Goal: Information Seeking & Learning: Learn about a topic

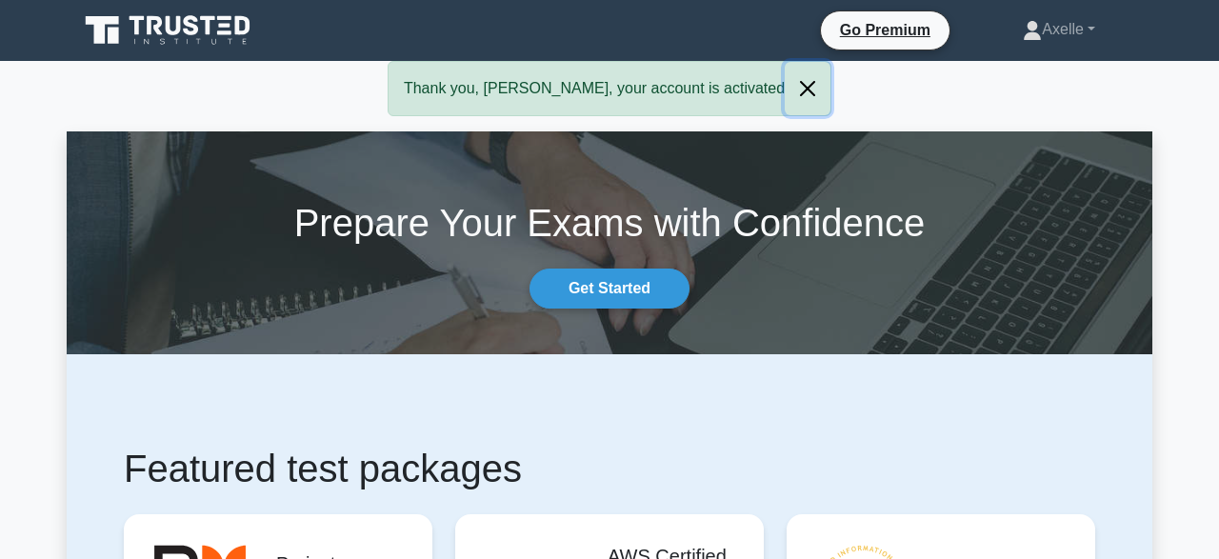
click at [785, 86] on button "Close" at bounding box center [808, 88] width 46 height 53
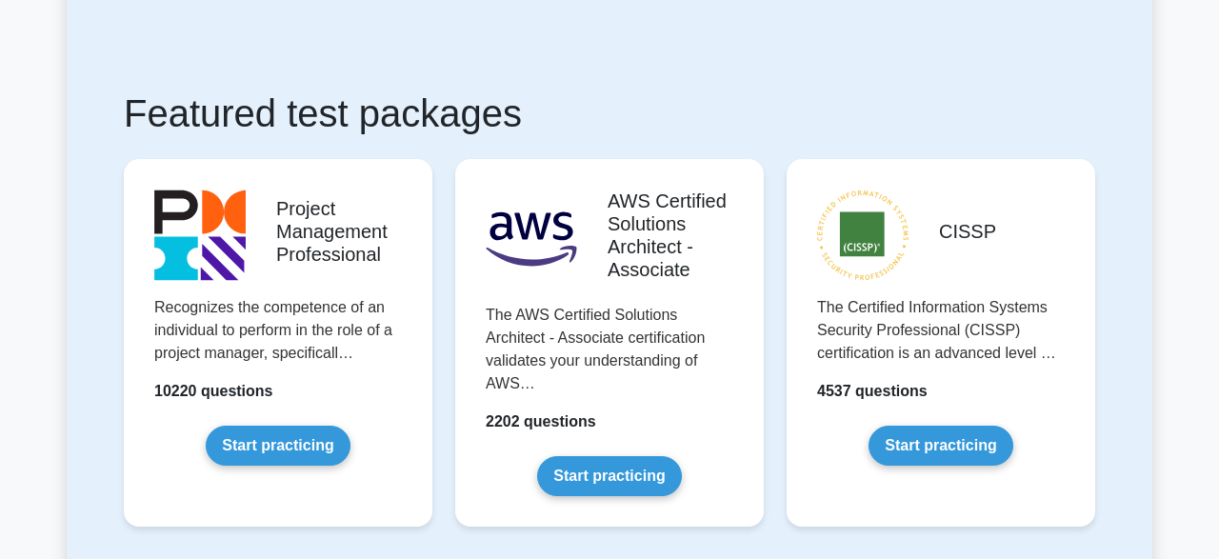
scroll to position [362, 0]
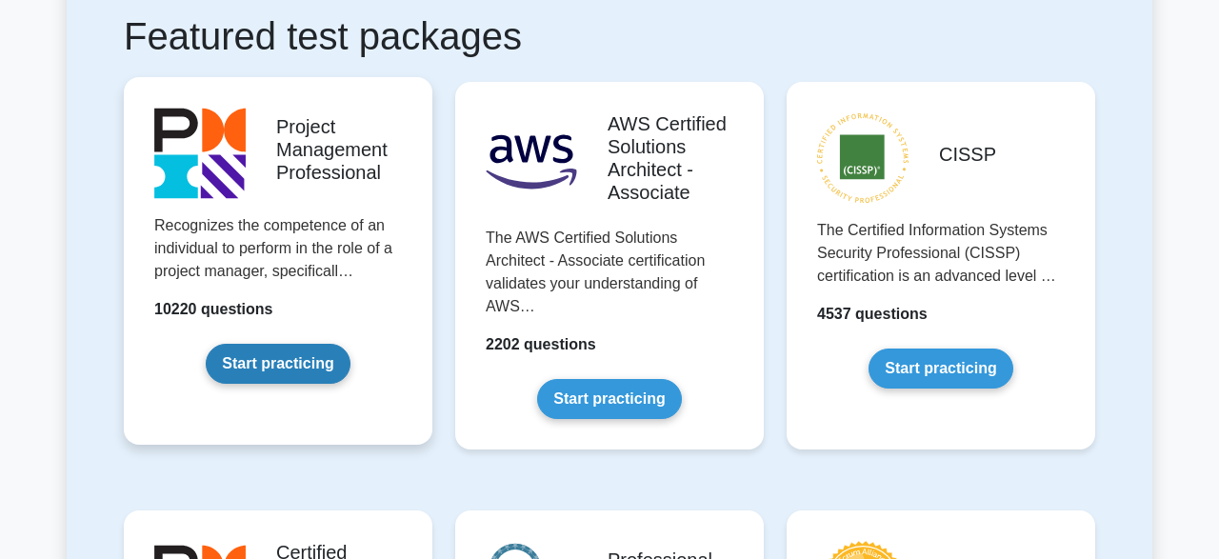
click at [268, 369] on link "Start practicing" at bounding box center [278, 364] width 144 height 40
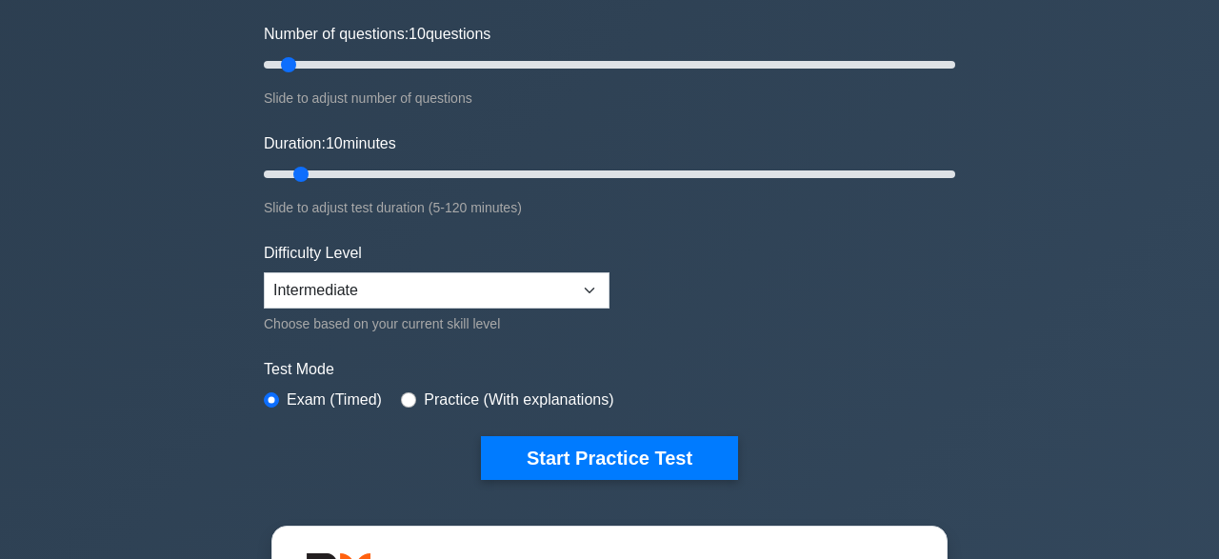
scroll to position [256, 0]
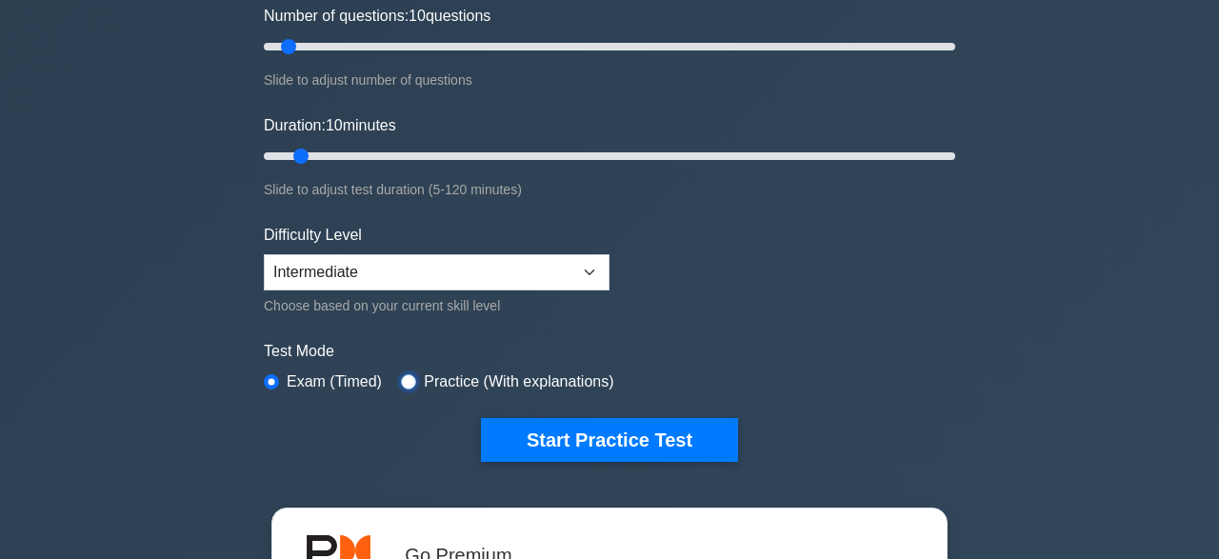
click at [407, 377] on input "radio" at bounding box center [408, 381] width 15 height 15
radio input "true"
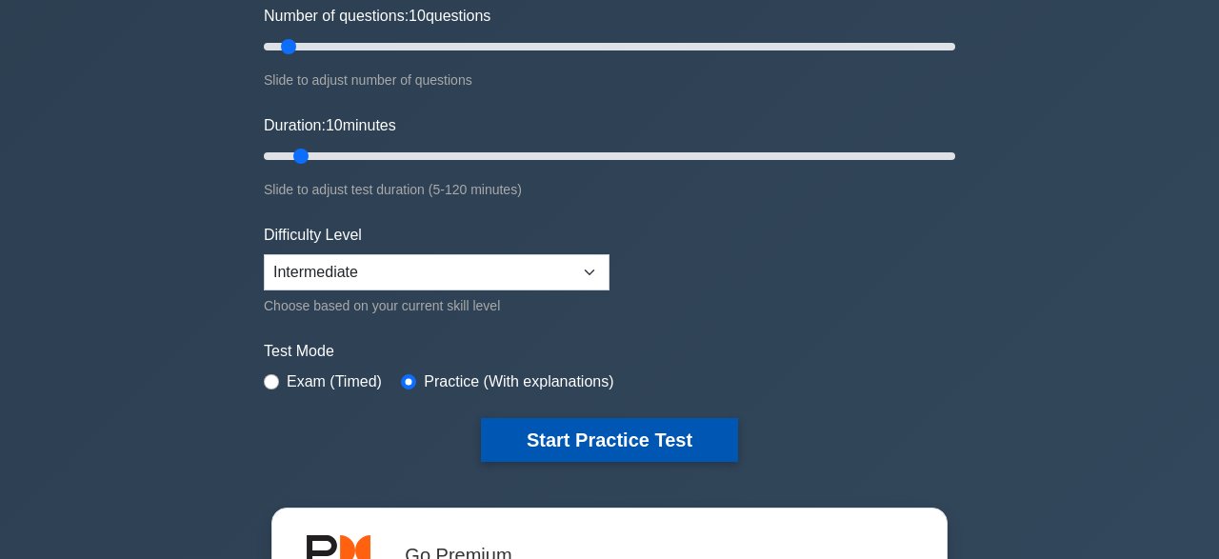
click at [605, 436] on button "Start Practice Test" at bounding box center [609, 440] width 257 height 44
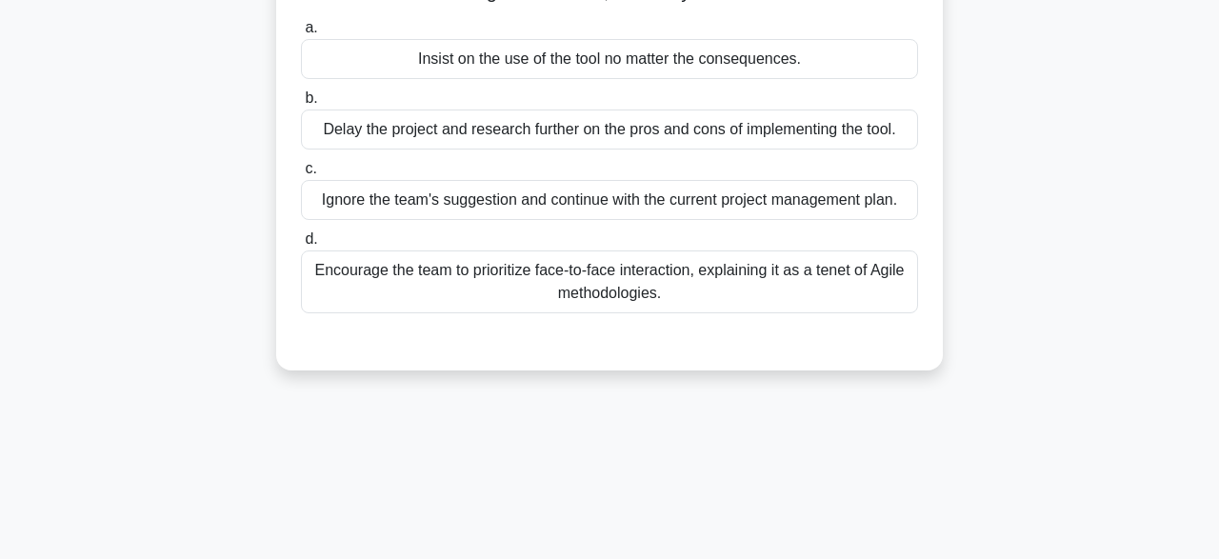
scroll to position [236, 0]
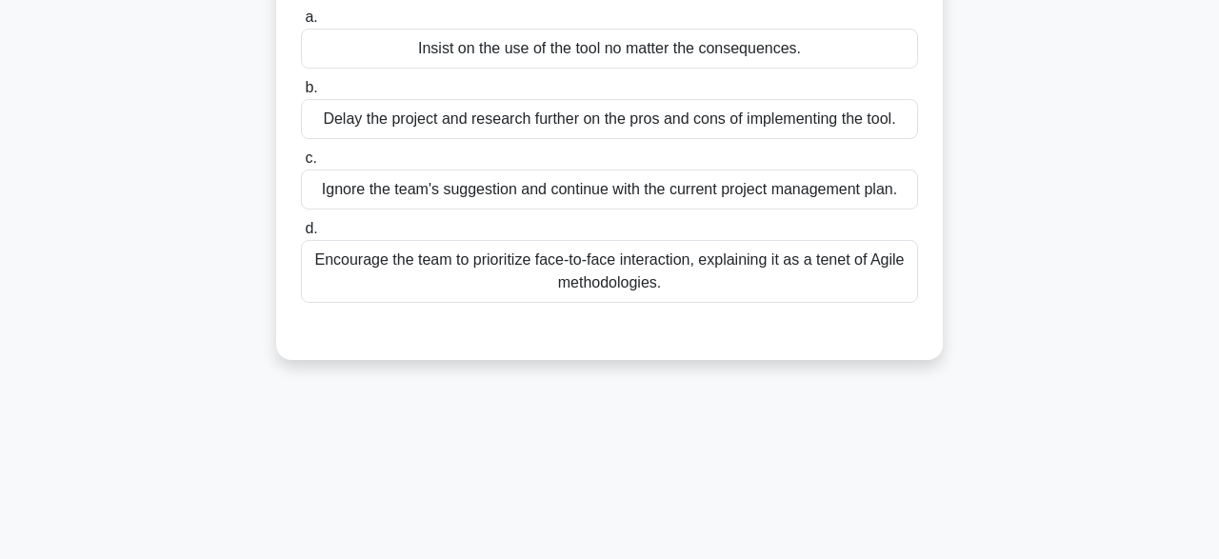
click at [665, 279] on div "Encourage the team to prioritize face-to-face interaction, explaining it as a t…" at bounding box center [609, 271] width 617 height 63
click at [301, 235] on input "d. Encourage the team to prioritize face-to-face interaction, explaining it as …" at bounding box center [301, 229] width 0 height 12
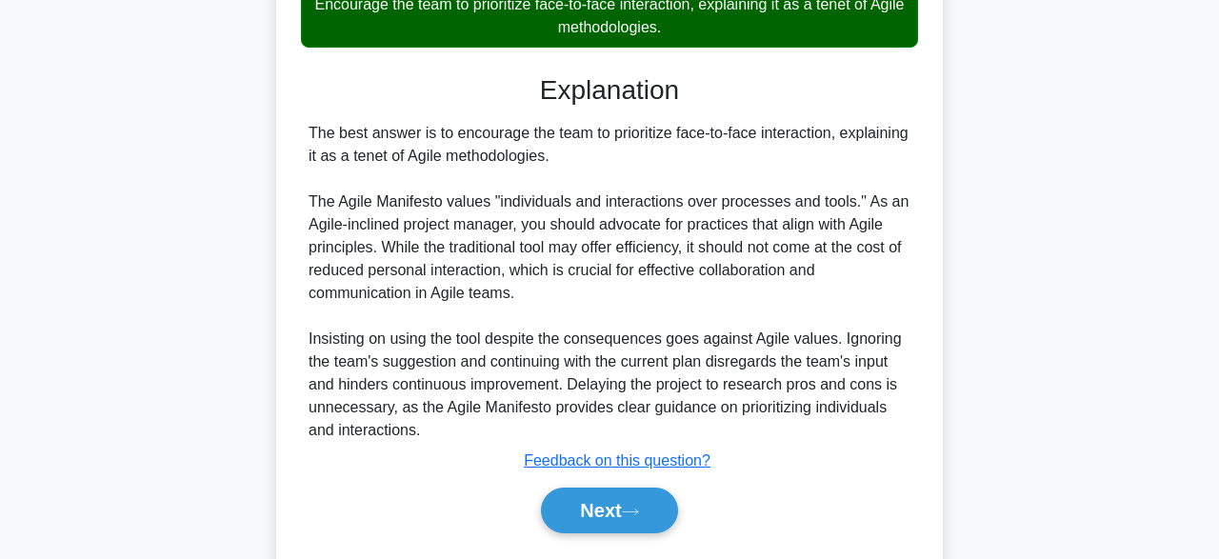
scroll to position [497, 0]
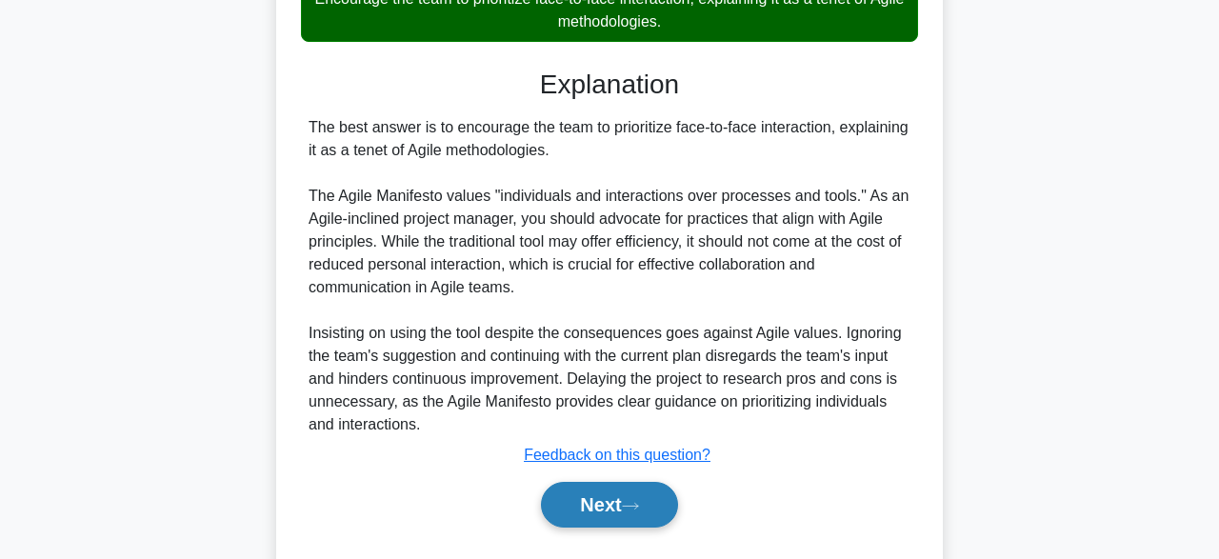
click at [628, 504] on button "Next" at bounding box center [609, 505] width 136 height 46
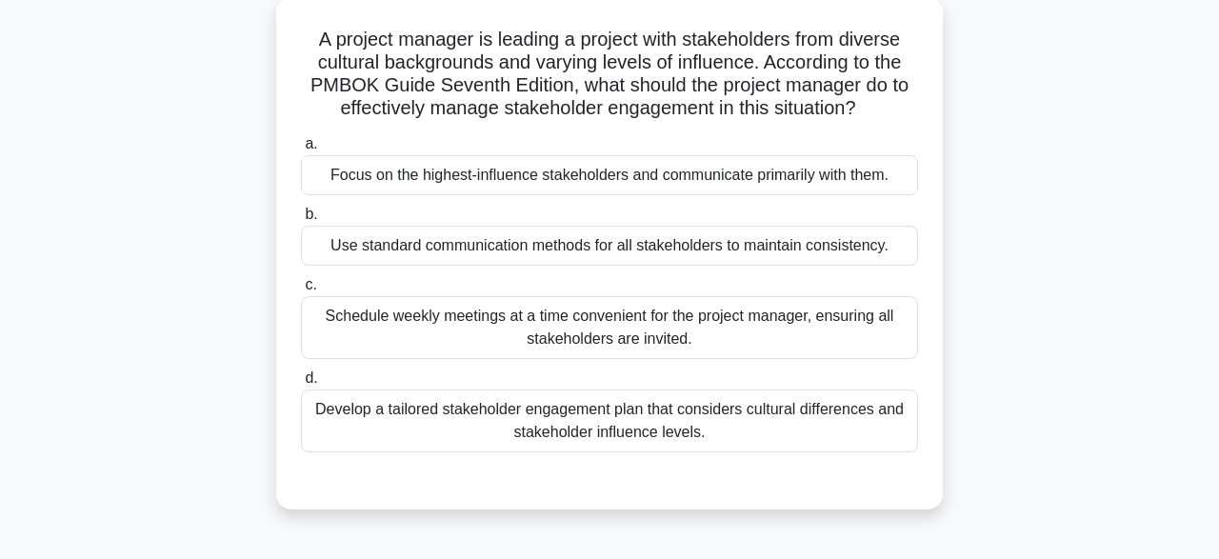
scroll to position [116, 0]
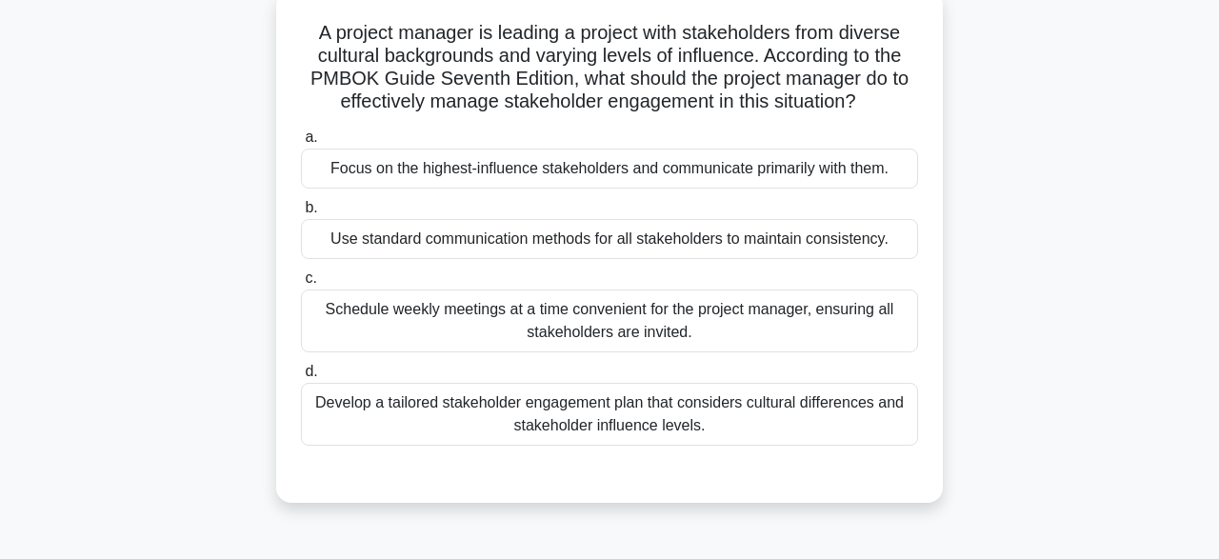
click at [751, 410] on div "Develop a tailored stakeholder engagement plan that considers cultural differen…" at bounding box center [609, 414] width 617 height 63
click at [301, 378] on input "d. Develop a tailored stakeholder engagement plan that considers cultural diffe…" at bounding box center [301, 372] width 0 height 12
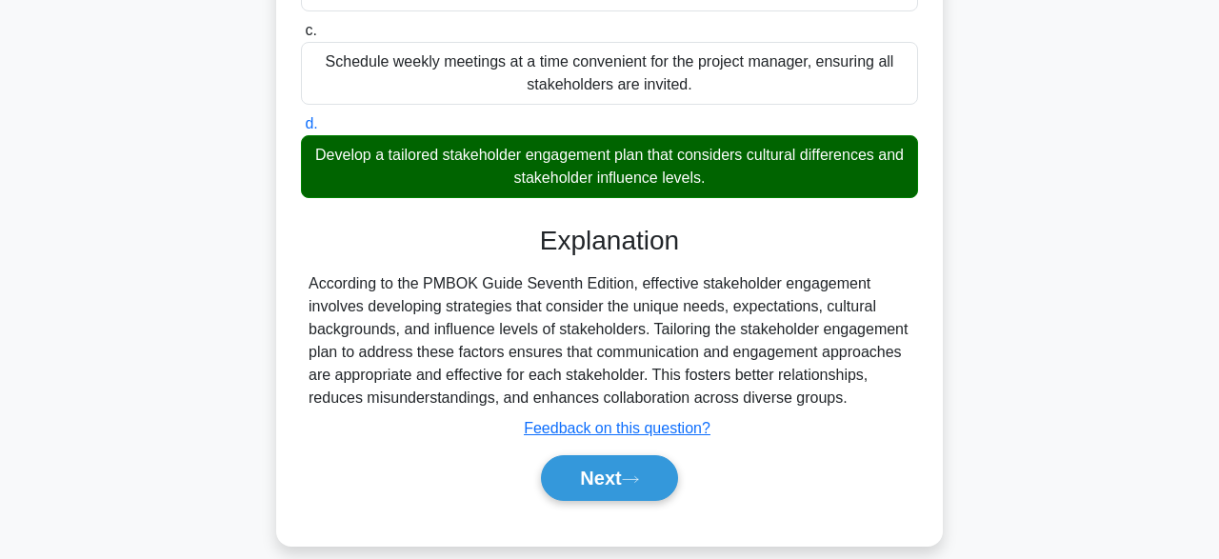
scroll to position [426, 0]
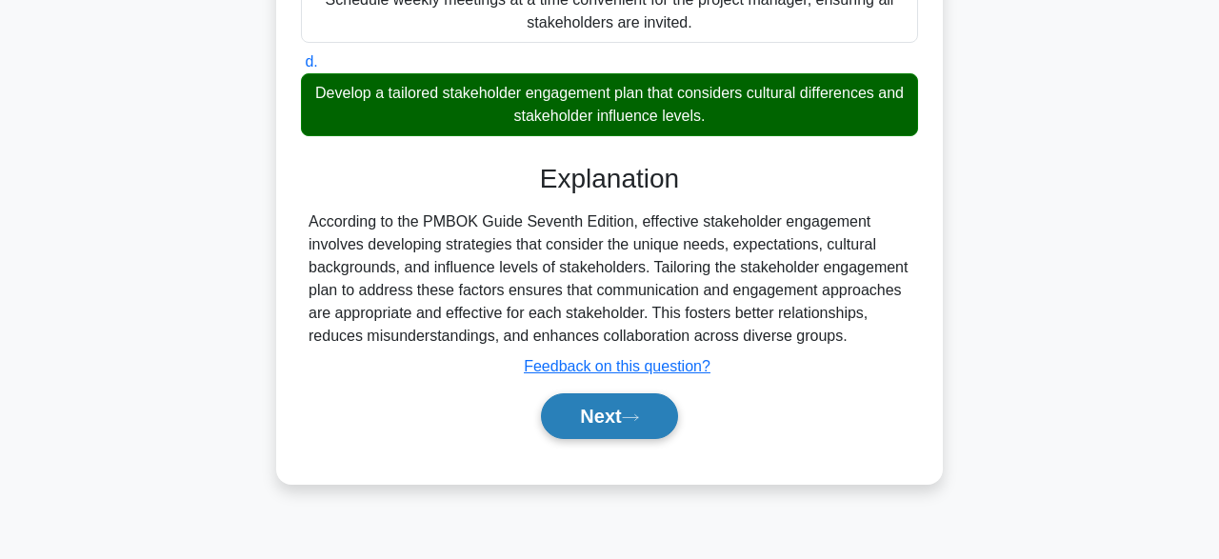
click at [620, 413] on button "Next" at bounding box center [609, 416] width 136 height 46
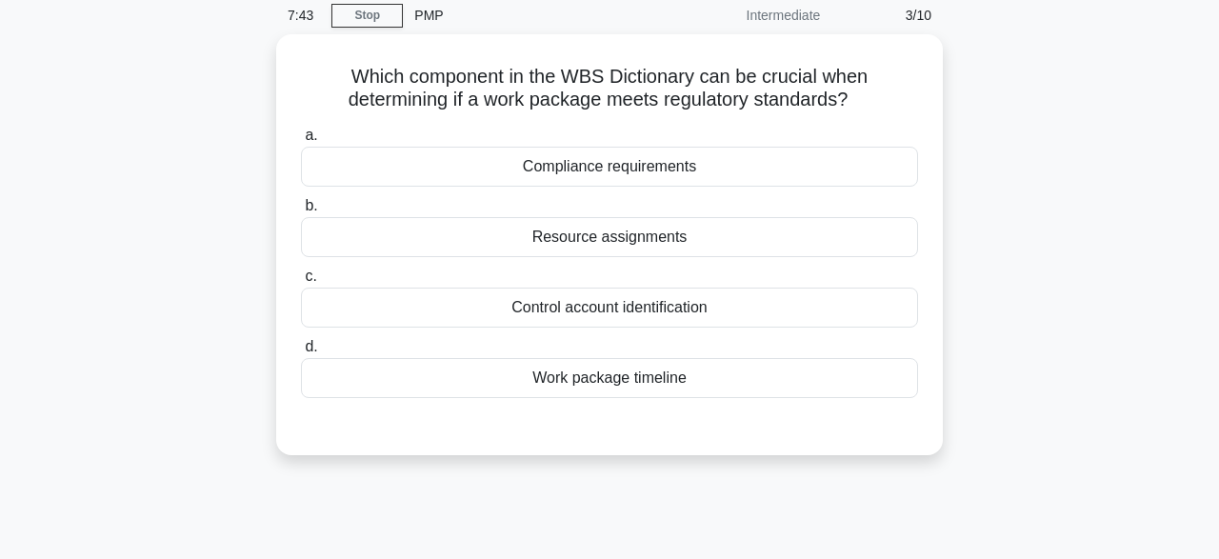
scroll to position [0, 0]
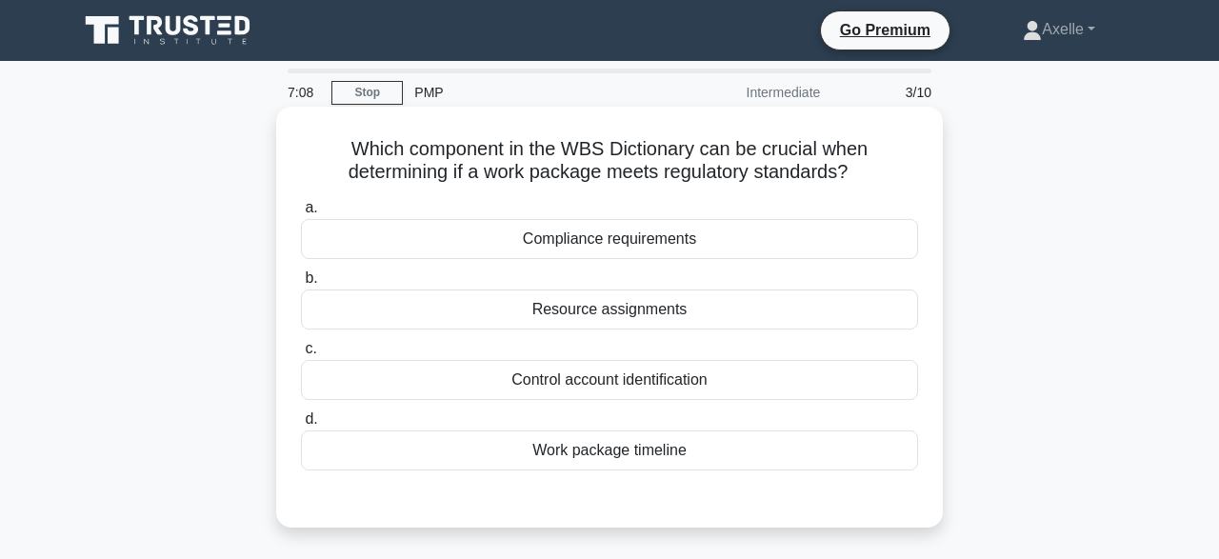
click at [681, 247] on div "Compliance requirements" at bounding box center [609, 239] width 617 height 40
click at [301, 214] on input "a. Compliance requirements" at bounding box center [301, 208] width 0 height 12
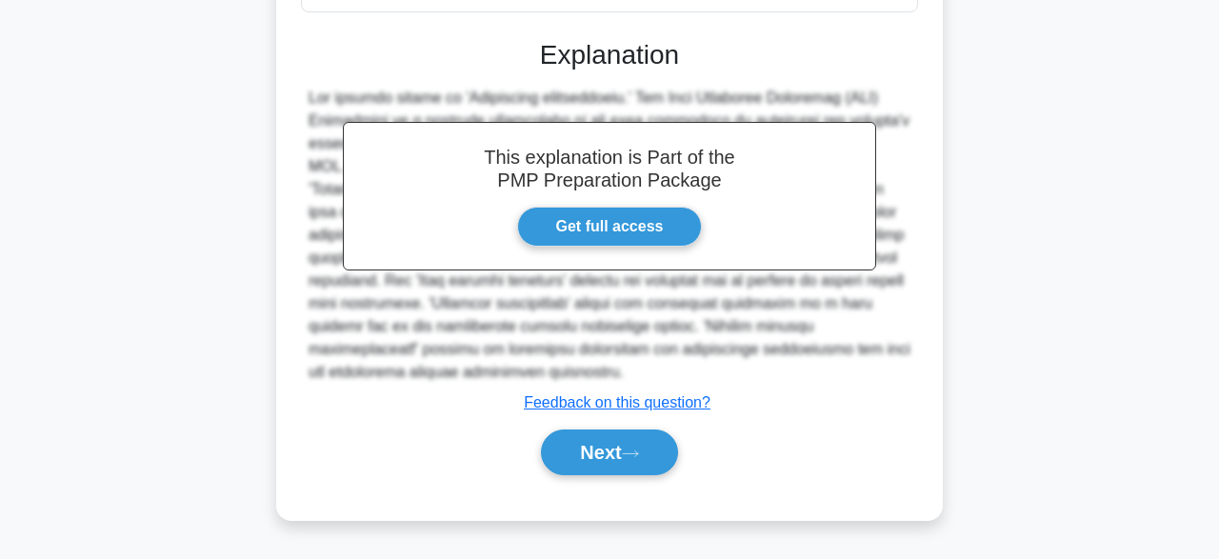
scroll to position [467, 0]
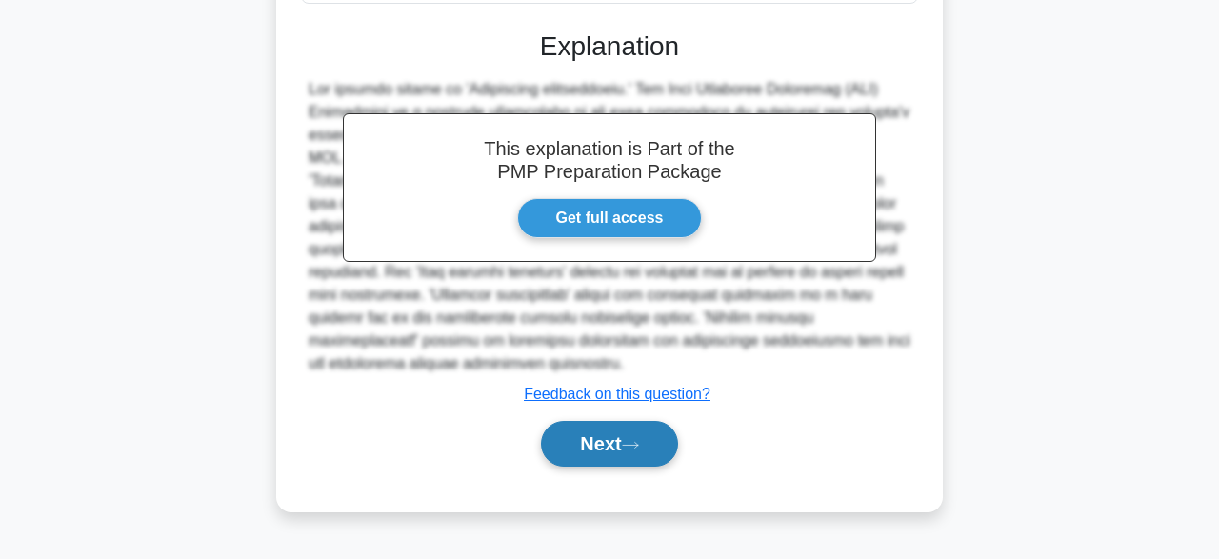
click at [595, 442] on button "Next" at bounding box center [609, 444] width 136 height 46
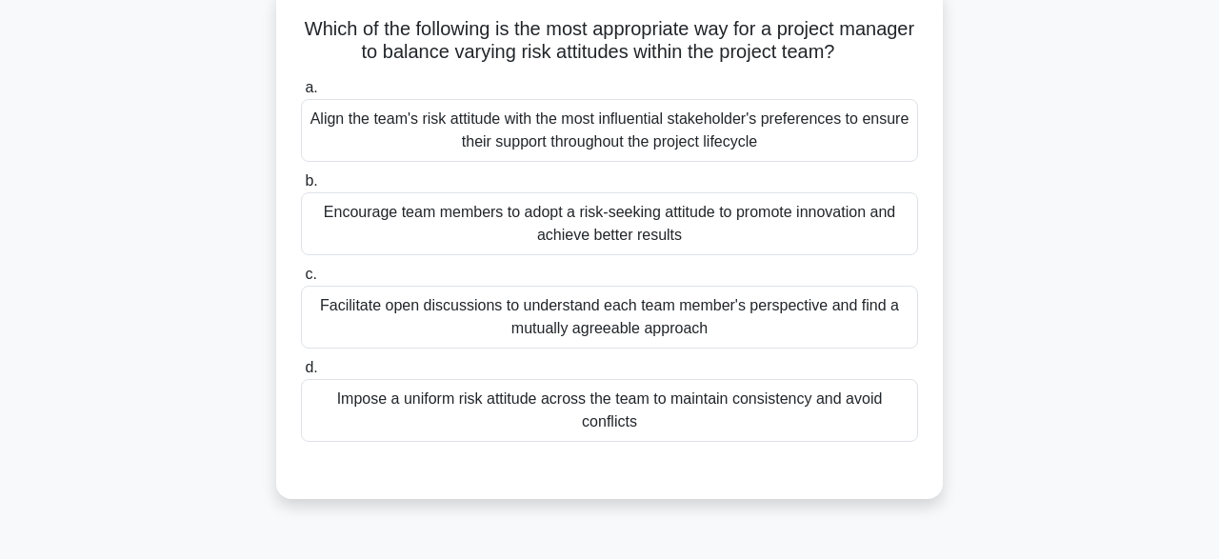
scroll to position [128, 0]
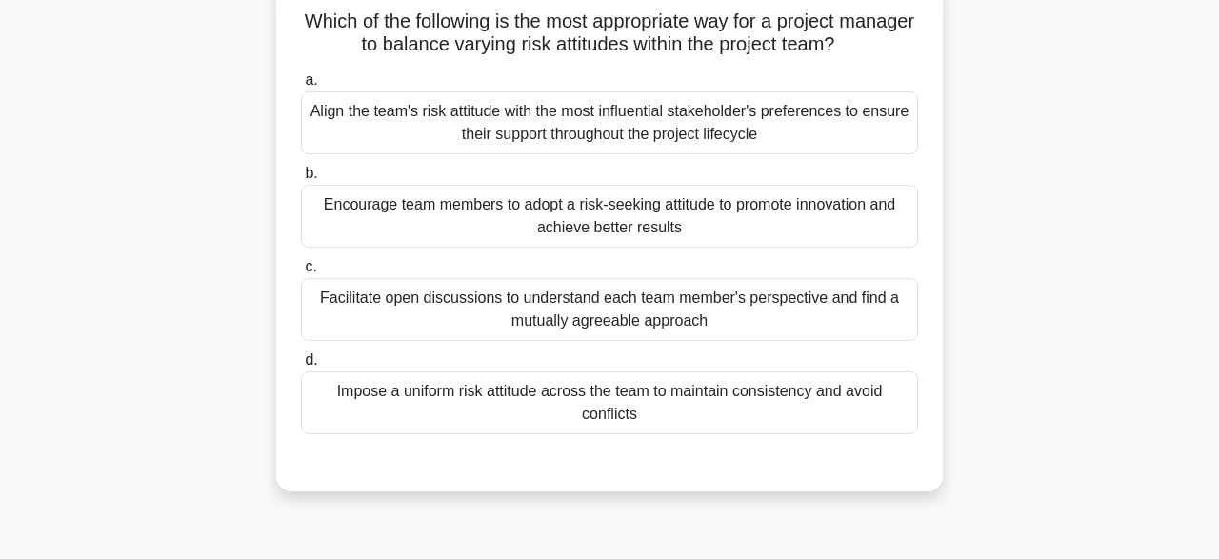
click at [698, 311] on div "Facilitate open discussions to understand each team member's perspective and fi…" at bounding box center [609, 309] width 617 height 63
click at [301, 273] on input "c. Facilitate open discussions to understand each team member's perspective and…" at bounding box center [301, 267] width 0 height 12
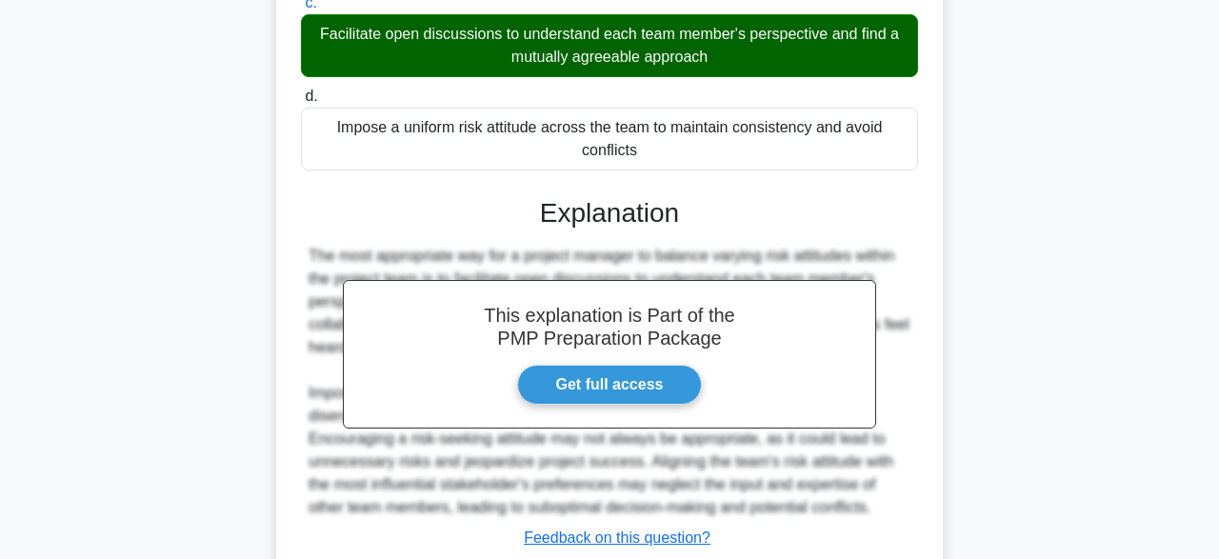
scroll to position [521, 0]
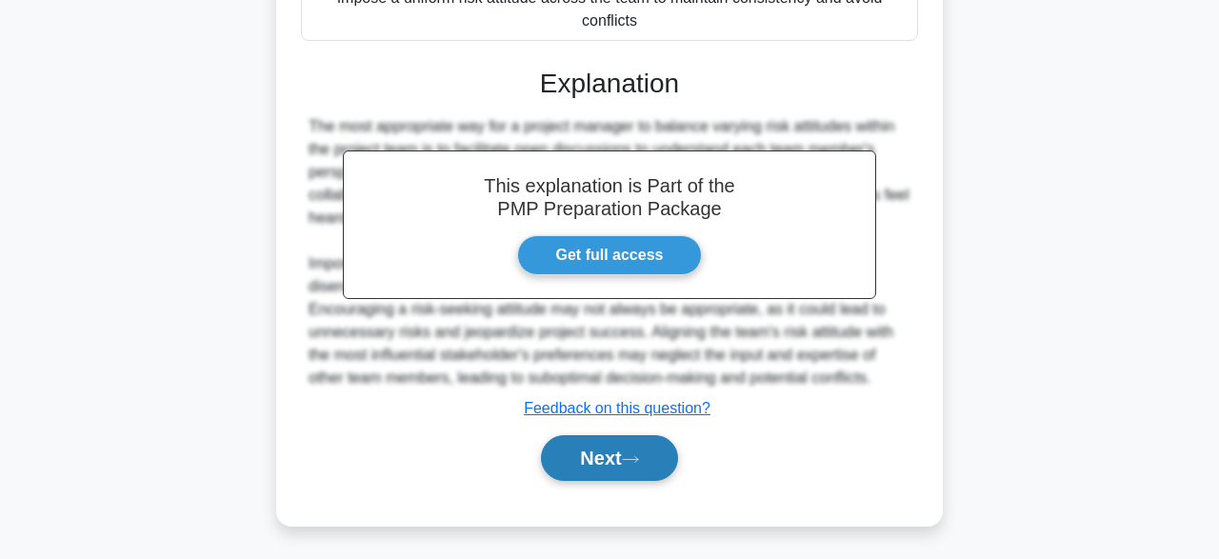
click at [618, 450] on button "Next" at bounding box center [609, 458] width 136 height 46
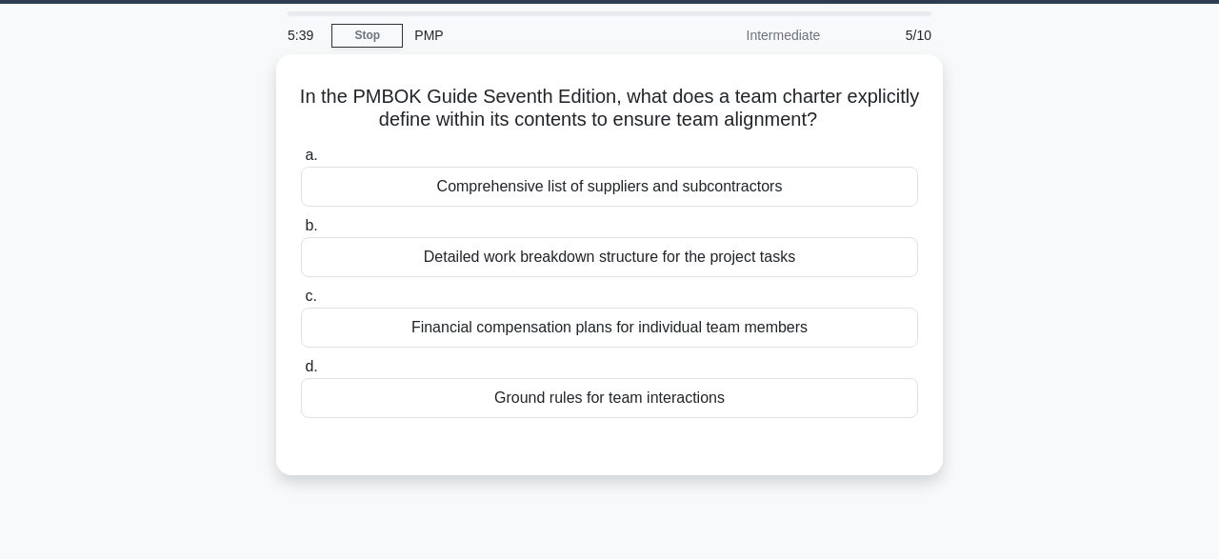
scroll to position [60, 0]
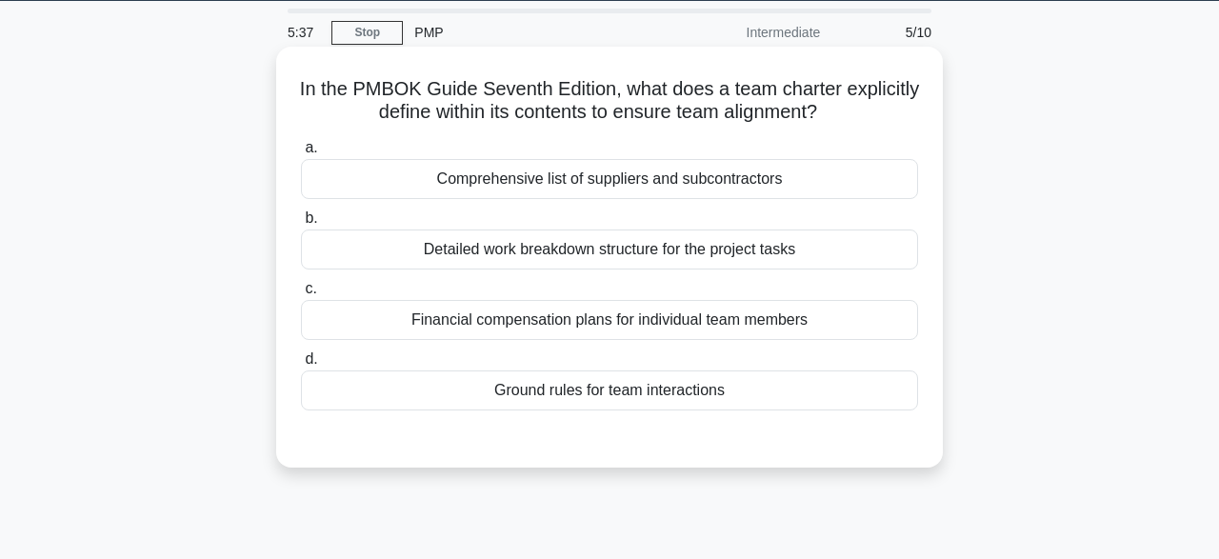
click at [705, 390] on div "Ground rules for team interactions" at bounding box center [609, 390] width 617 height 40
click at [301, 366] on input "d. Ground rules for team interactions" at bounding box center [301, 359] width 0 height 12
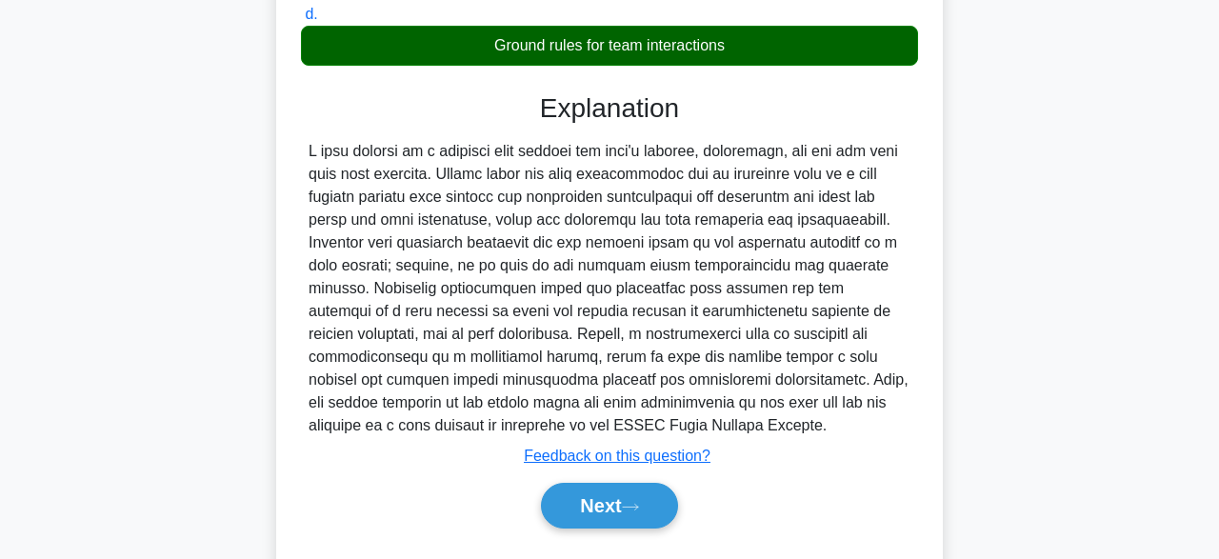
scroll to position [416, 0]
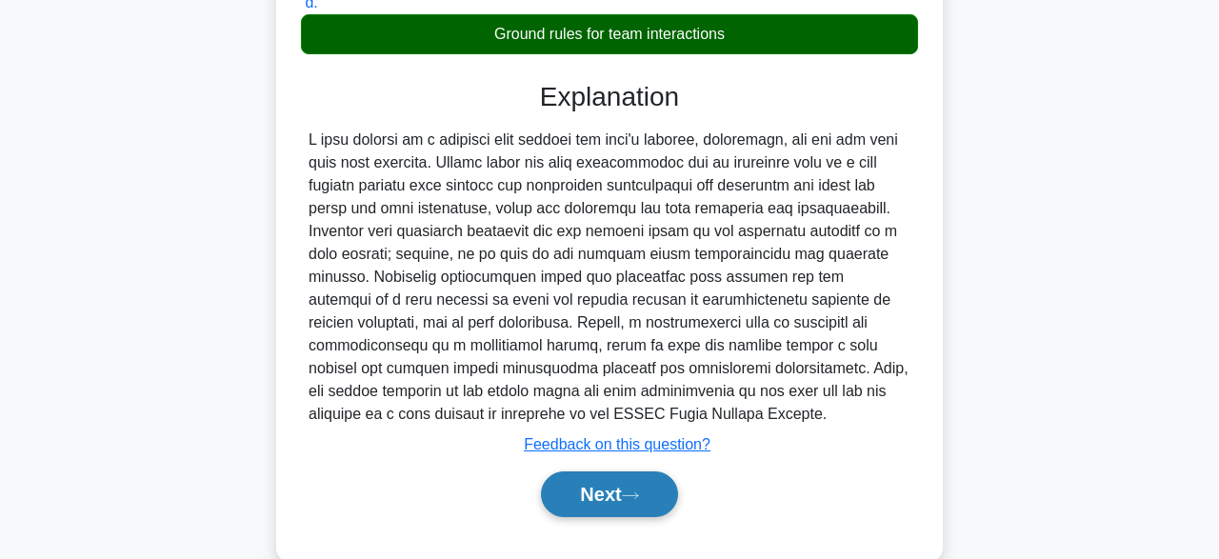
click at [575, 502] on button "Next" at bounding box center [609, 494] width 136 height 46
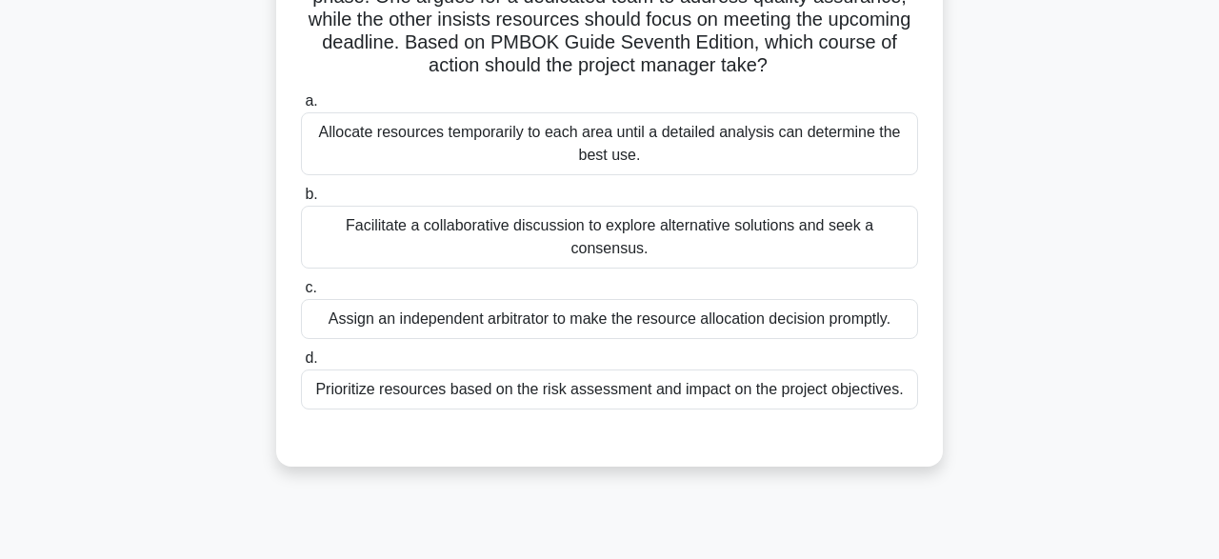
scroll to position [204, 0]
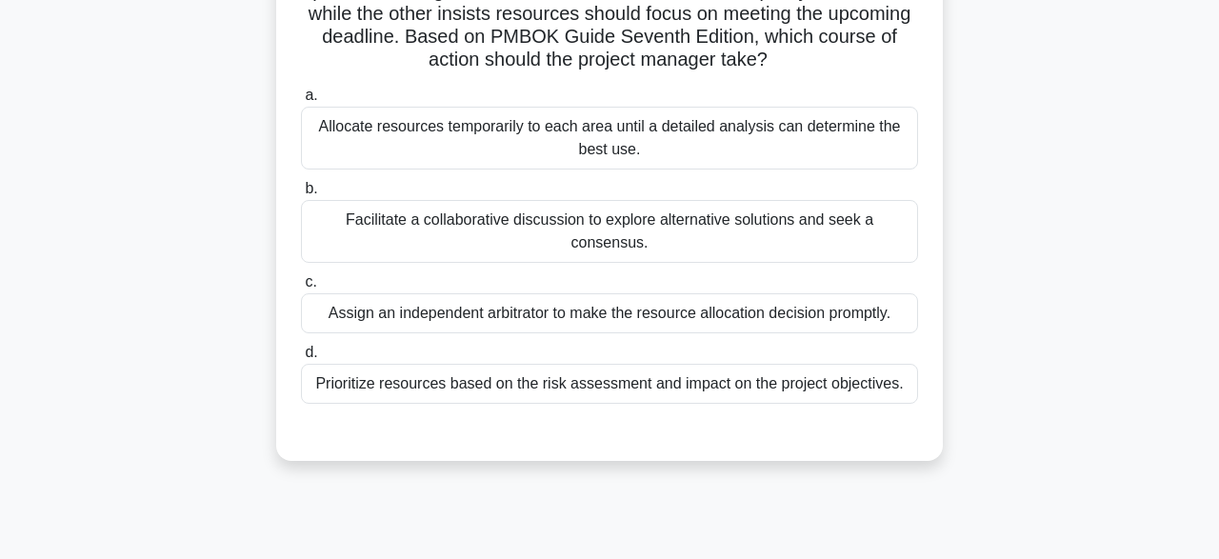
click at [680, 226] on div "Facilitate a collaborative discussion to explore alternative solutions and seek…" at bounding box center [609, 231] width 617 height 63
click at [301, 195] on input "b. Facilitate a collaborative discussion to explore alternative solutions and s…" at bounding box center [301, 189] width 0 height 12
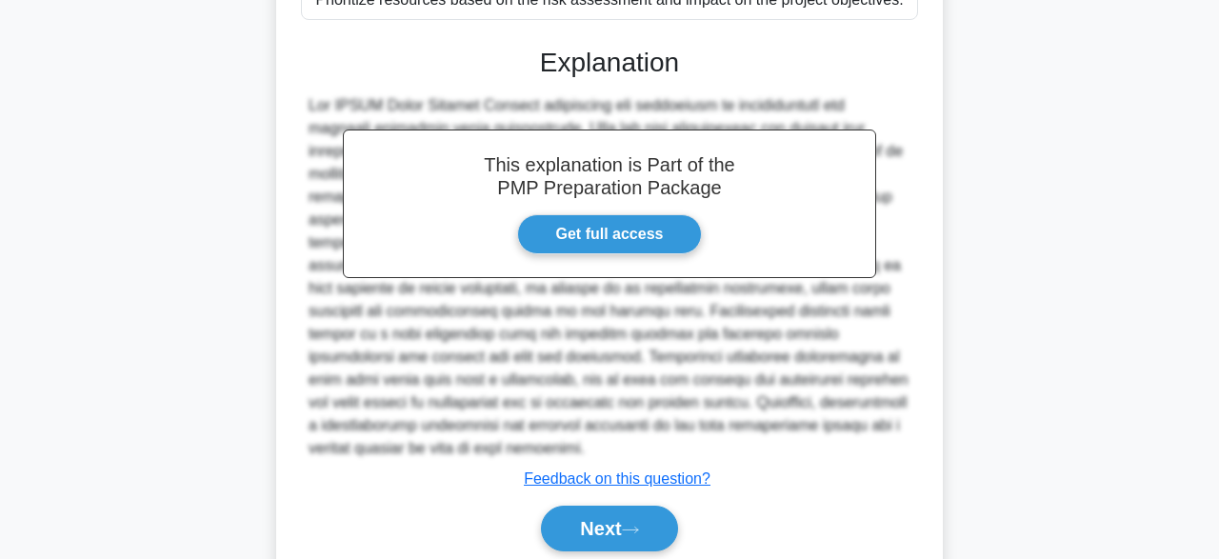
scroll to position [635, 0]
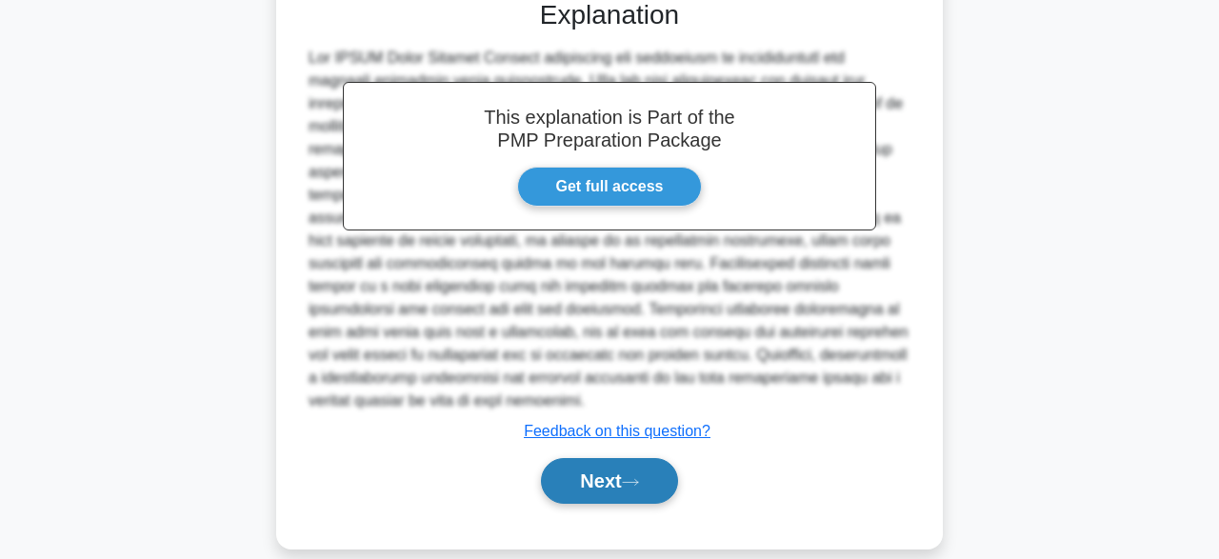
click at [580, 458] on button "Next" at bounding box center [609, 481] width 136 height 46
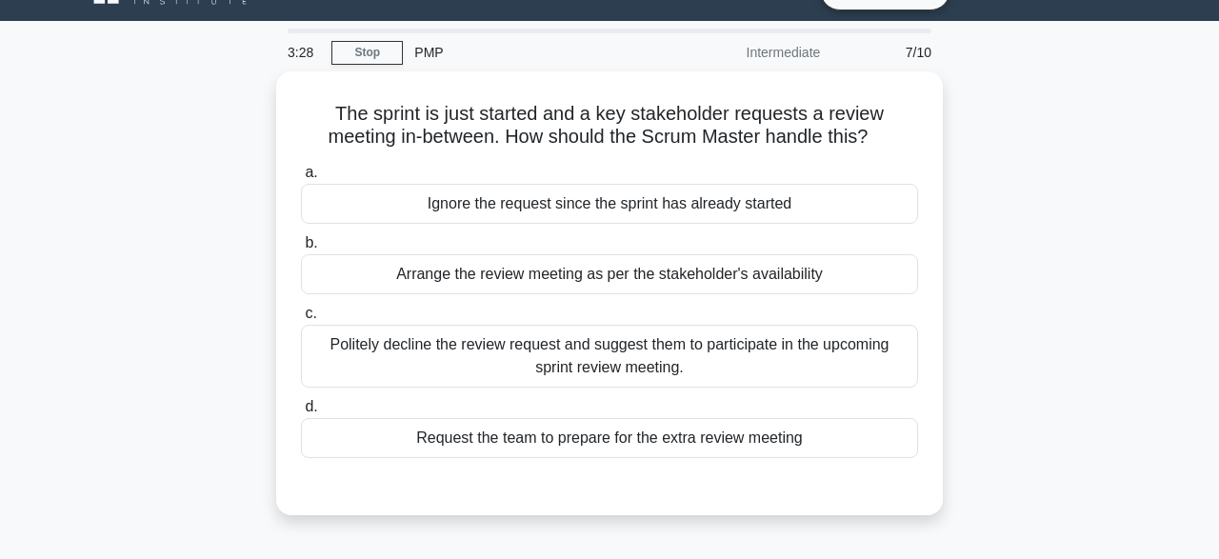
scroll to position [34, 0]
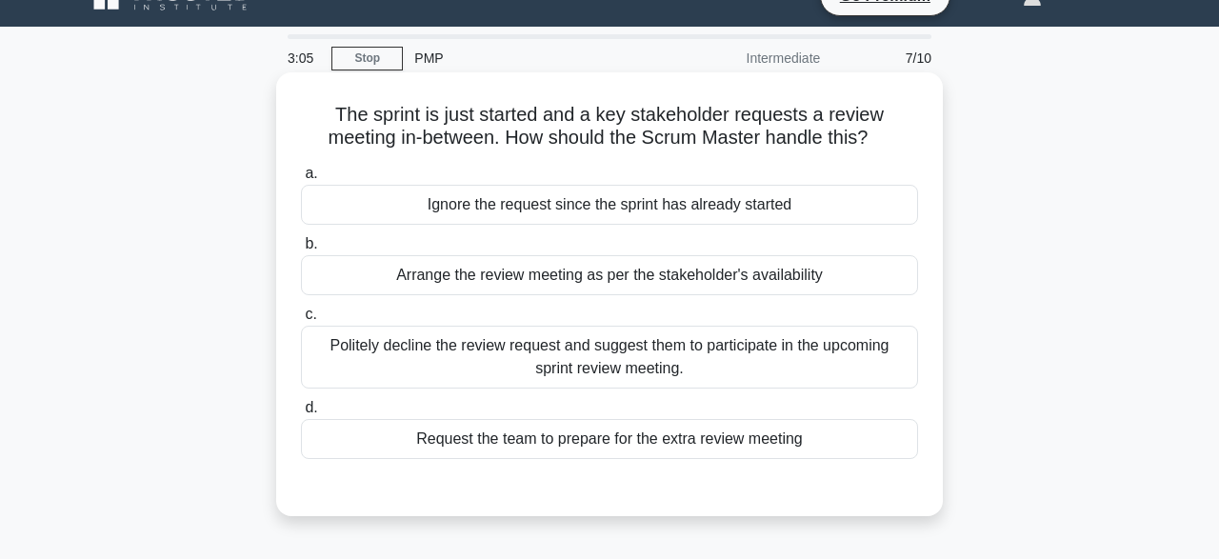
click at [713, 268] on div "Arrange the review meeting as per the stakeholder's availability" at bounding box center [609, 275] width 617 height 40
click at [301, 250] on input "b. Arrange the review meeting as per the stakeholder's availability" at bounding box center [301, 244] width 0 height 12
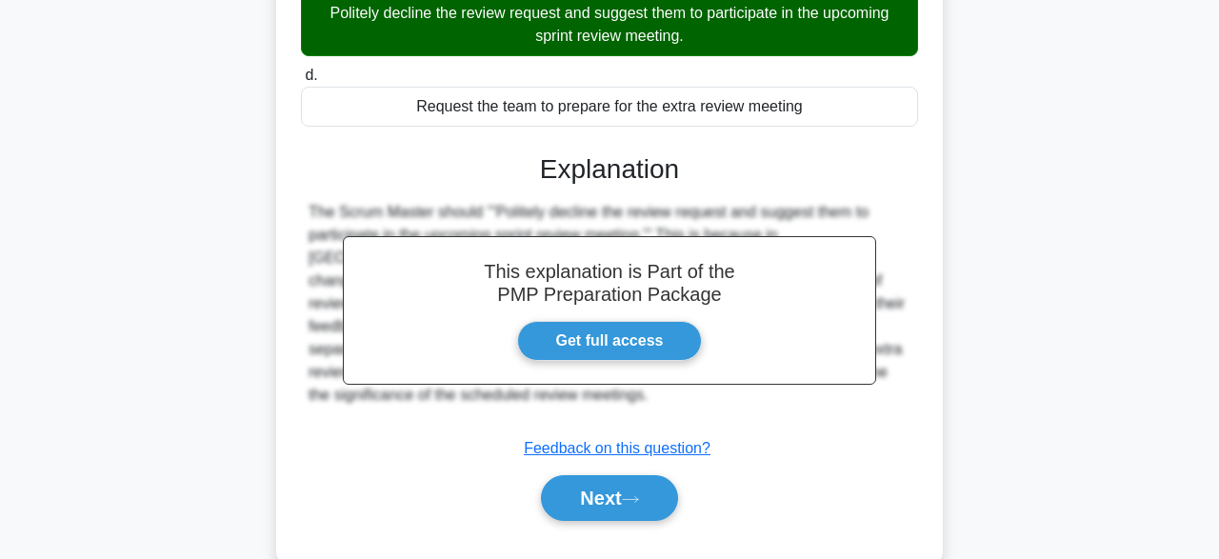
scroll to position [390, 0]
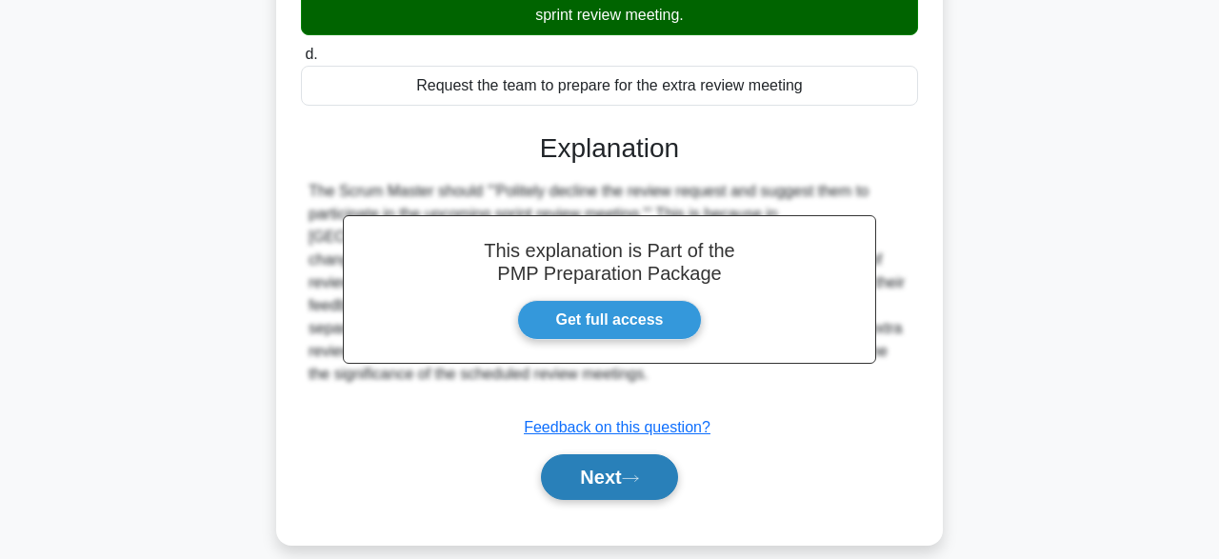
click at [637, 471] on button "Next" at bounding box center [609, 477] width 136 height 46
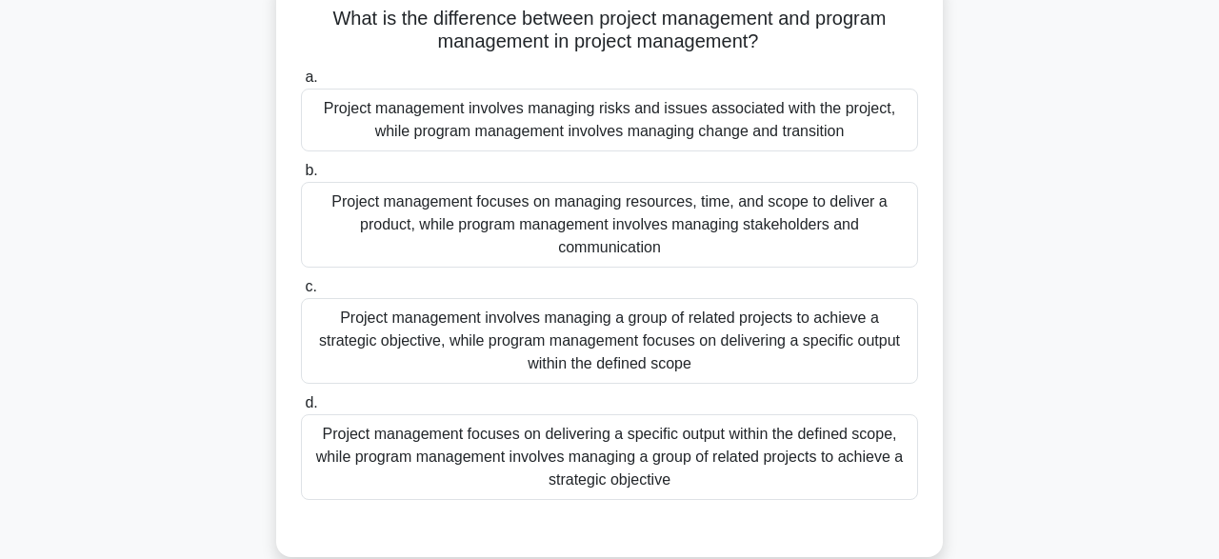
scroll to position [144, 0]
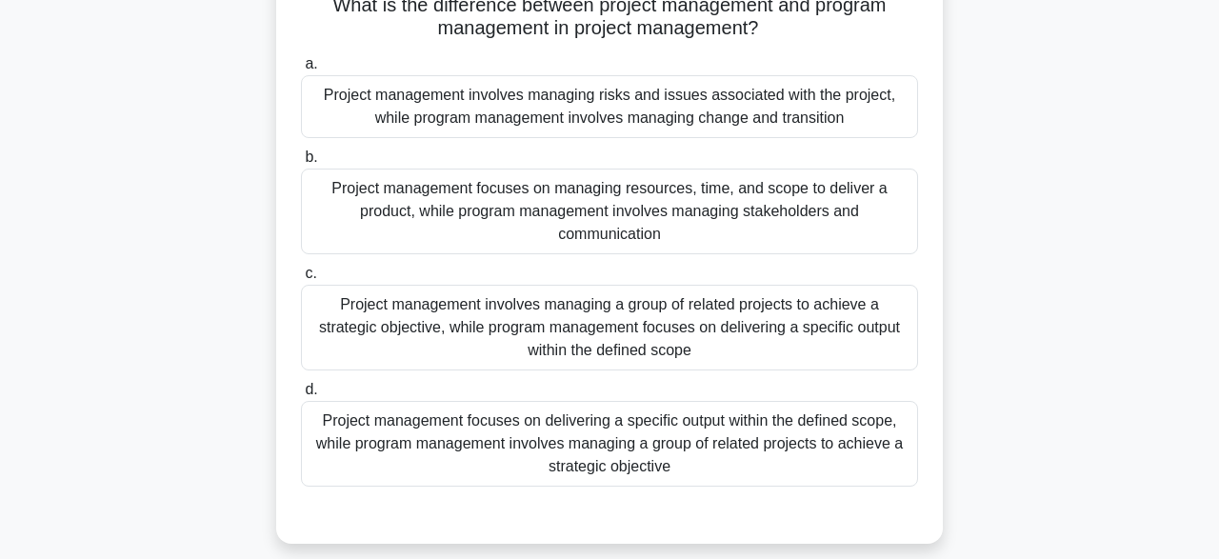
click at [706, 332] on div "Project management involves managing a group of related projects to achieve a s…" at bounding box center [609, 328] width 617 height 86
click at [301, 280] on input "c. Project management involves managing a group of related projects to achieve …" at bounding box center [301, 274] width 0 height 12
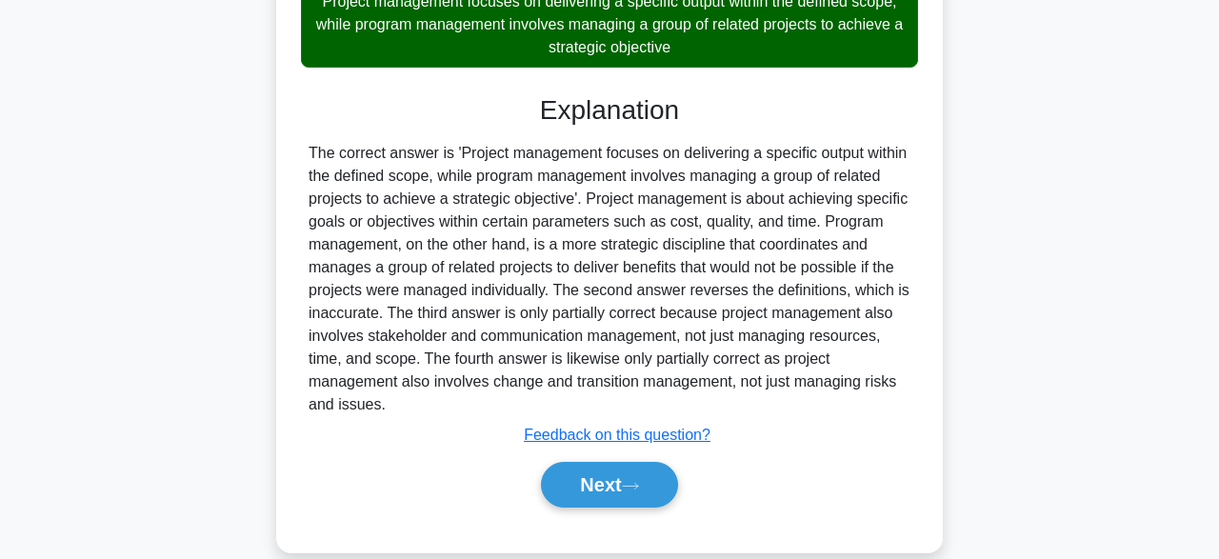
scroll to position [592, 0]
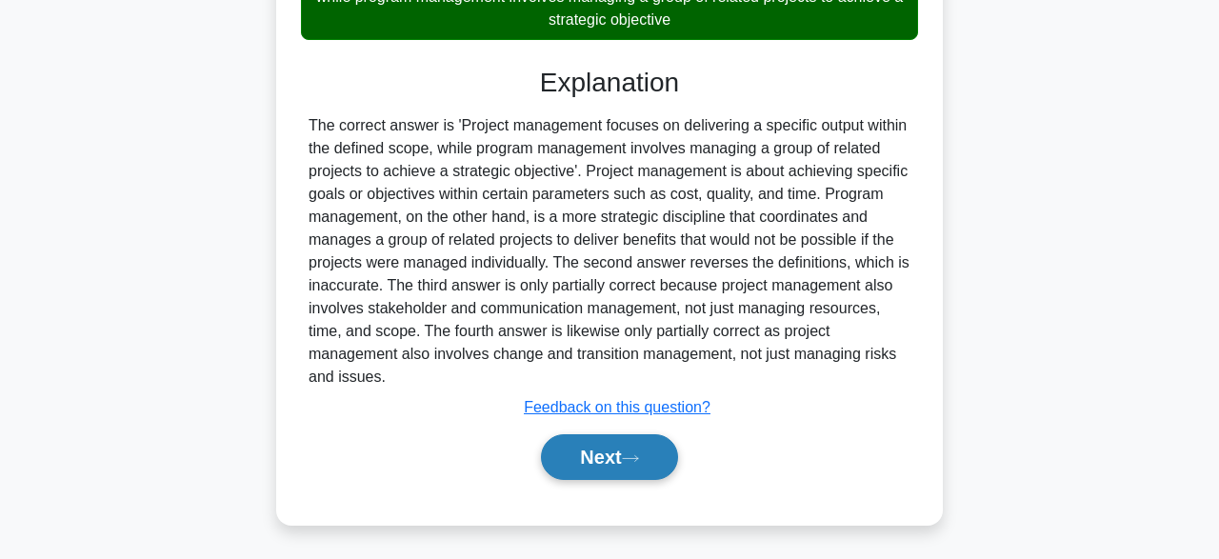
click at [600, 456] on button "Next" at bounding box center [609, 457] width 136 height 46
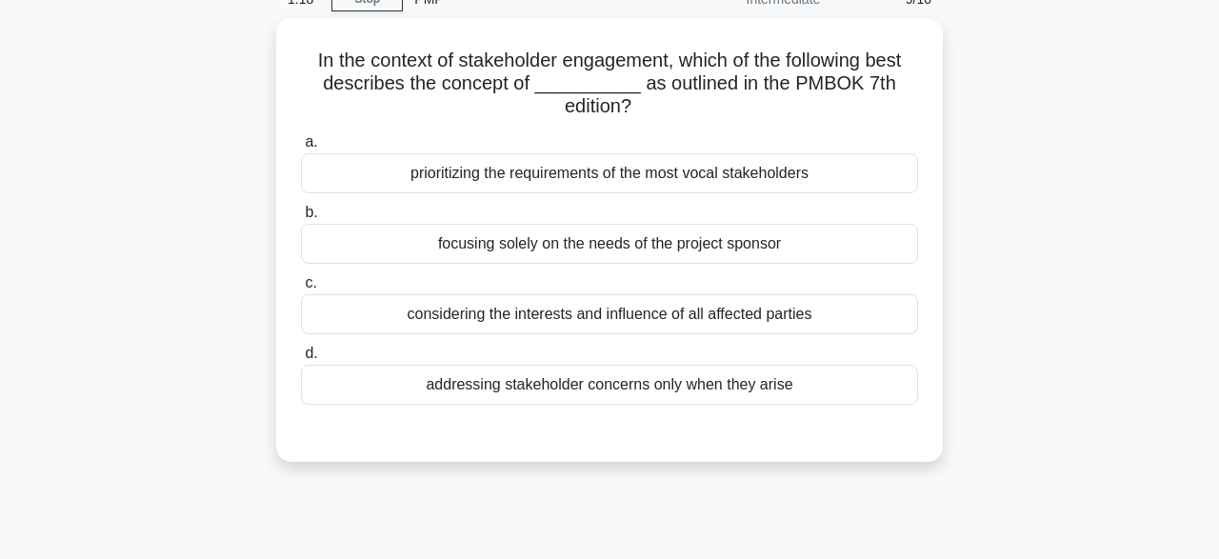
scroll to position [96, 0]
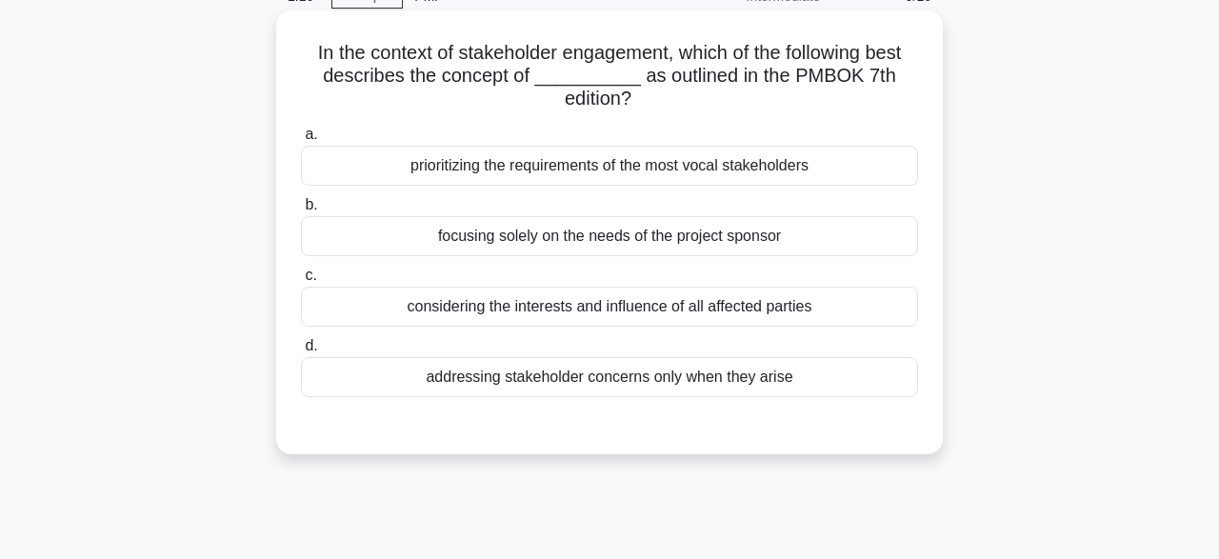
click at [741, 315] on div "considering the interests and influence of all affected parties" at bounding box center [609, 307] width 617 height 40
click at [301, 282] on input "c. considering the interests and influence of all affected parties" at bounding box center [301, 276] width 0 height 12
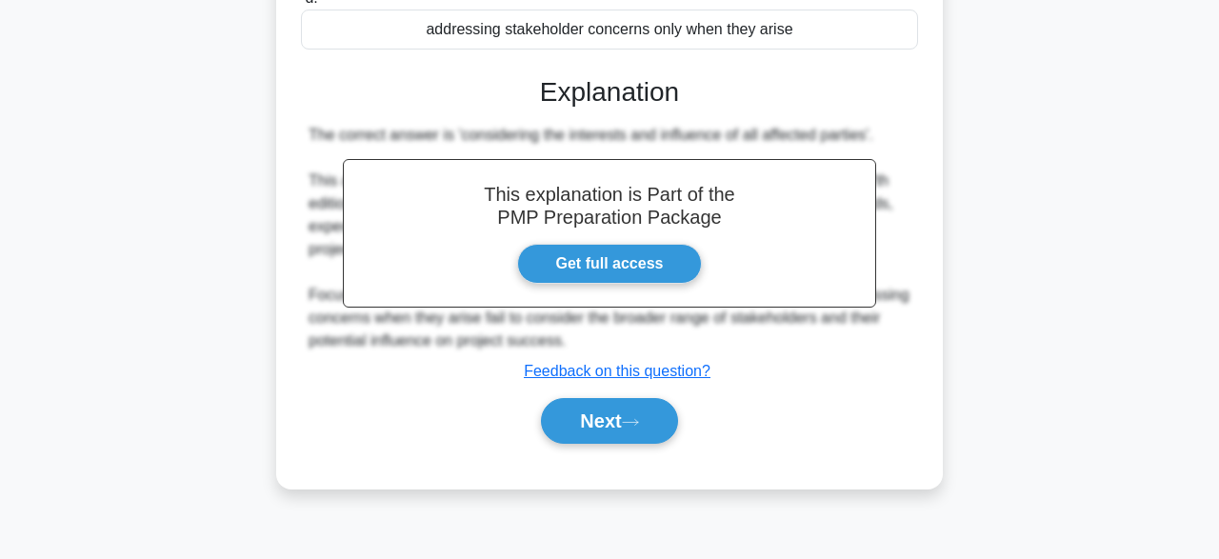
scroll to position [470, 0]
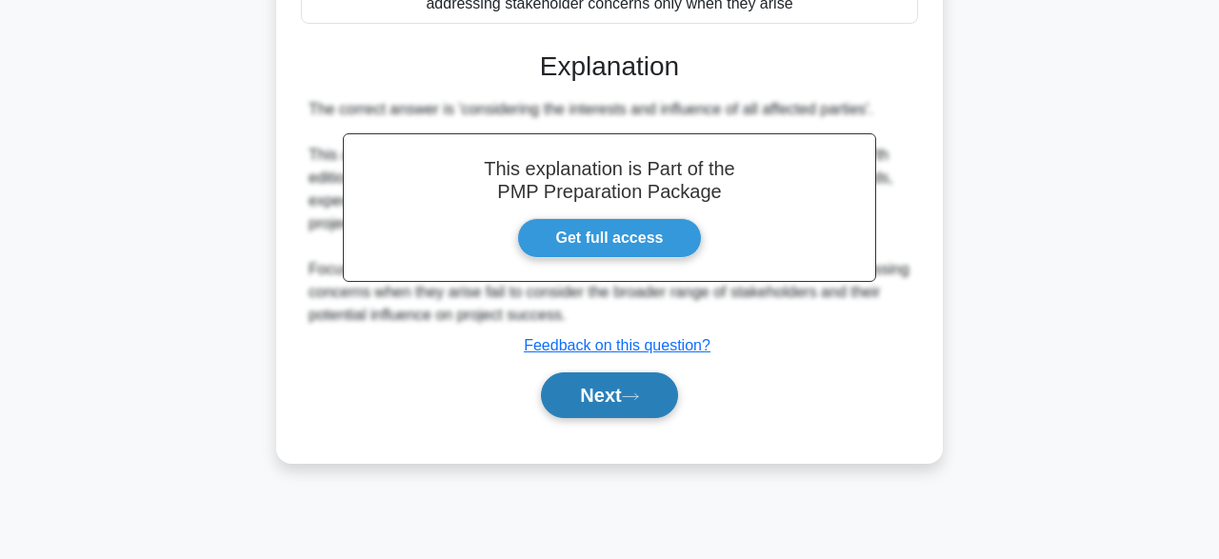
click at [618, 381] on button "Next" at bounding box center [609, 395] width 136 height 46
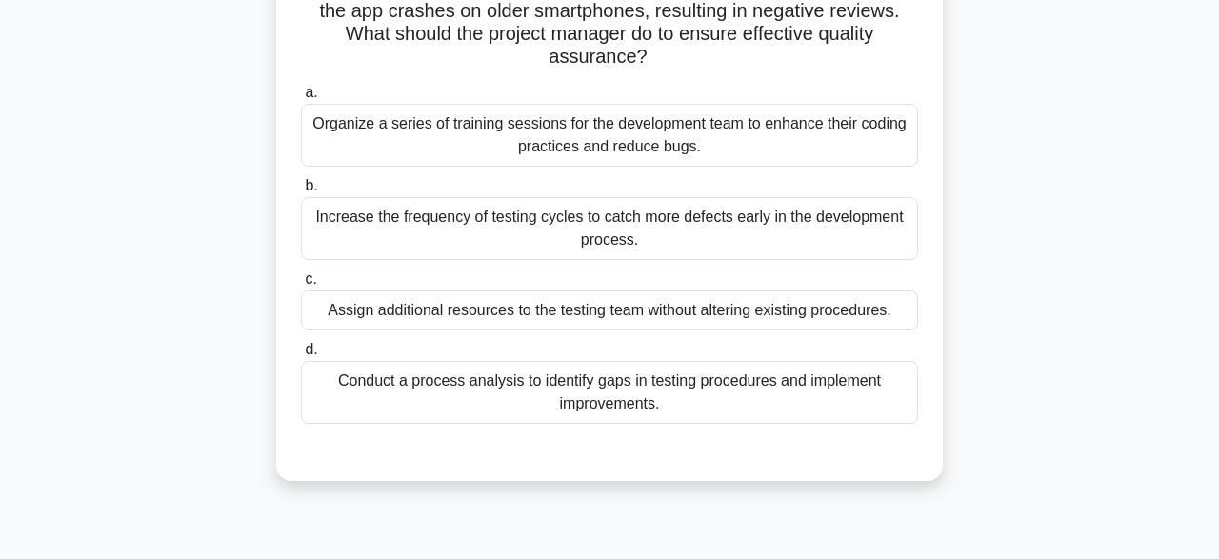
scroll to position [213, 0]
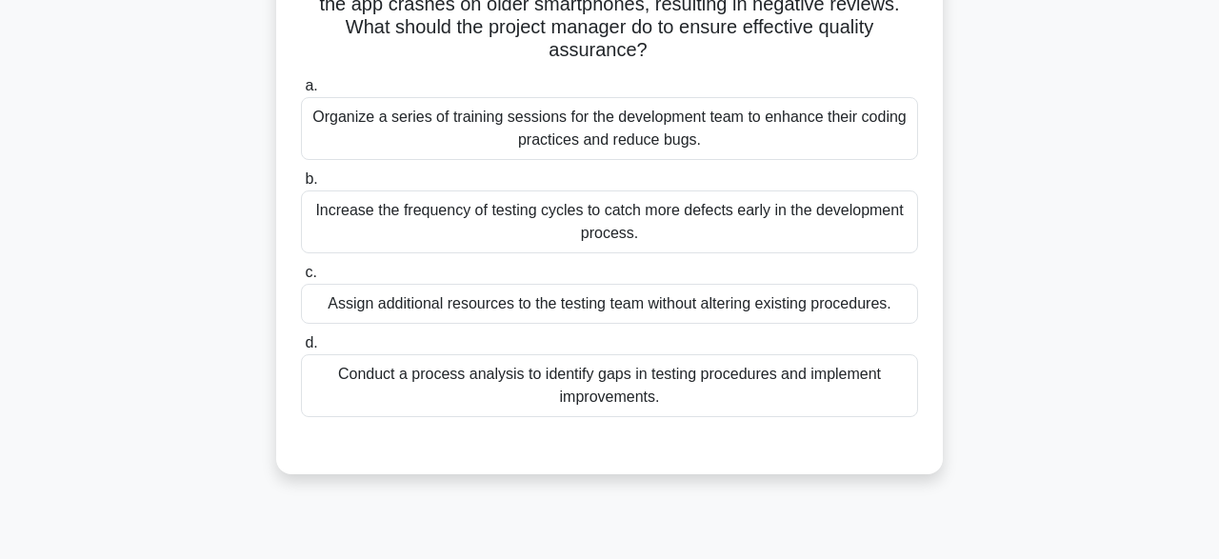
click at [711, 369] on div "Conduct a process analysis to identify gaps in testing procedures and implement…" at bounding box center [609, 385] width 617 height 63
click at [301, 350] on input "d. Conduct a process analysis to identify gaps in testing procedures and implem…" at bounding box center [301, 343] width 0 height 12
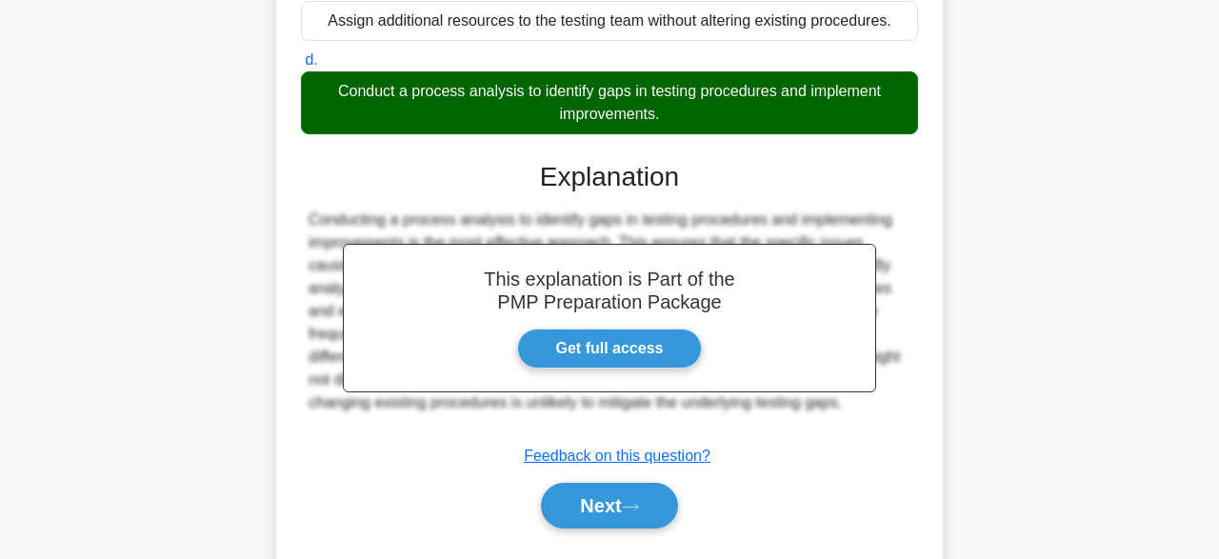
scroll to position [521, 0]
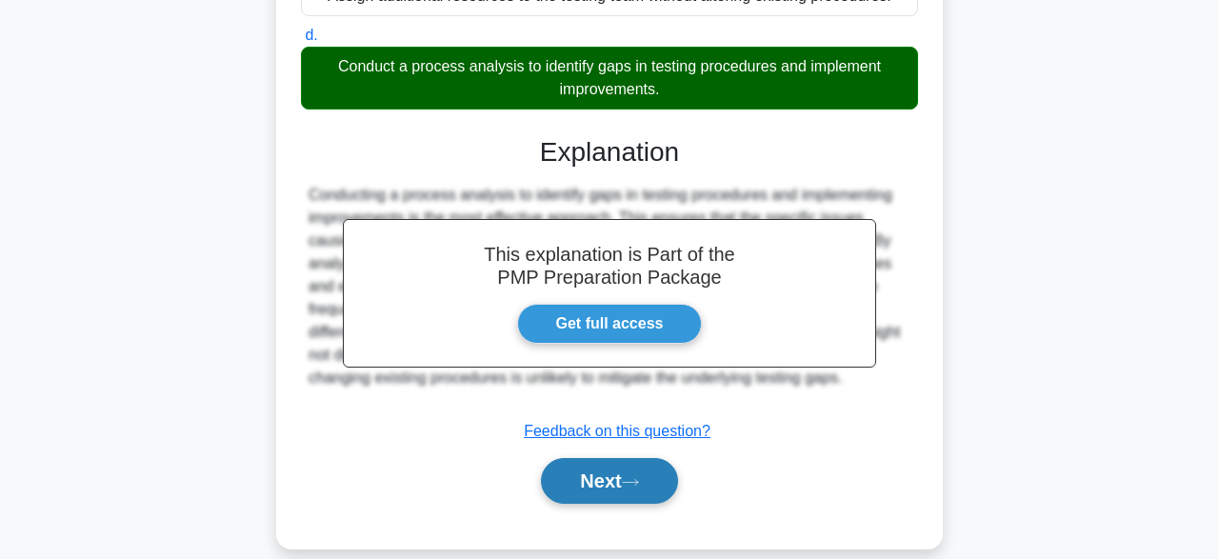
click at [629, 458] on button "Next" at bounding box center [609, 481] width 136 height 46
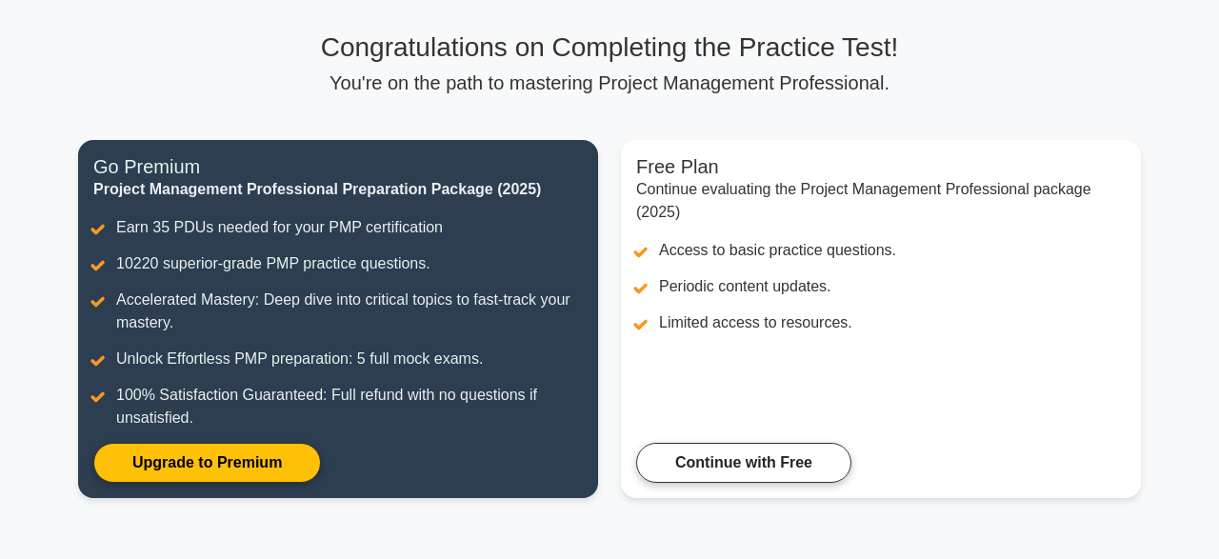
scroll to position [128, 0]
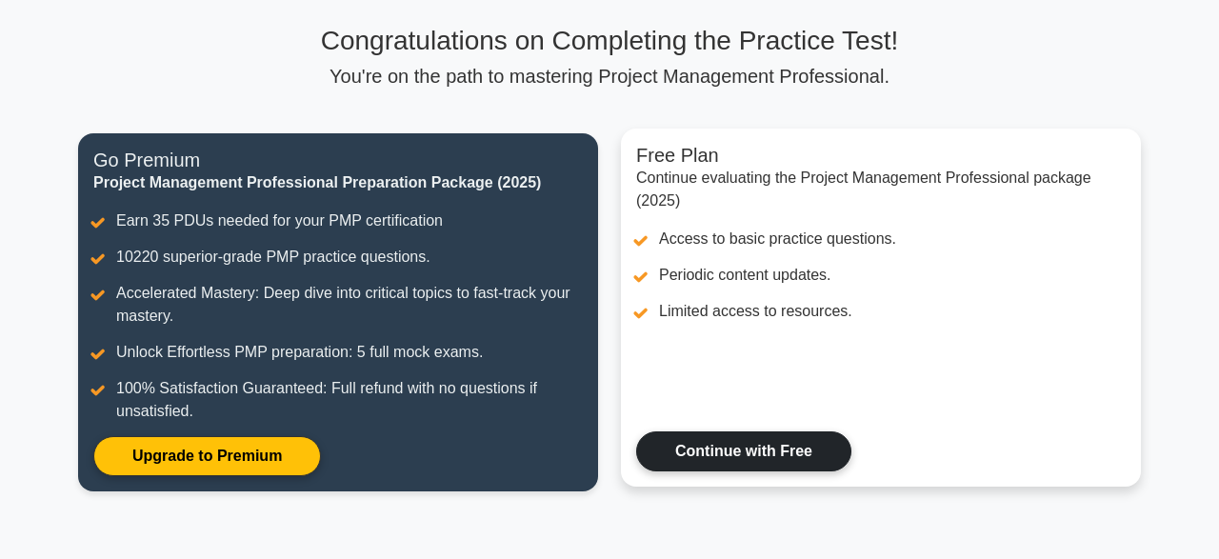
click at [790, 448] on link "Continue with Free" at bounding box center [743, 451] width 215 height 40
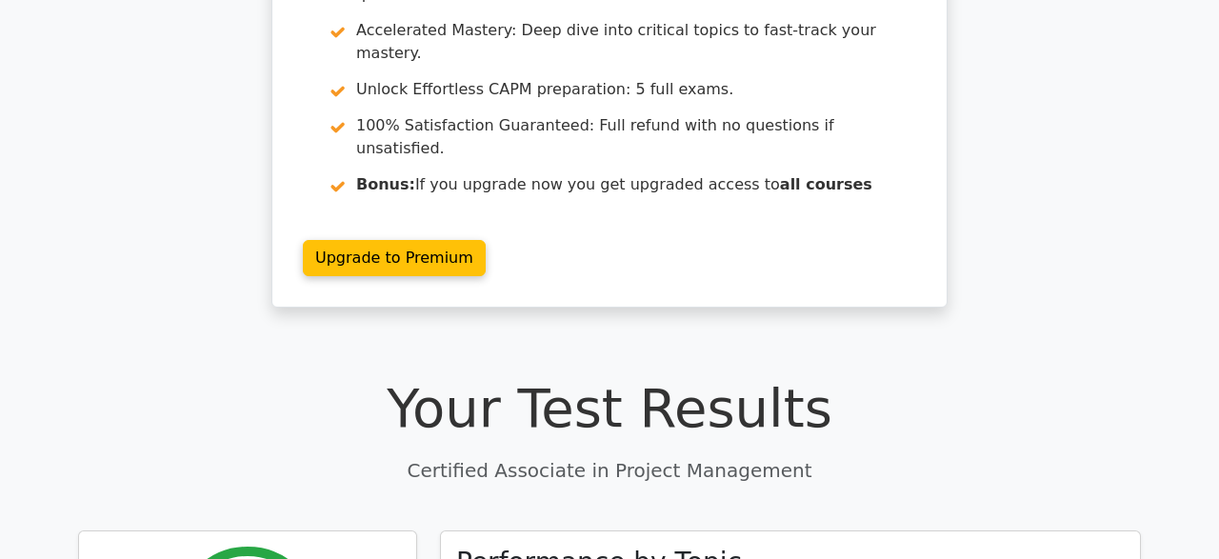
scroll to position [608, 0]
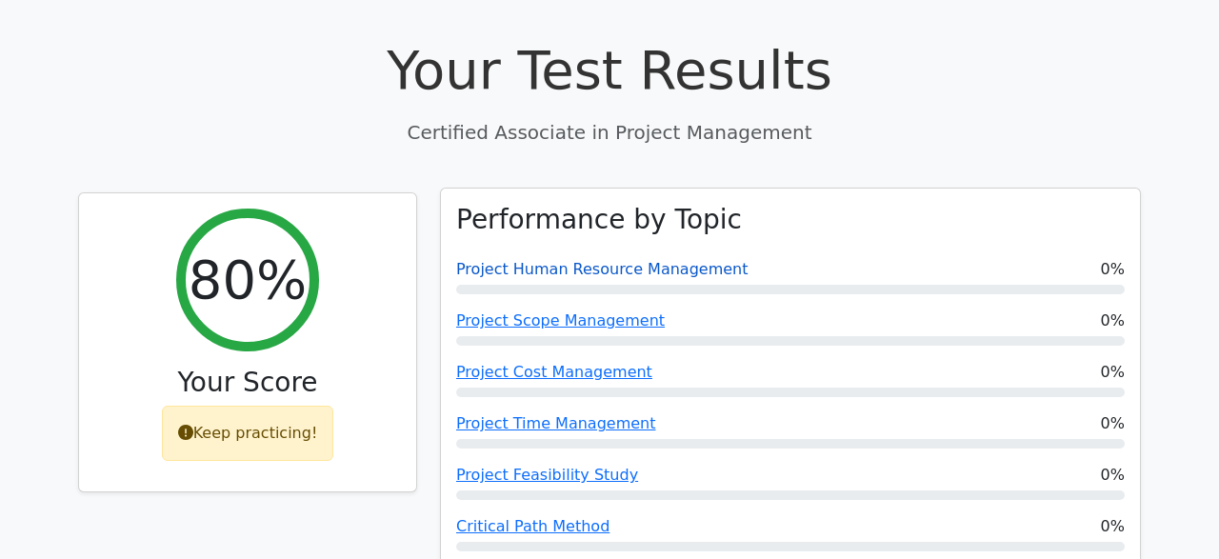
click at [694, 260] on link "Project Human Resource Management" at bounding box center [601, 269] width 291 height 18
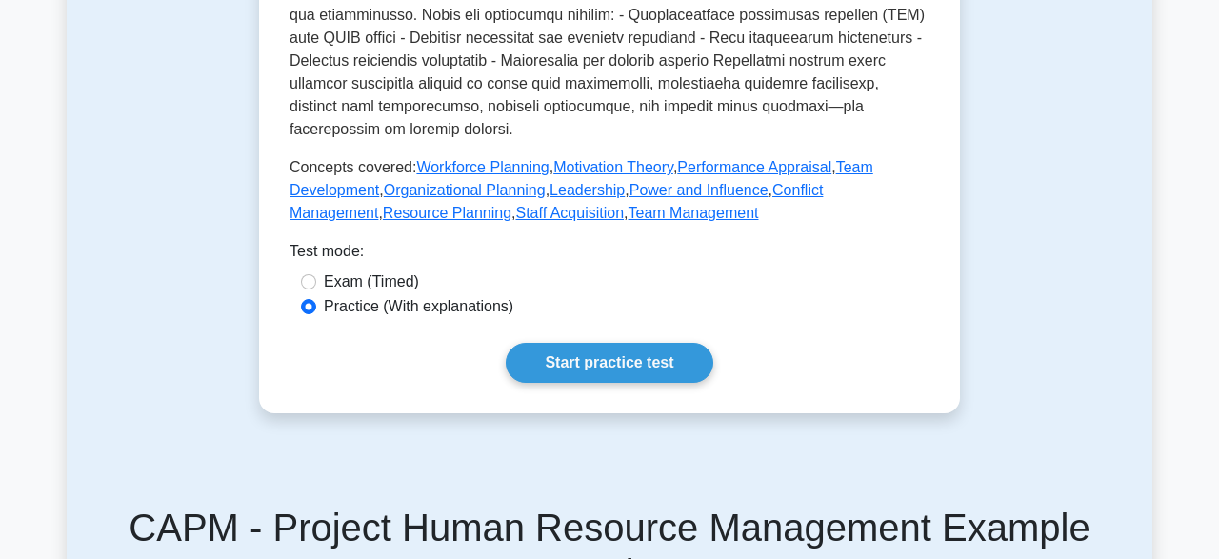
scroll to position [903, 0]
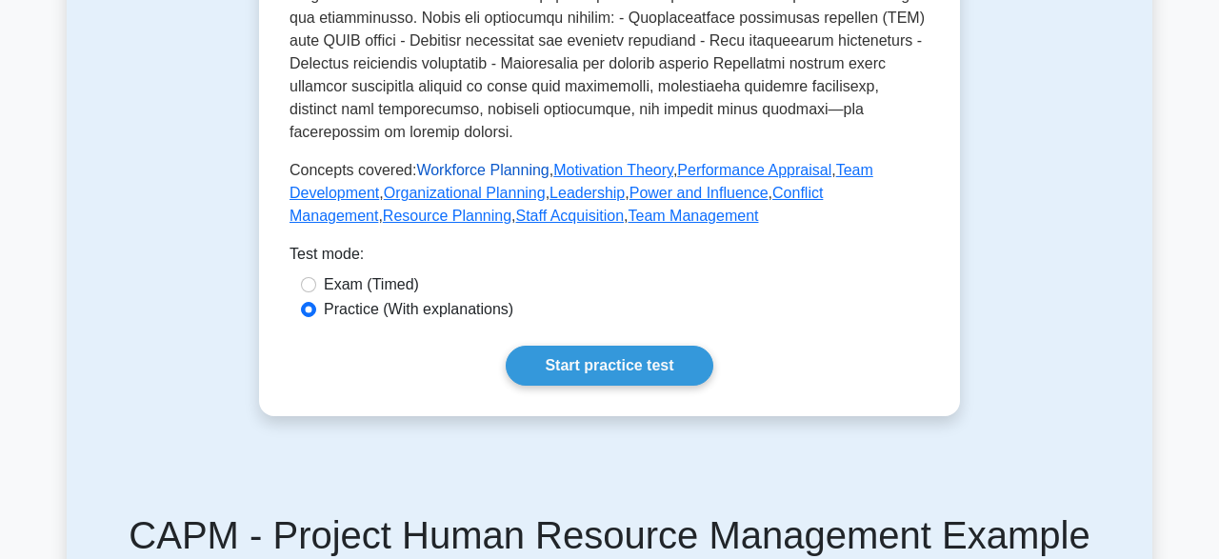
click at [519, 162] on link "Workforce Planning" at bounding box center [482, 170] width 132 height 16
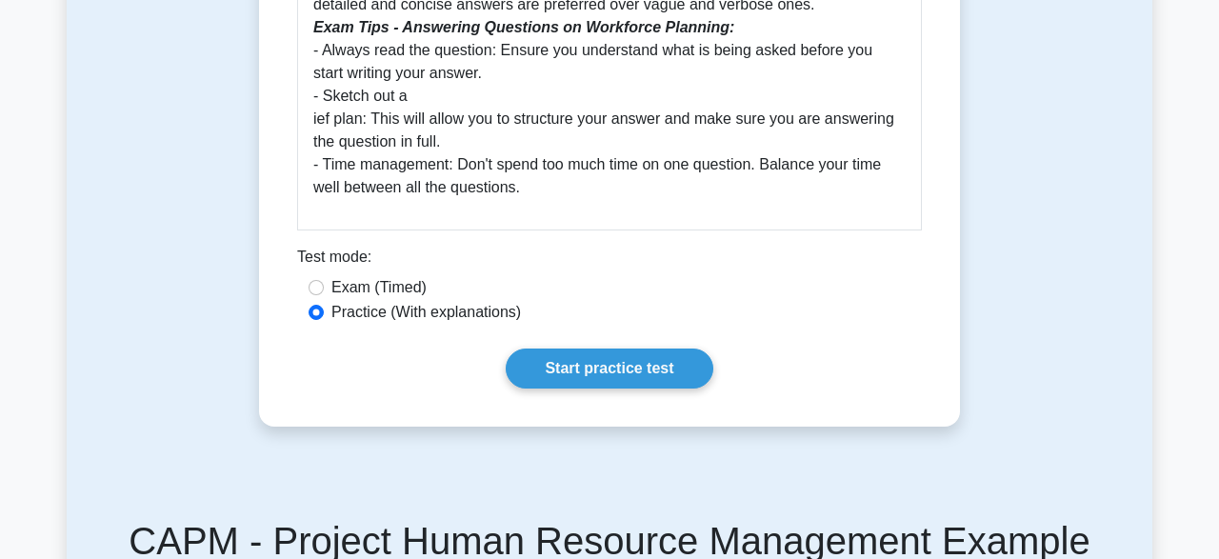
scroll to position [1156, 0]
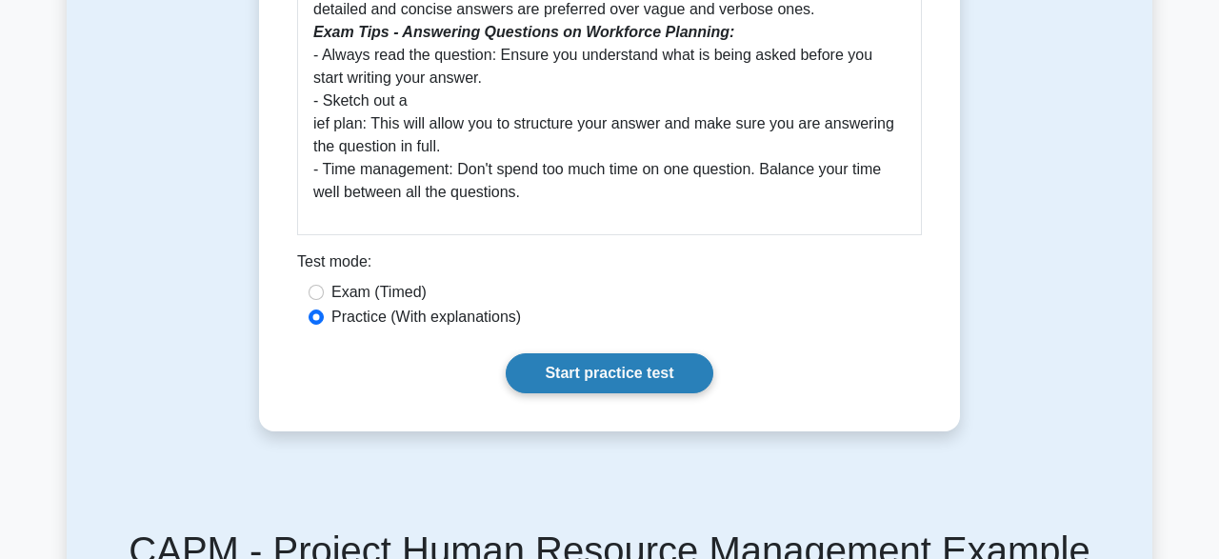
click at [642, 367] on link "Start practice test" at bounding box center [609, 373] width 207 height 40
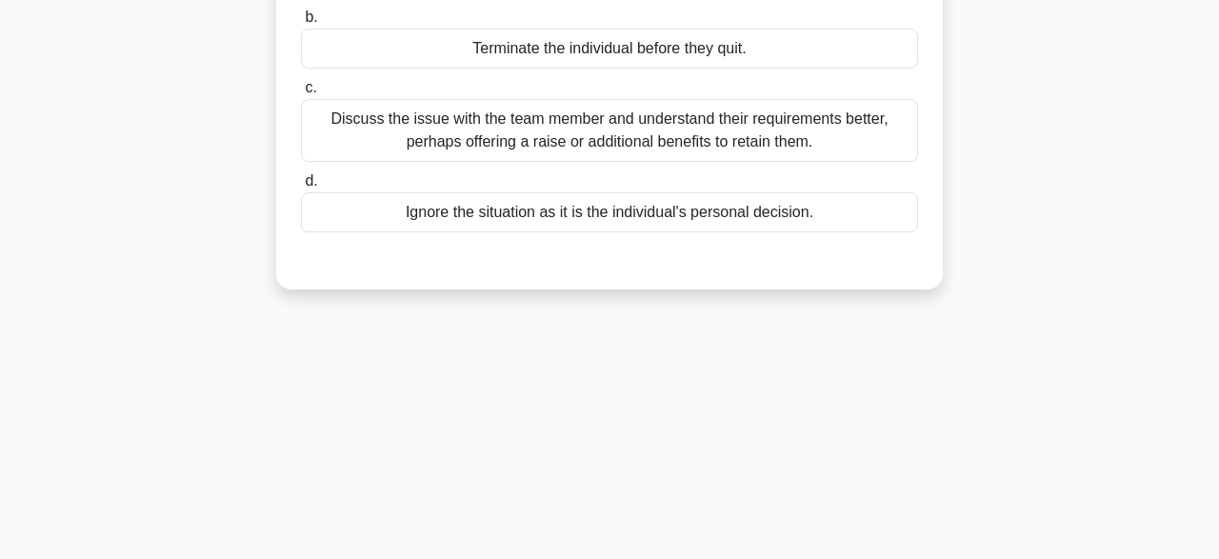
scroll to position [305, 0]
click at [660, 141] on div "Discuss the issue with the team member and understand their requirements better…" at bounding box center [609, 132] width 617 height 63
click at [301, 96] on input "c. Discuss the issue with the team member and understand their requirements bet…" at bounding box center [301, 90] width 0 height 12
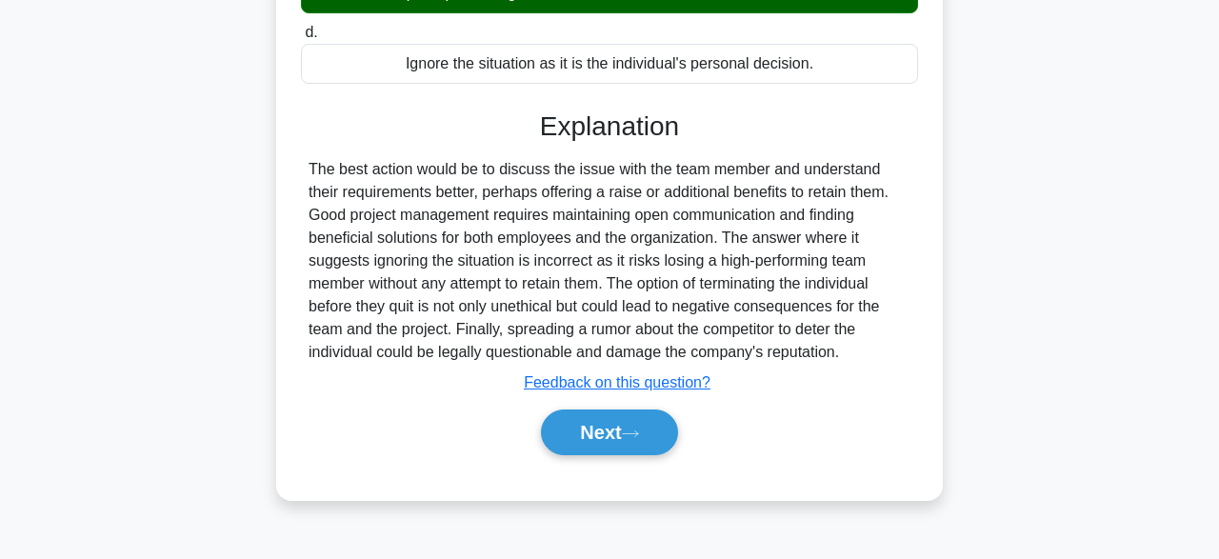
scroll to position [470, 0]
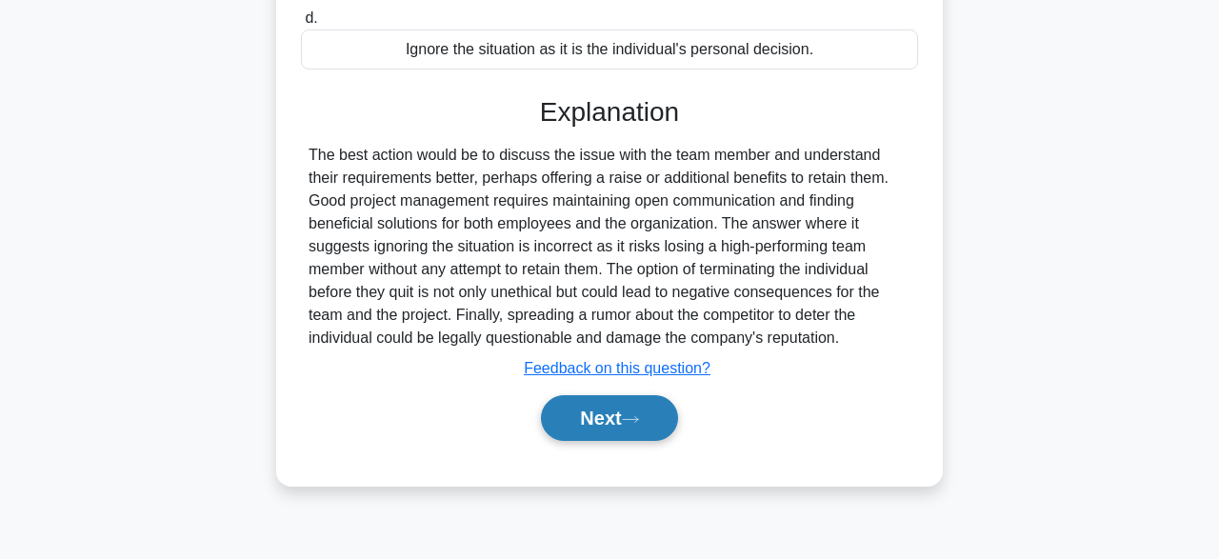
click at [631, 427] on button "Next" at bounding box center [609, 418] width 136 height 46
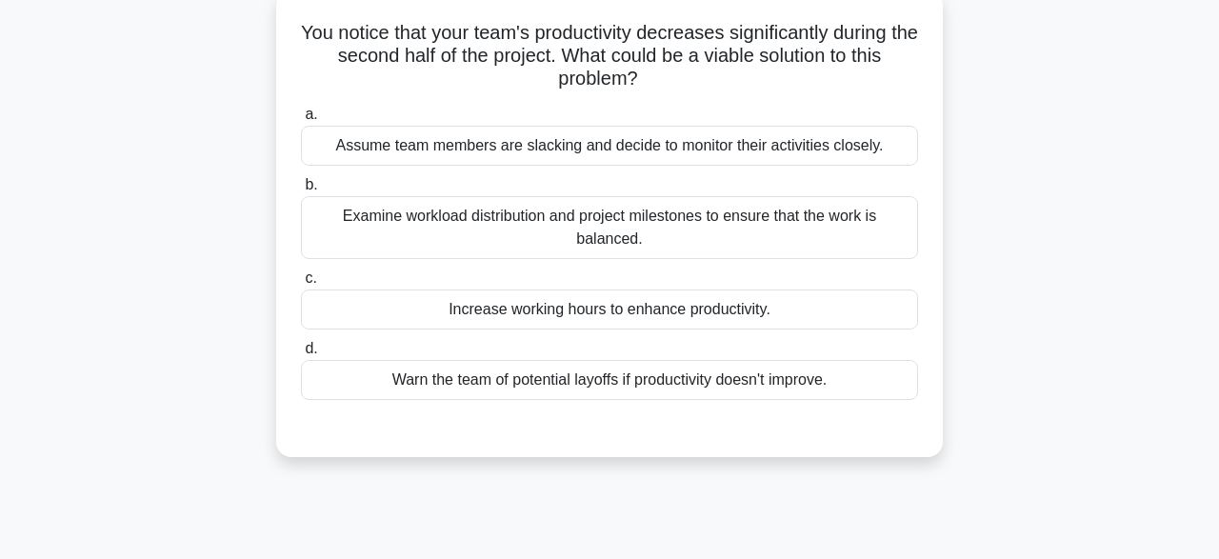
scroll to position [143, 0]
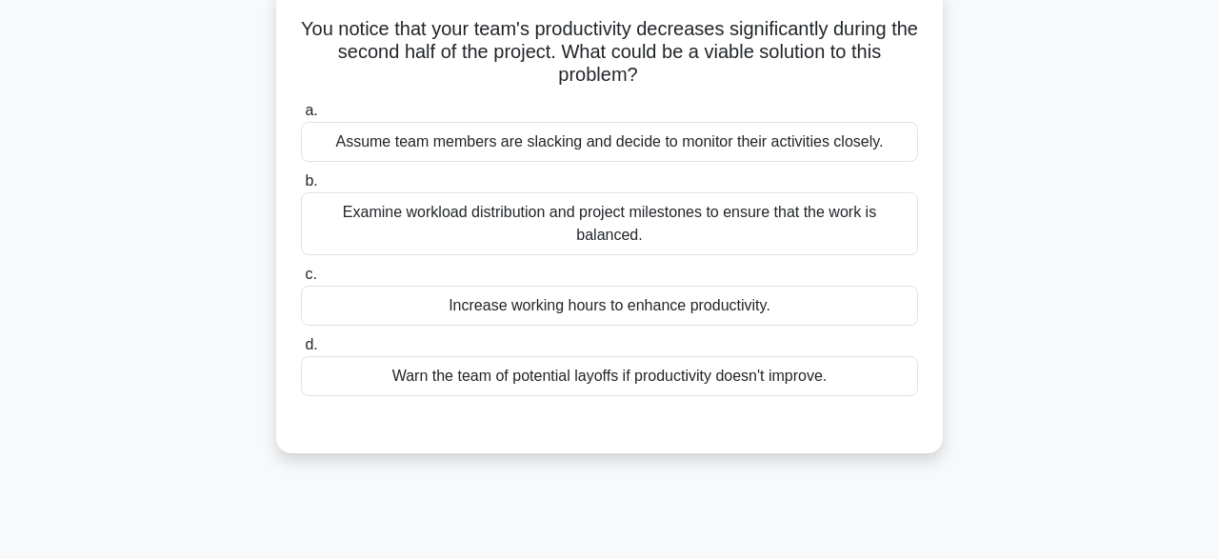
click at [704, 229] on div "Examine workload distribution and project milestones to ensure that the work is…" at bounding box center [609, 223] width 617 height 63
click at [301, 188] on input "b. Examine workload distribution and project milestones to ensure that the work…" at bounding box center [301, 181] width 0 height 12
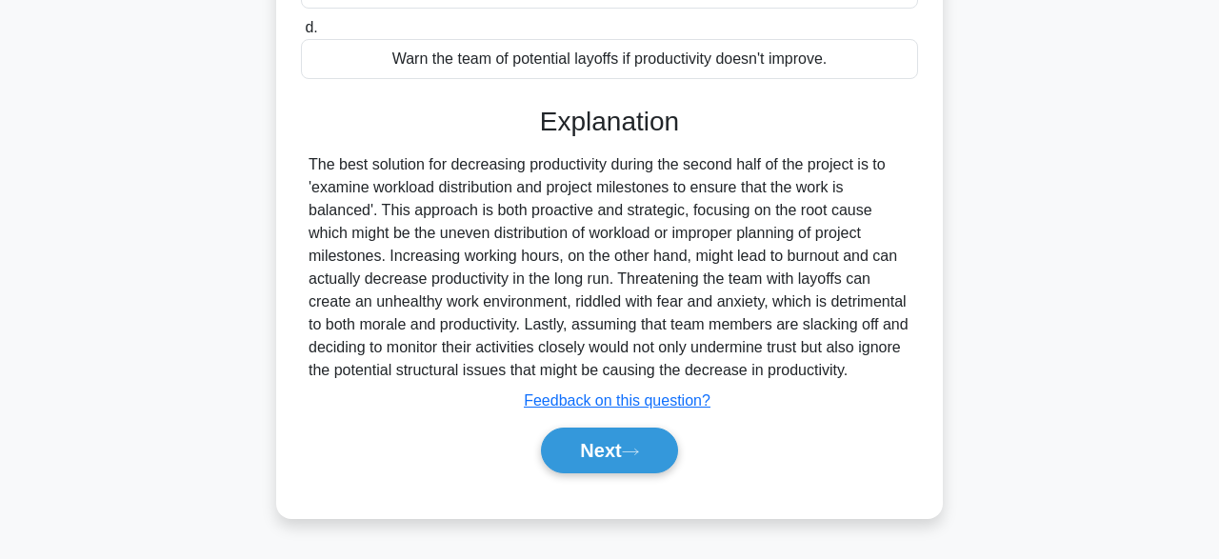
scroll to position [470, 0]
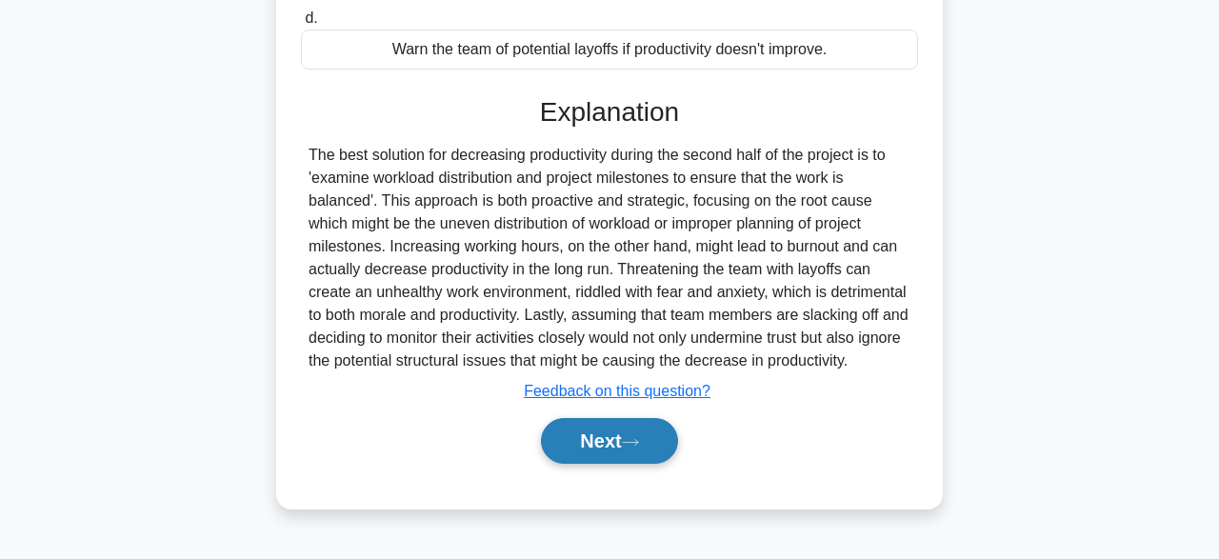
click at [624, 449] on button "Next" at bounding box center [609, 441] width 136 height 46
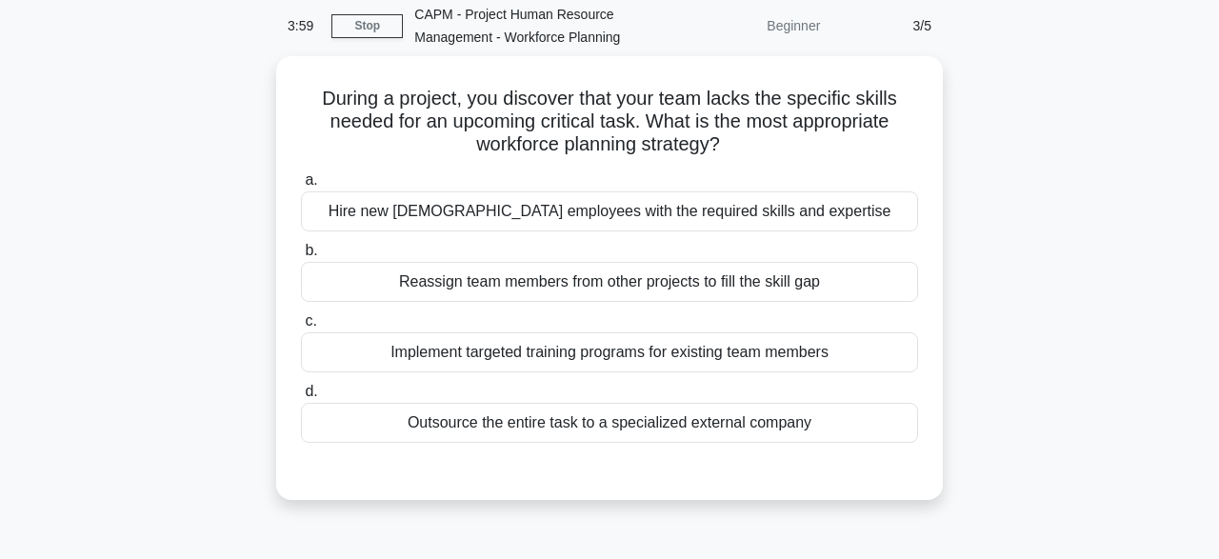
scroll to position [77, 0]
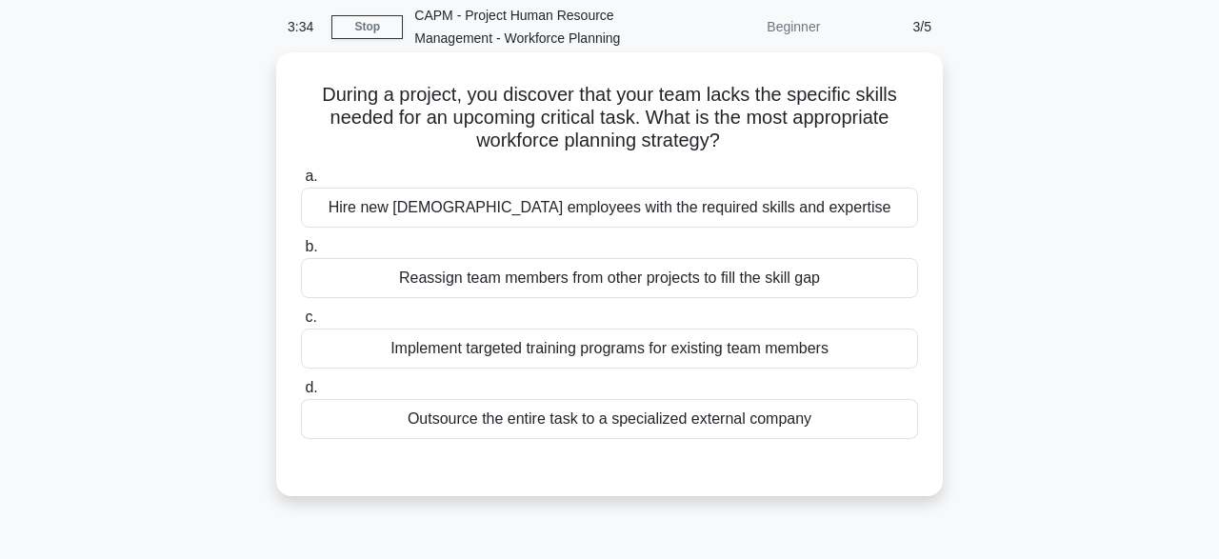
click at [603, 293] on div "Reassign team members from other projects to fill the skill gap" at bounding box center [609, 278] width 617 height 40
click at [301, 253] on input "b. Reassign team members from other projects to fill the skill gap" at bounding box center [301, 247] width 0 height 12
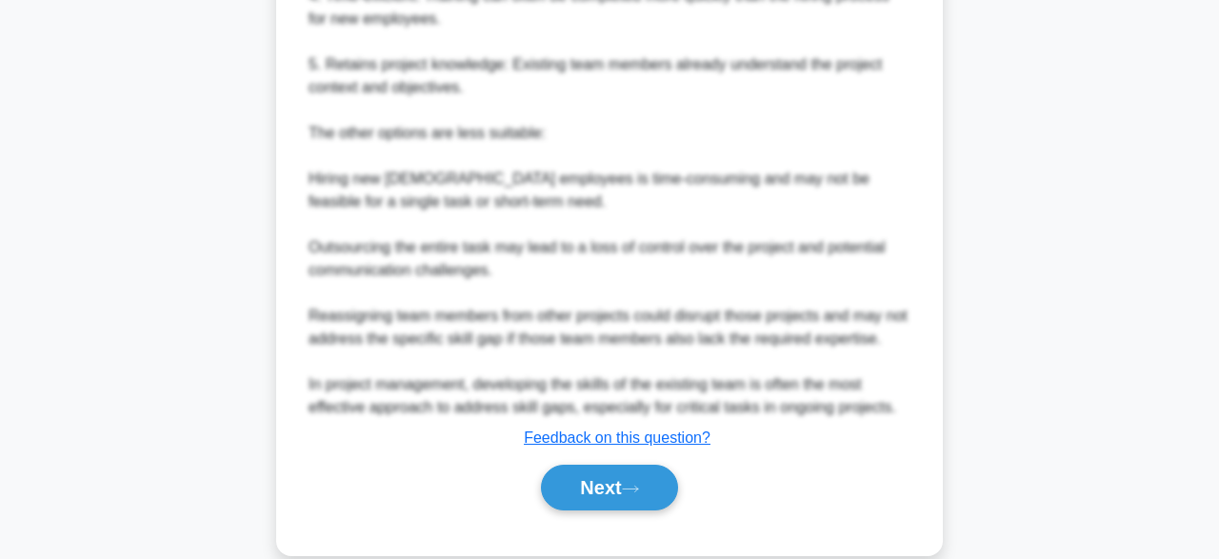
scroll to position [935, 0]
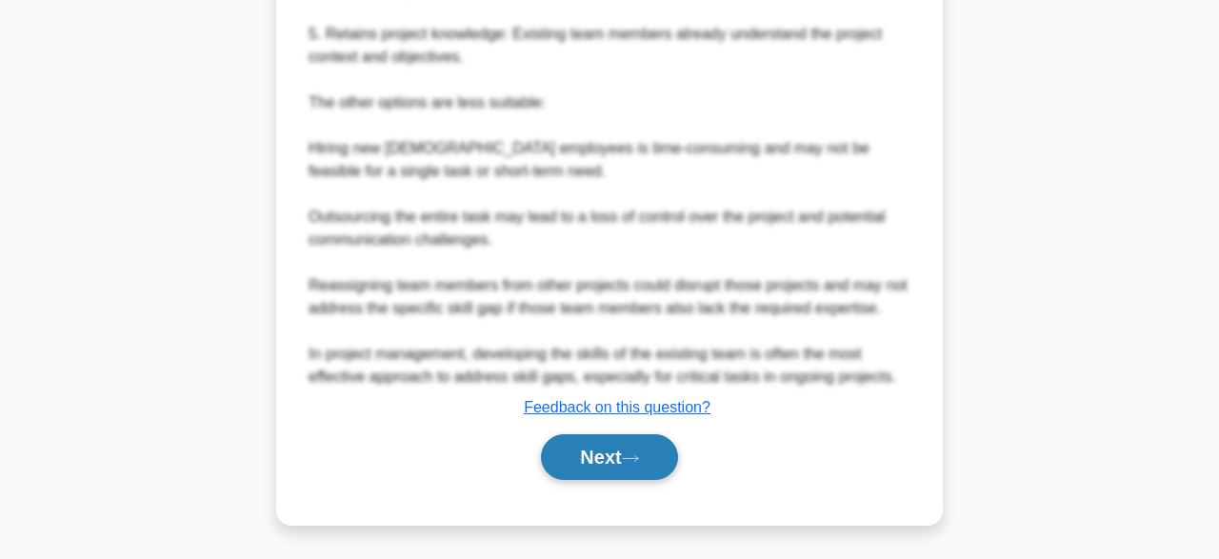
click at [617, 463] on button "Next" at bounding box center [609, 457] width 136 height 46
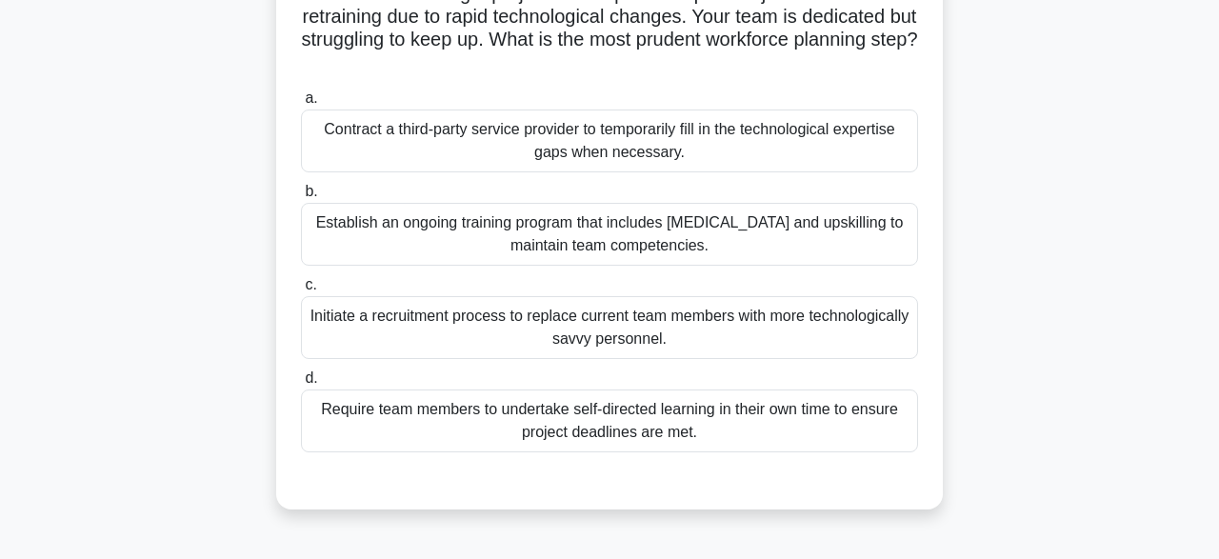
scroll to position [190, 0]
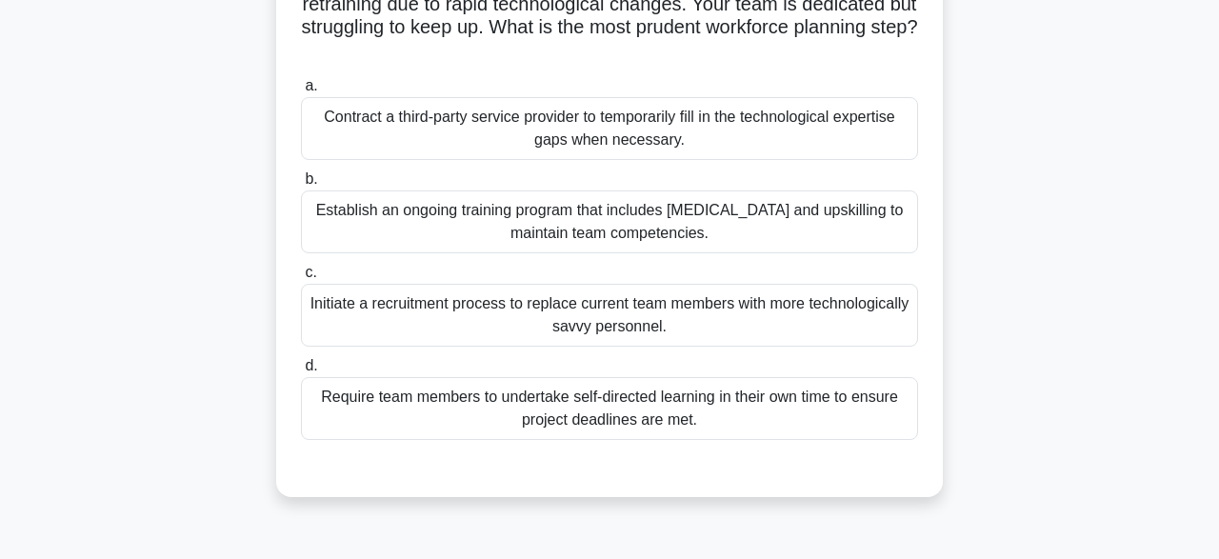
click at [789, 226] on div "Establish an ongoing training program that includes cross-training and upskilli…" at bounding box center [609, 221] width 617 height 63
click at [301, 186] on input "b. Establish an ongoing training program that includes cross-training and upski…" at bounding box center [301, 179] width 0 height 12
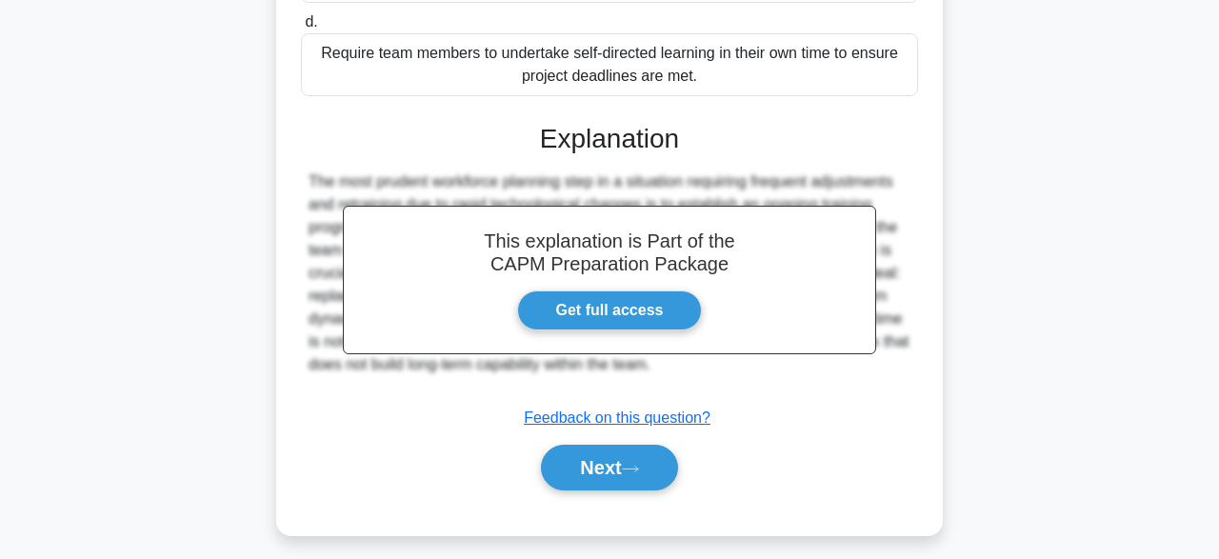
scroll to position [544, 0]
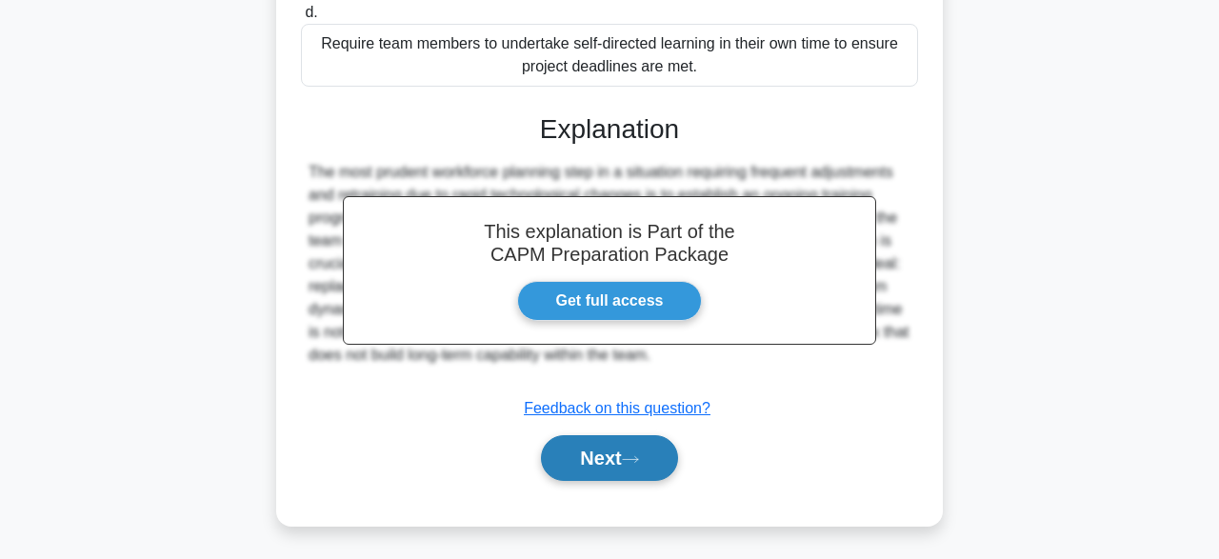
click at [612, 465] on button "Next" at bounding box center [609, 458] width 136 height 46
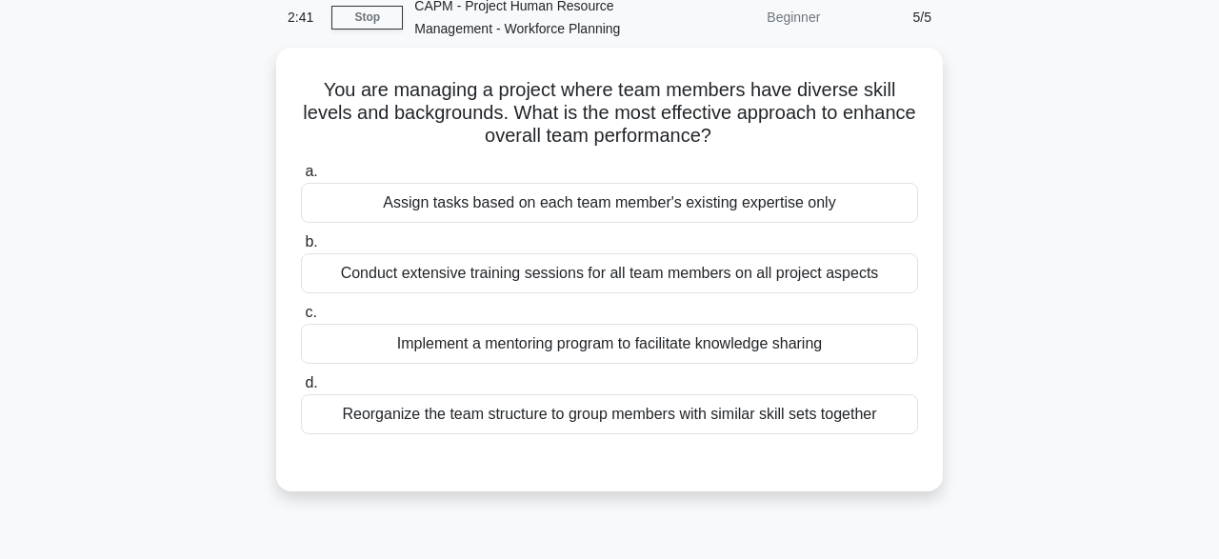
scroll to position [88, 0]
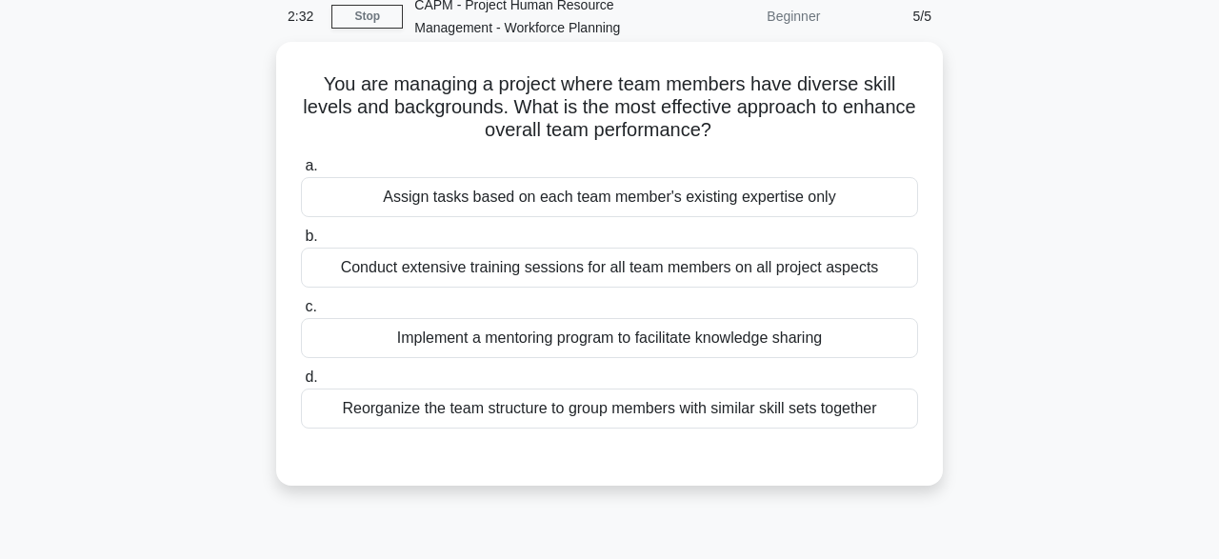
click at [631, 338] on div "Implement a mentoring program to facilitate knowledge sharing" at bounding box center [609, 338] width 617 height 40
click at [301, 313] on input "c. Implement a mentoring program to facilitate knowledge sharing" at bounding box center [301, 307] width 0 height 12
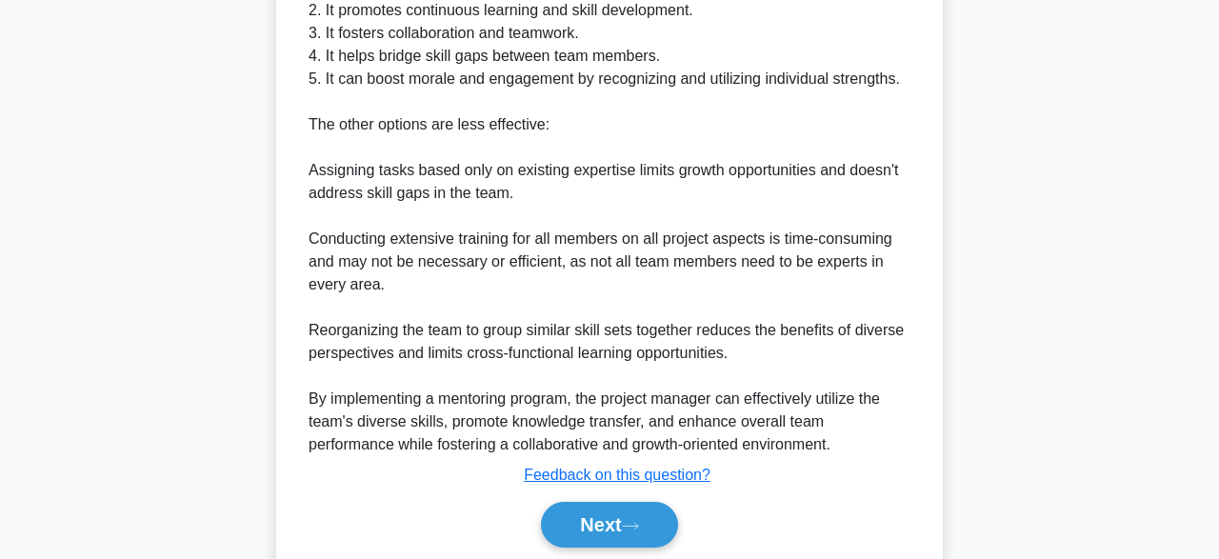
scroll to position [795, 0]
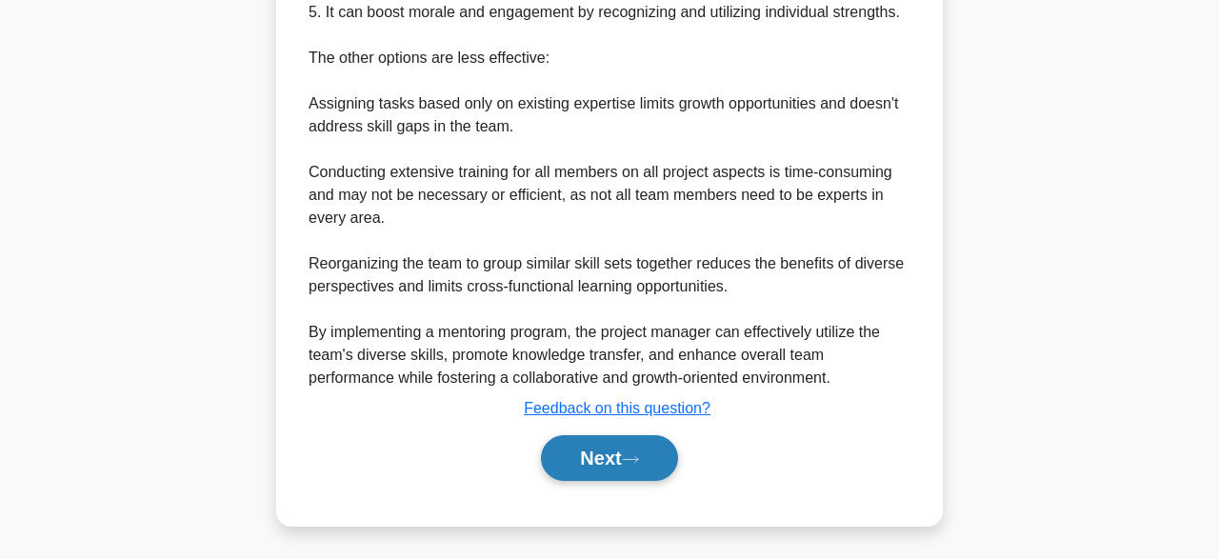
click at [605, 451] on button "Next" at bounding box center [609, 458] width 136 height 46
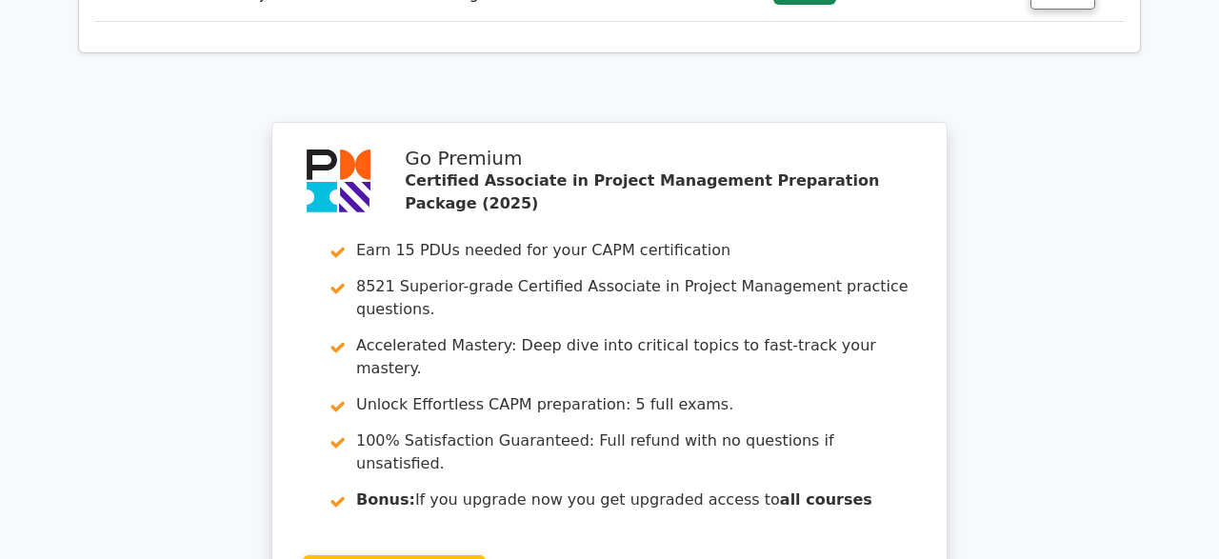
scroll to position [2665, 0]
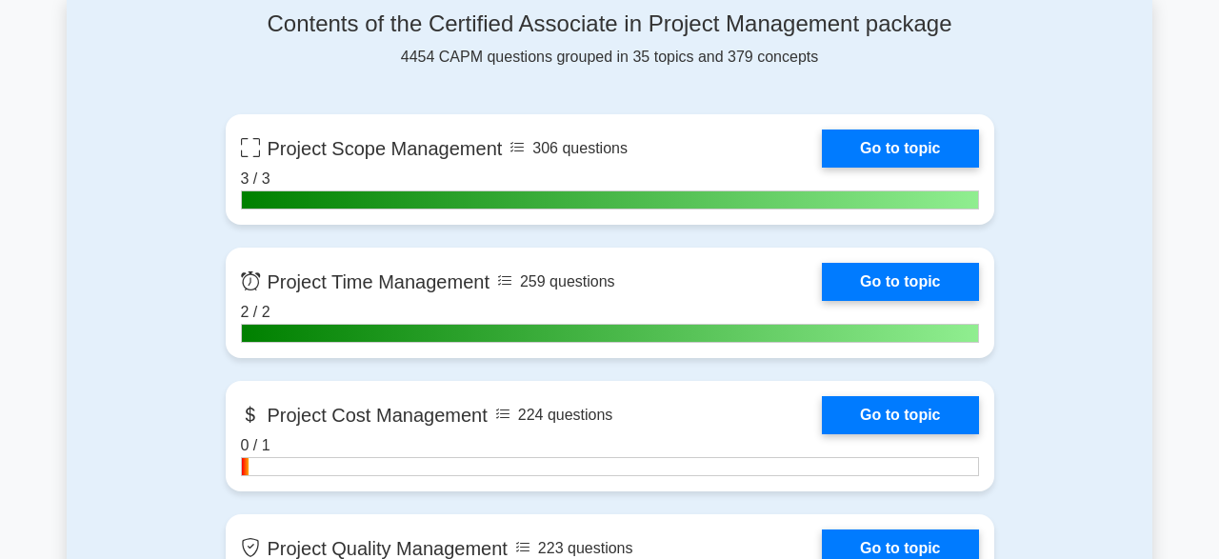
scroll to position [1256, 0]
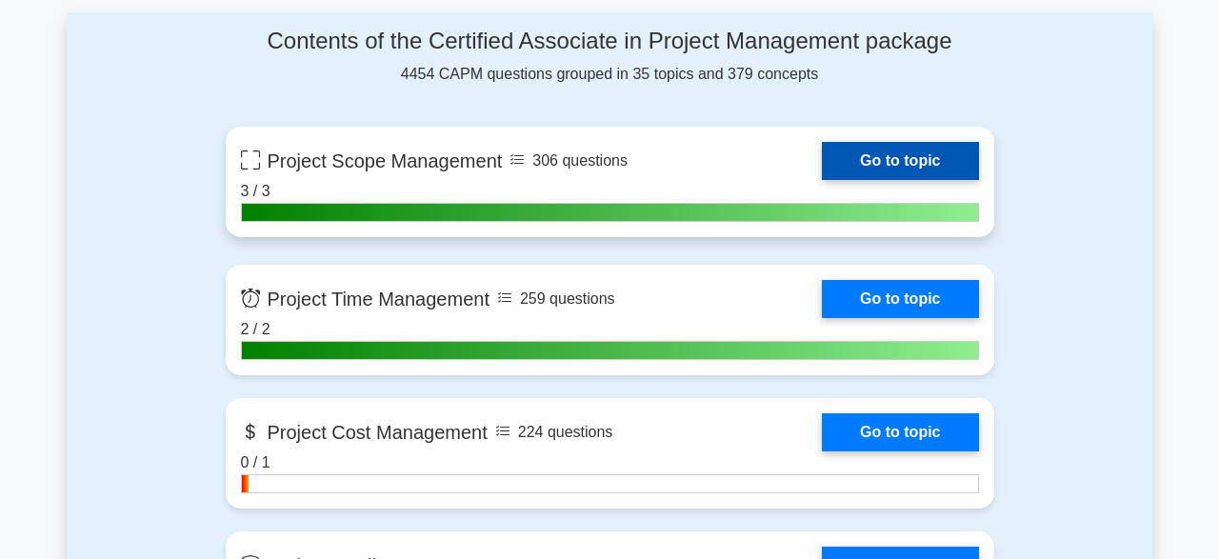
click at [889, 162] on link "Go to topic" at bounding box center [900, 161] width 156 height 38
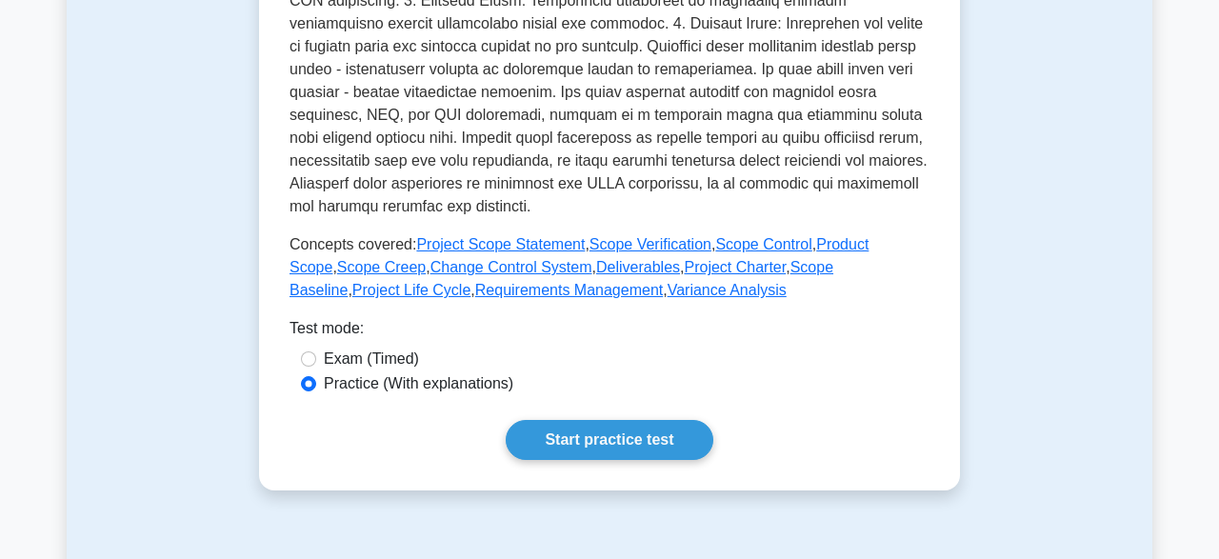
scroll to position [769, 0]
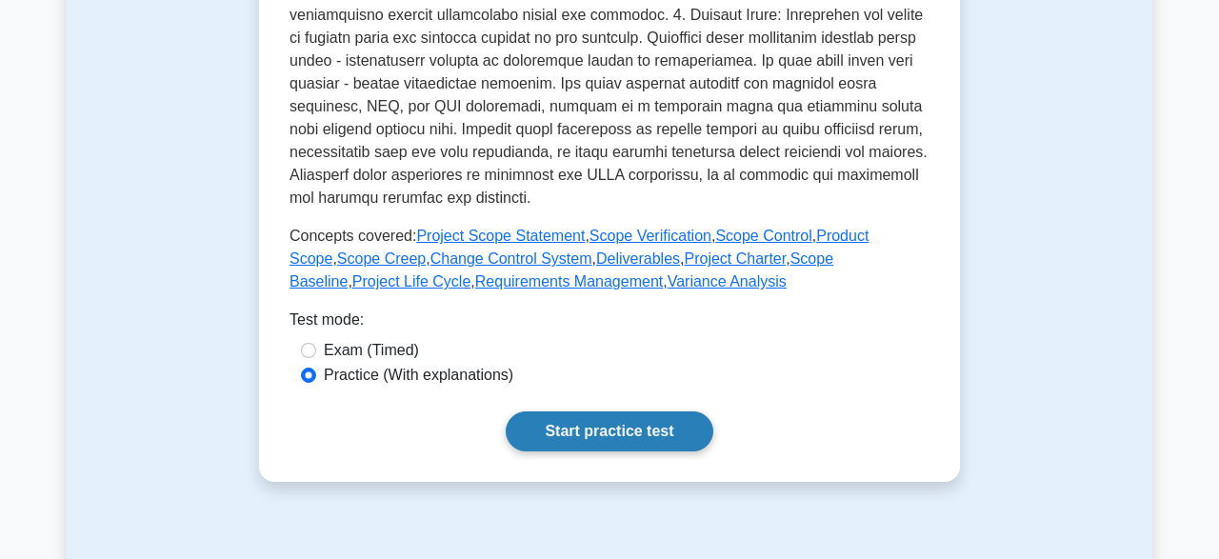
click at [614, 427] on link "Start practice test" at bounding box center [609, 431] width 207 height 40
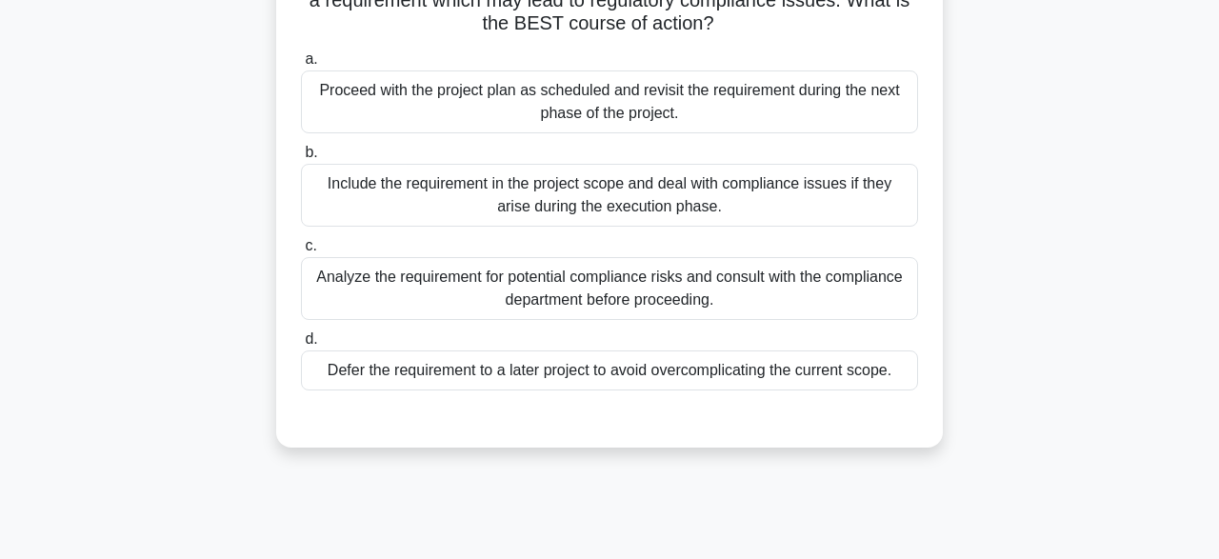
scroll to position [202, 0]
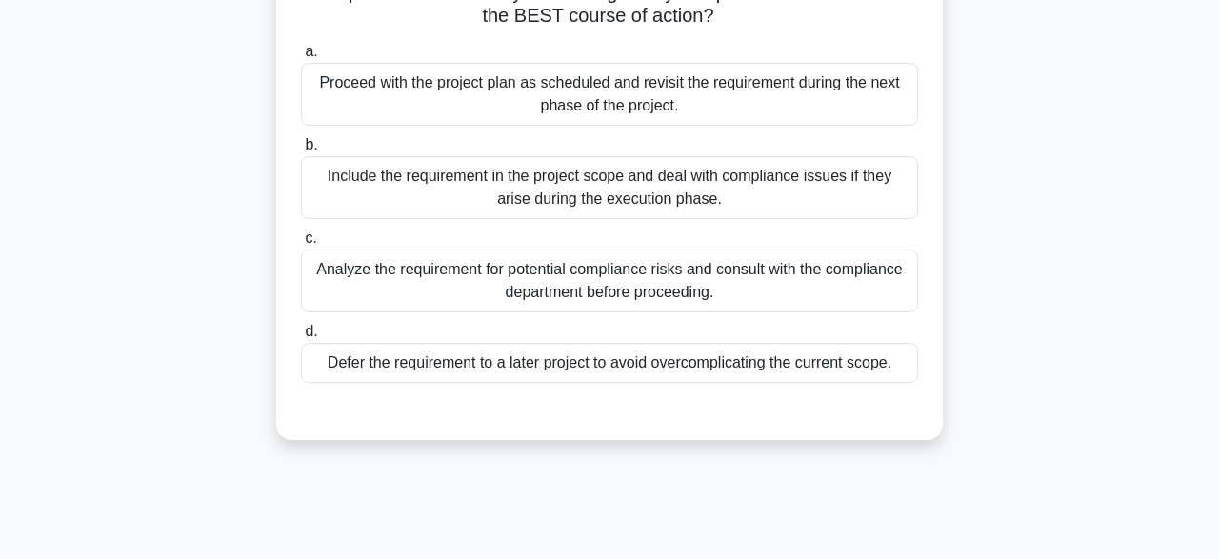
click at [683, 284] on div "Analyze the requirement for potential compliance risks and consult with the com…" at bounding box center [609, 281] width 617 height 63
click at [301, 245] on input "c. Analyze the requirement for potential compliance risks and consult with the …" at bounding box center [301, 238] width 0 height 12
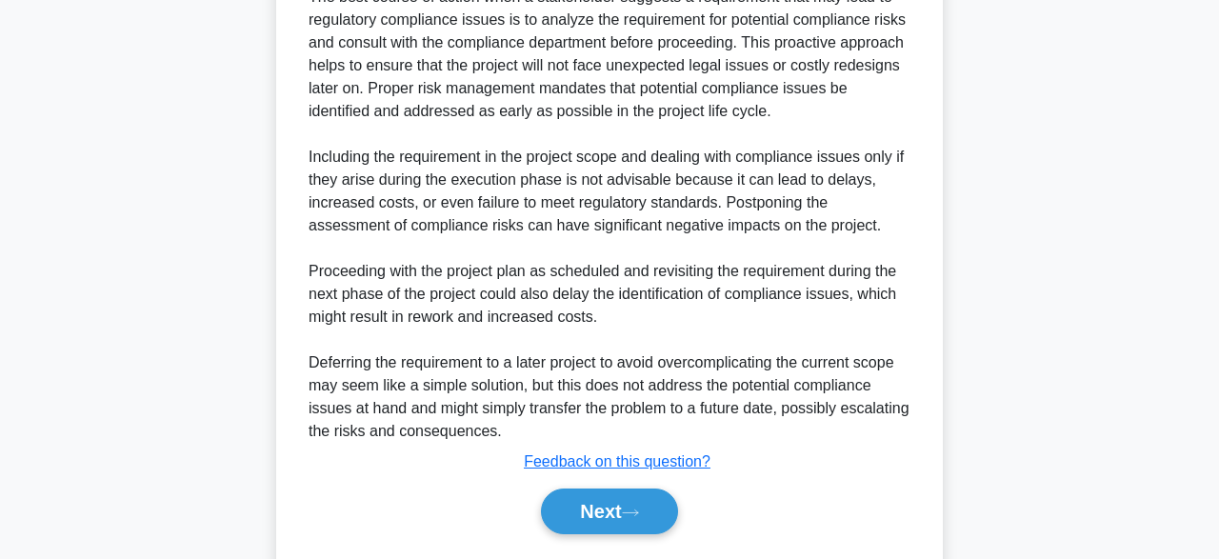
scroll to position [686, 0]
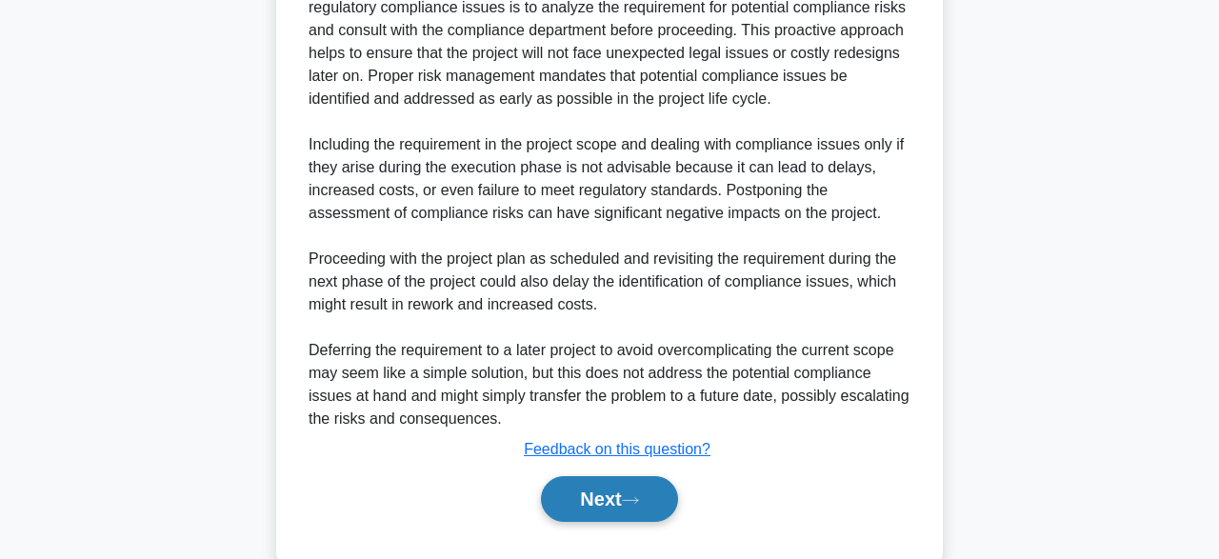
click at [614, 502] on button "Next" at bounding box center [609, 499] width 136 height 46
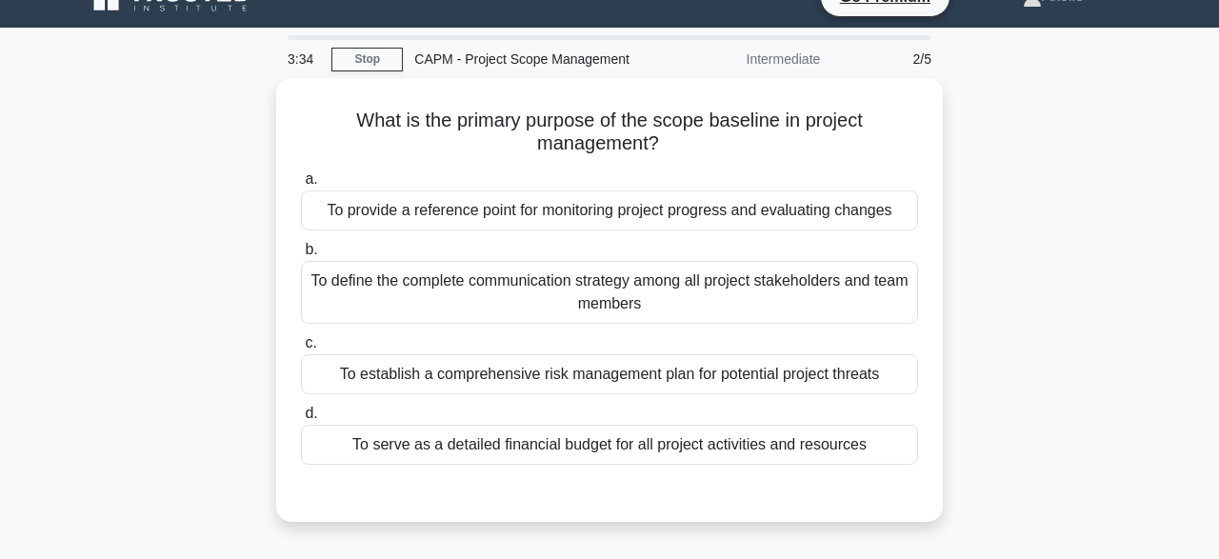
scroll to position [17, 0]
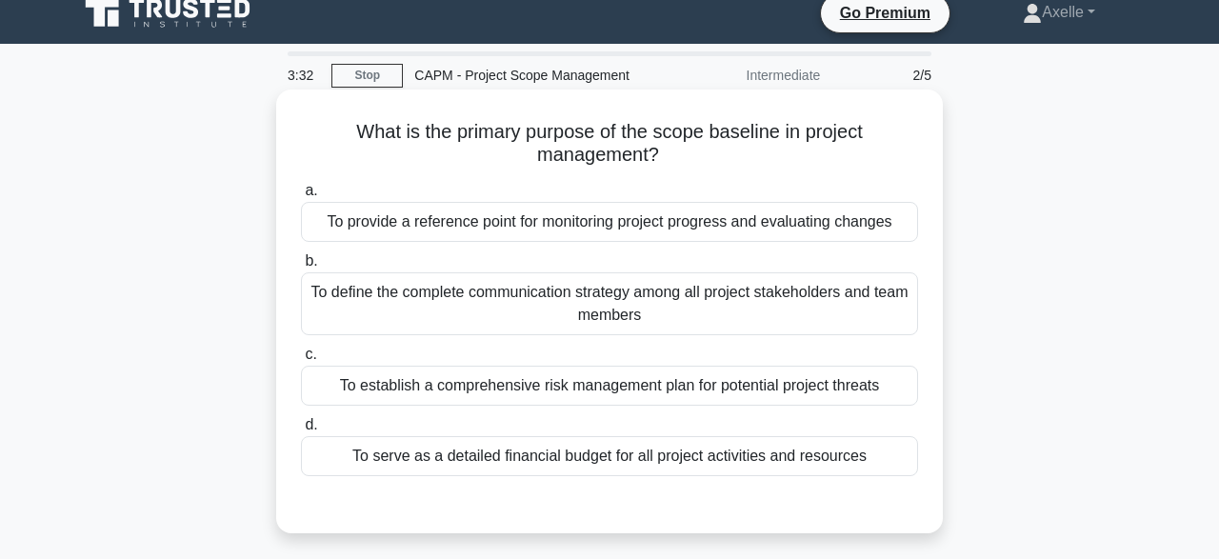
click at [744, 230] on div "To provide a reference point for monitoring project progress and evaluating cha…" at bounding box center [609, 222] width 617 height 40
click at [301, 197] on input "a. To provide a reference point for monitoring project progress and evaluating …" at bounding box center [301, 191] width 0 height 12
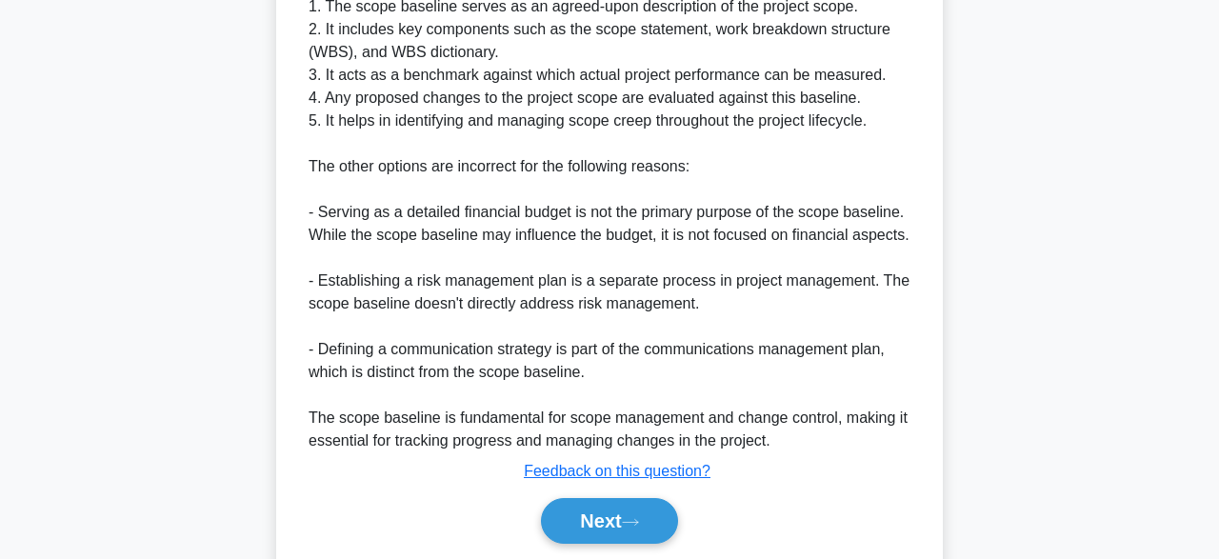
scroll to position [727, 0]
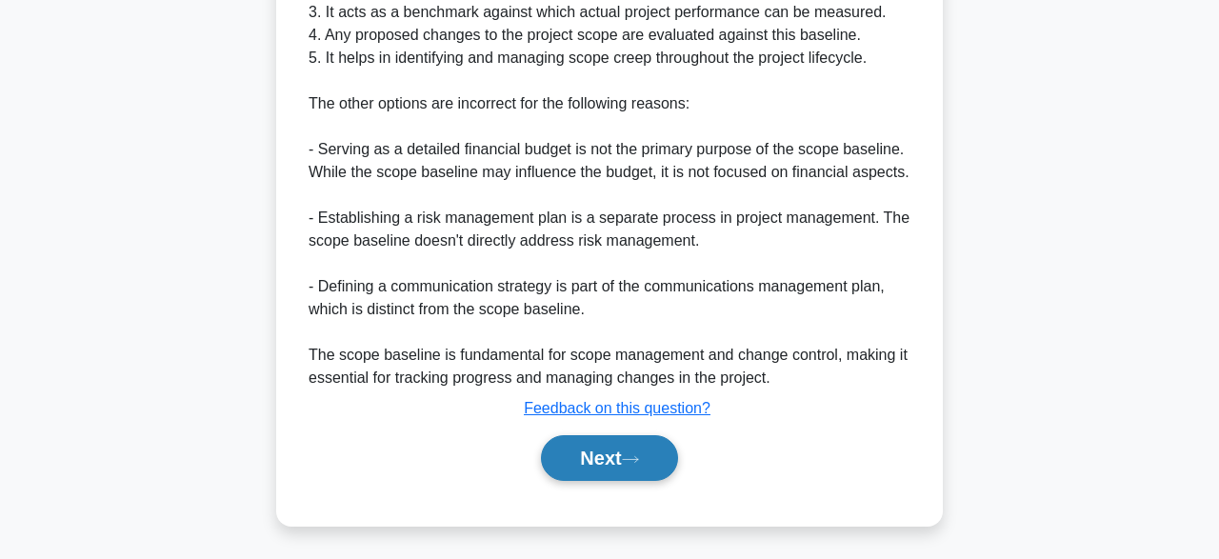
click at [605, 461] on button "Next" at bounding box center [609, 458] width 136 height 46
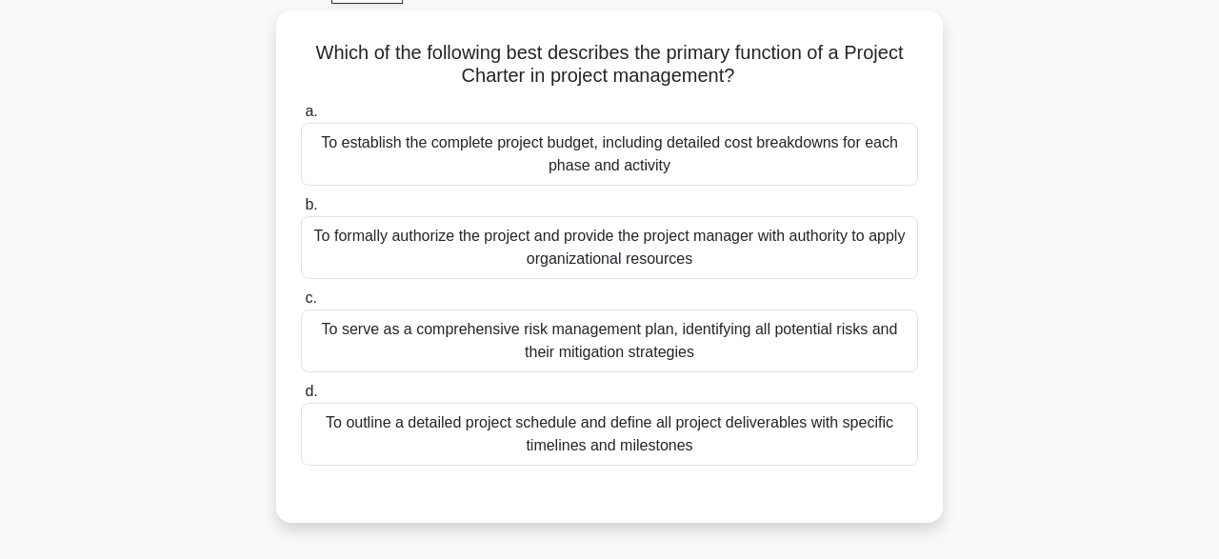
scroll to position [105, 0]
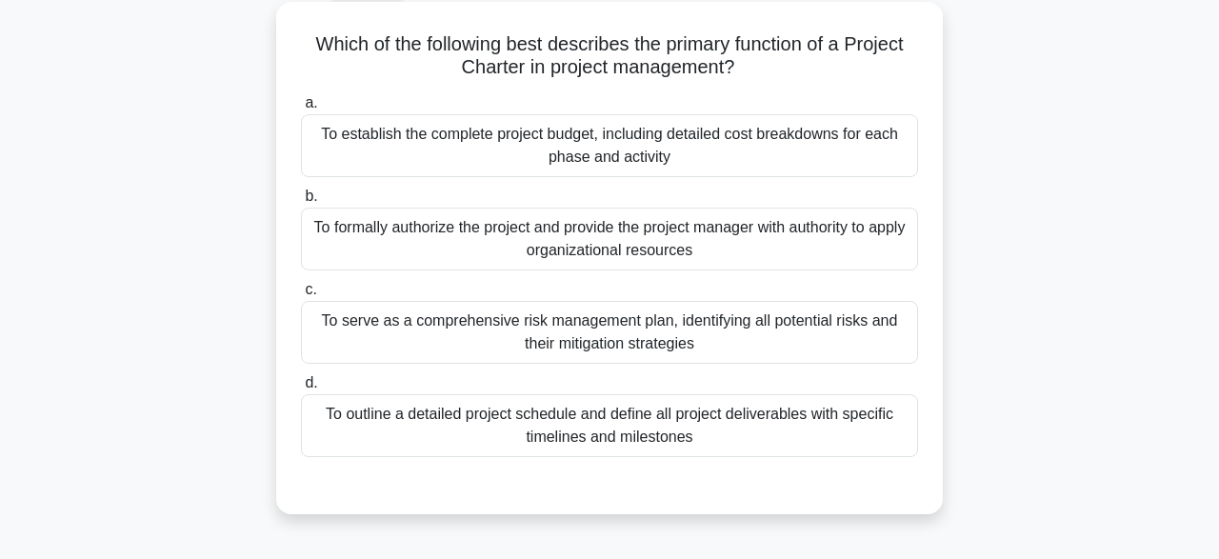
click at [771, 251] on div "To formally authorize the project and provide the project manager with authorit…" at bounding box center [609, 239] width 617 height 63
click at [301, 203] on input "b. To formally authorize the project and provide the project manager with autho…" at bounding box center [301, 196] width 0 height 12
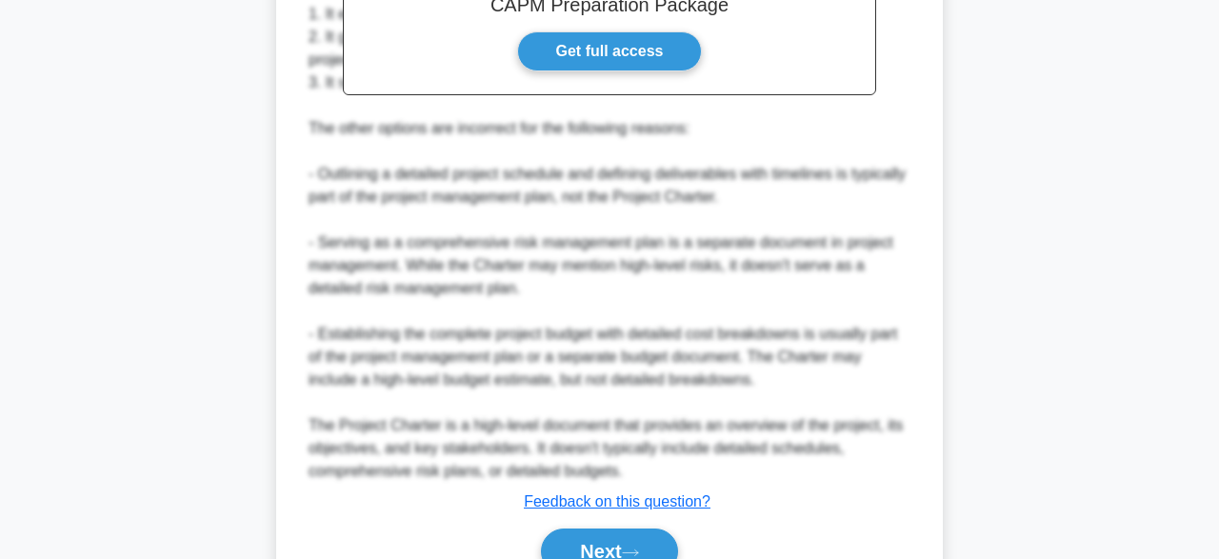
scroll to position [818, 0]
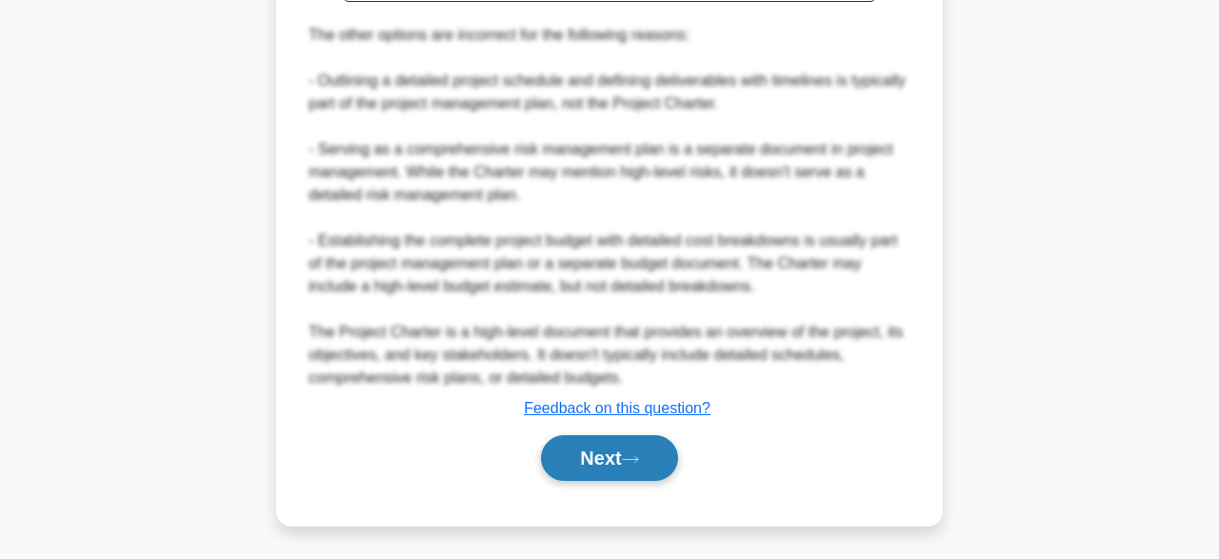
click at [591, 456] on button "Next" at bounding box center [609, 458] width 136 height 46
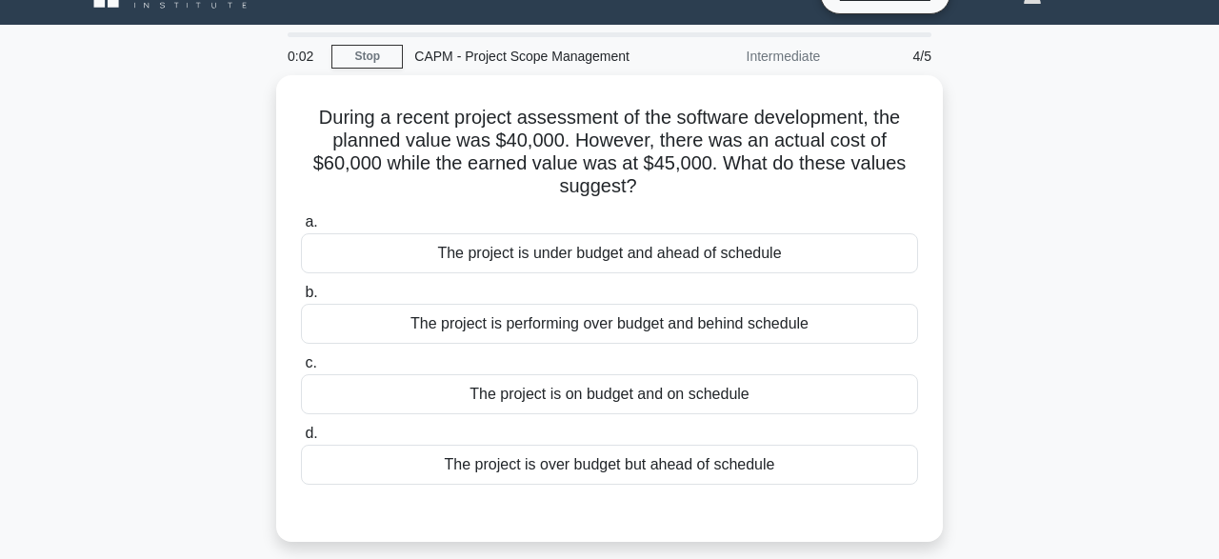
scroll to position [51, 0]
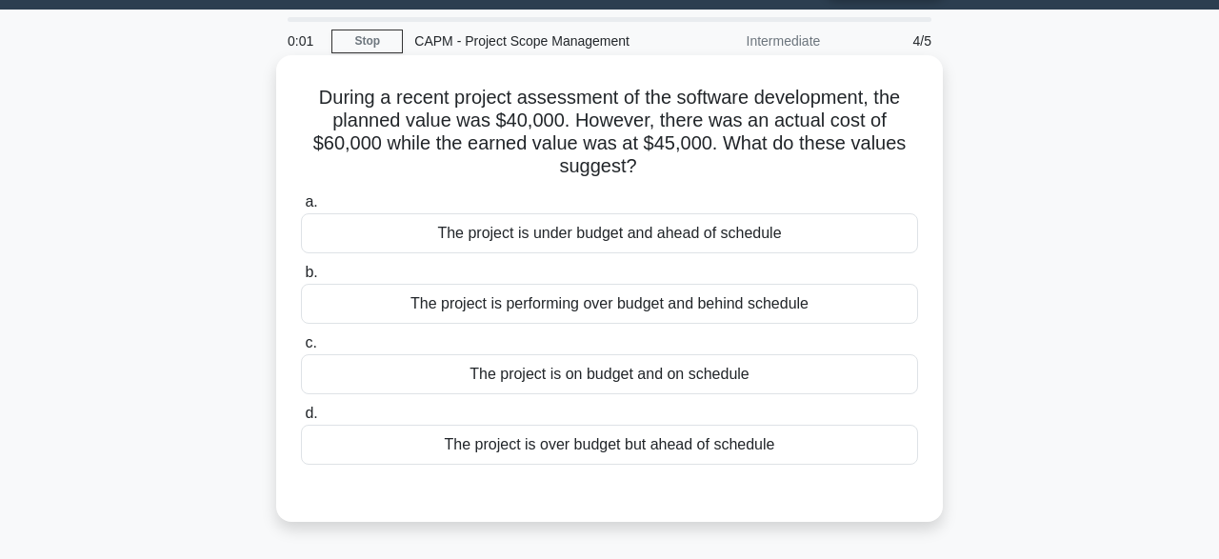
click at [688, 426] on div "The project is over budget but ahead of schedule" at bounding box center [609, 445] width 617 height 40
click at [301, 420] on input "d. The project is over budget but ahead of schedule" at bounding box center [301, 414] width 0 height 12
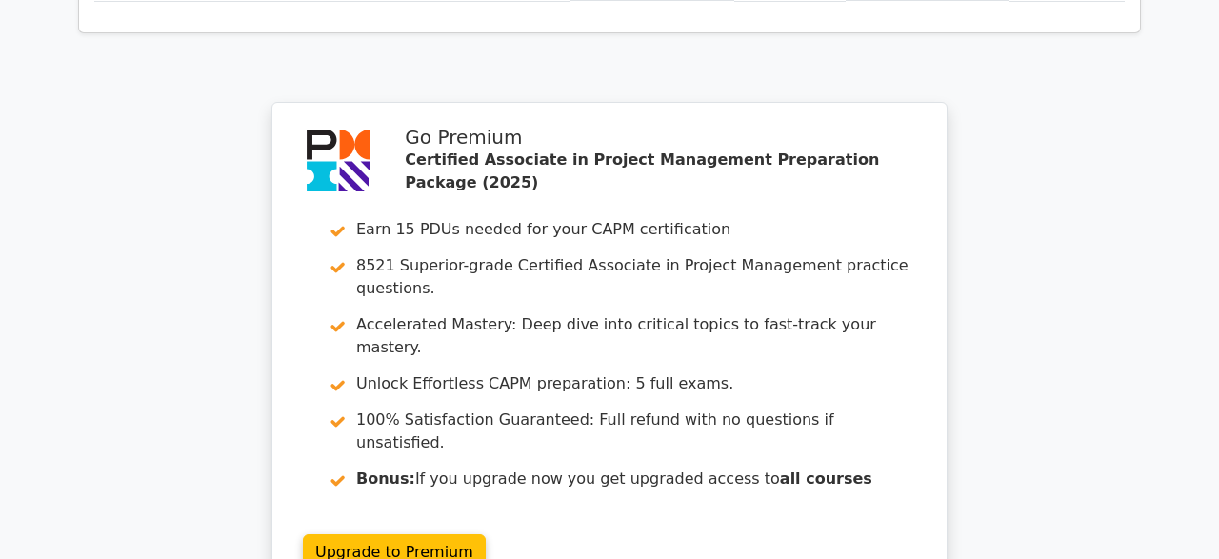
scroll to position [2829, 0]
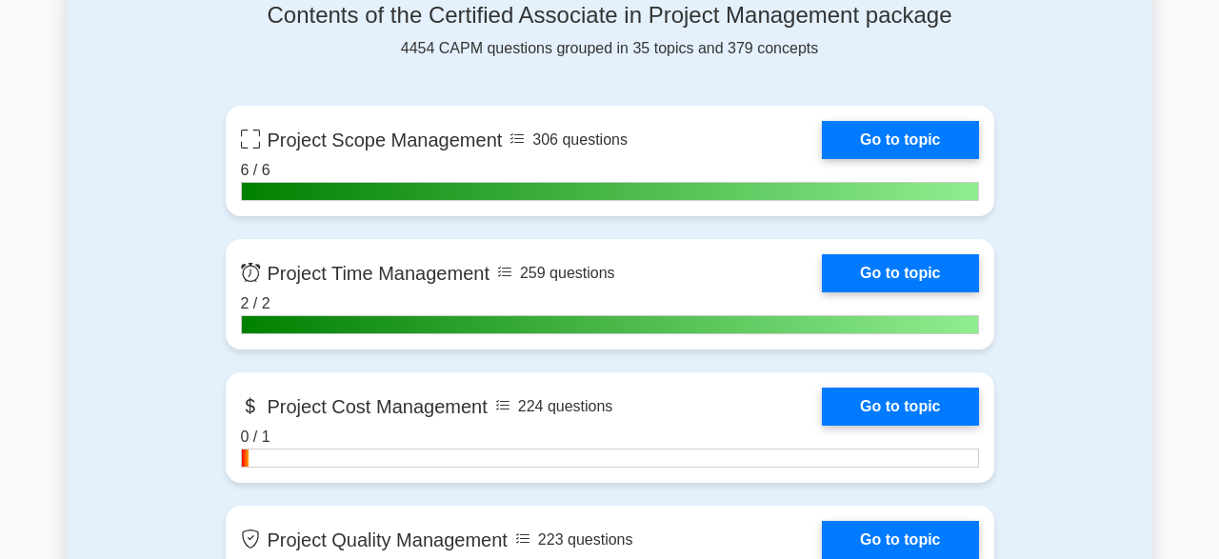
scroll to position [1308, 0]
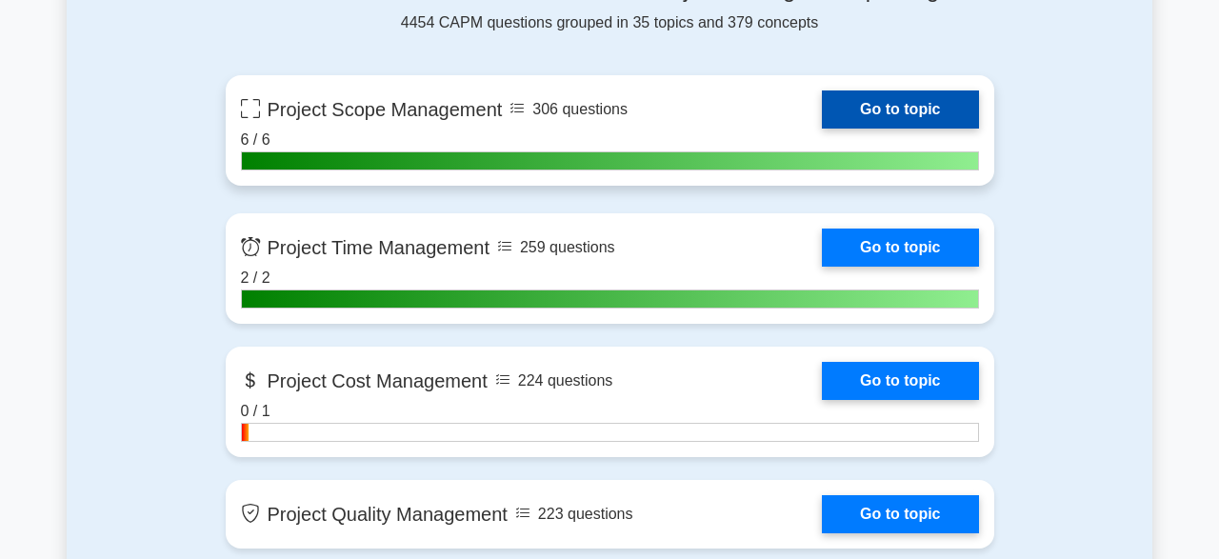
click at [914, 105] on link "Go to topic" at bounding box center [900, 109] width 156 height 38
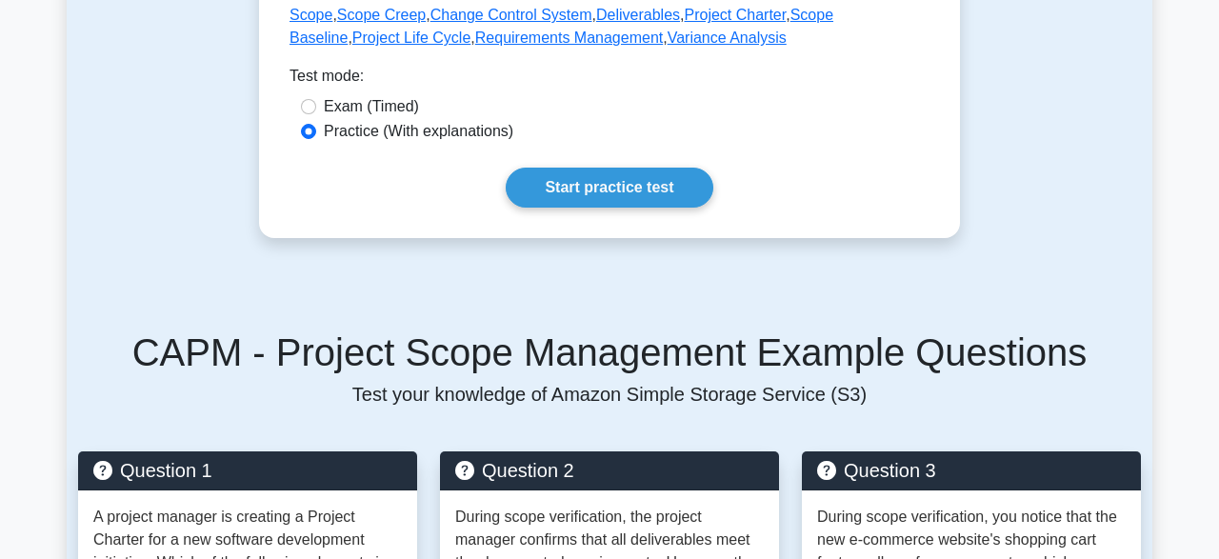
scroll to position [1029, 0]
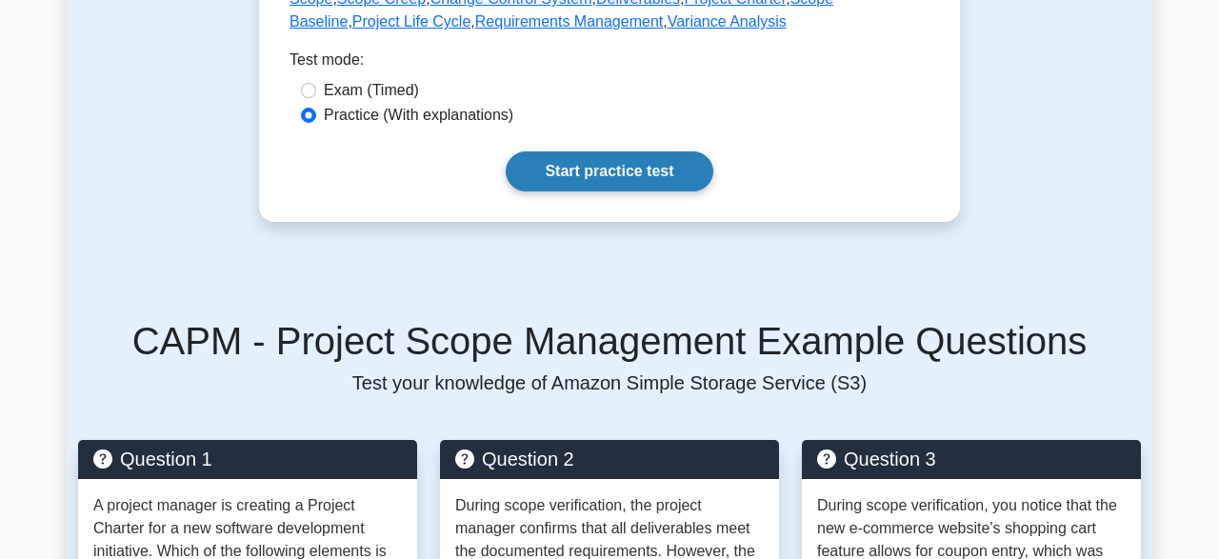
click at [660, 185] on link "Start practice test" at bounding box center [609, 171] width 207 height 40
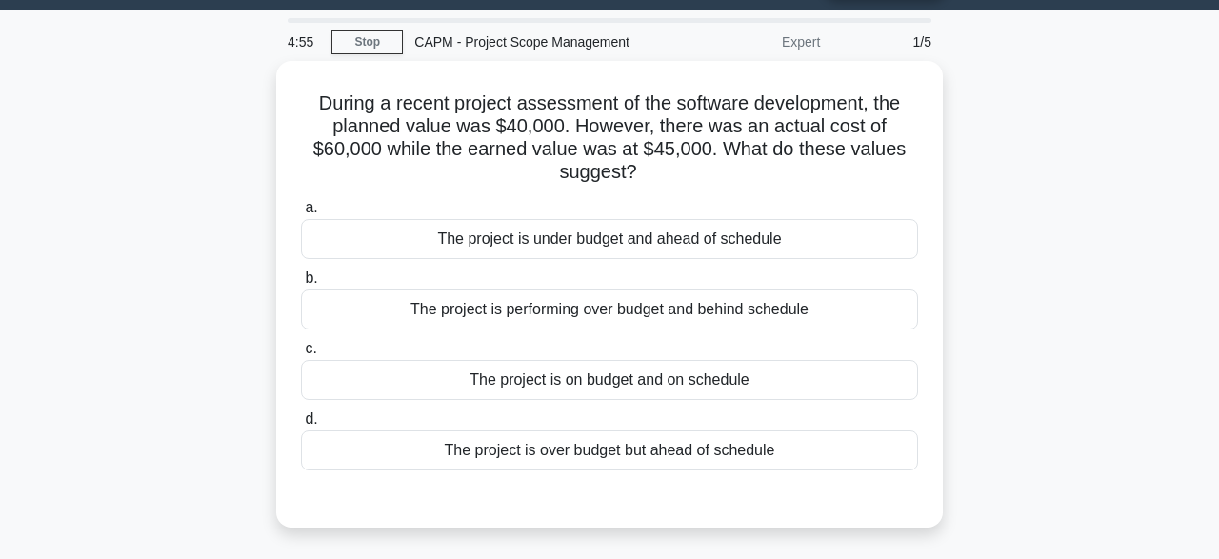
scroll to position [51, 0]
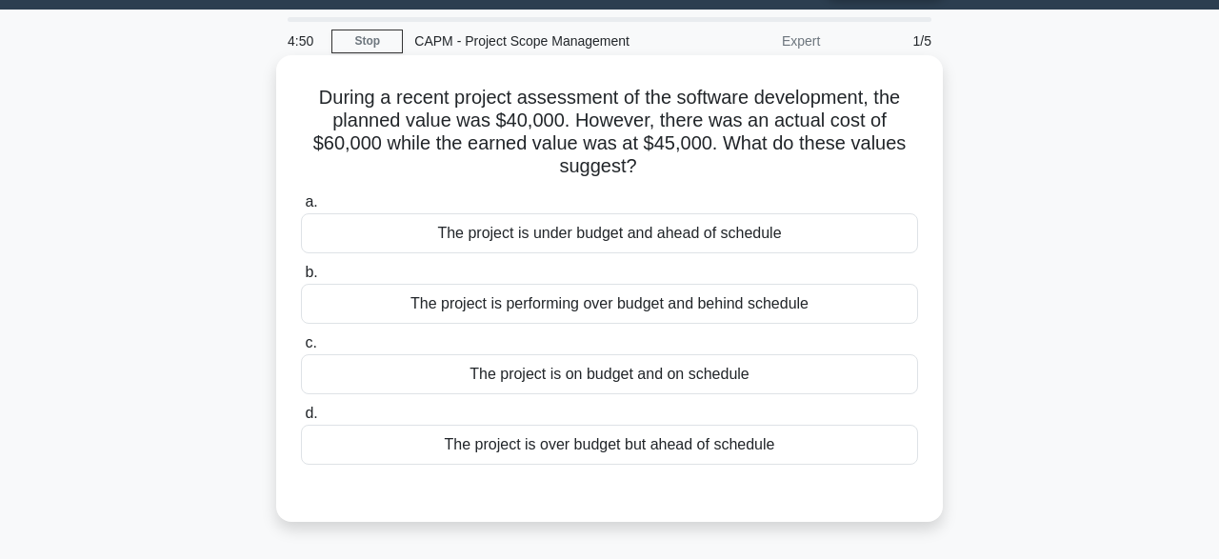
click at [667, 425] on div "The project is over budget but ahead of schedule" at bounding box center [609, 445] width 617 height 40
click at [301, 420] on input "d. The project is over budget but ahead of schedule" at bounding box center [301, 414] width 0 height 12
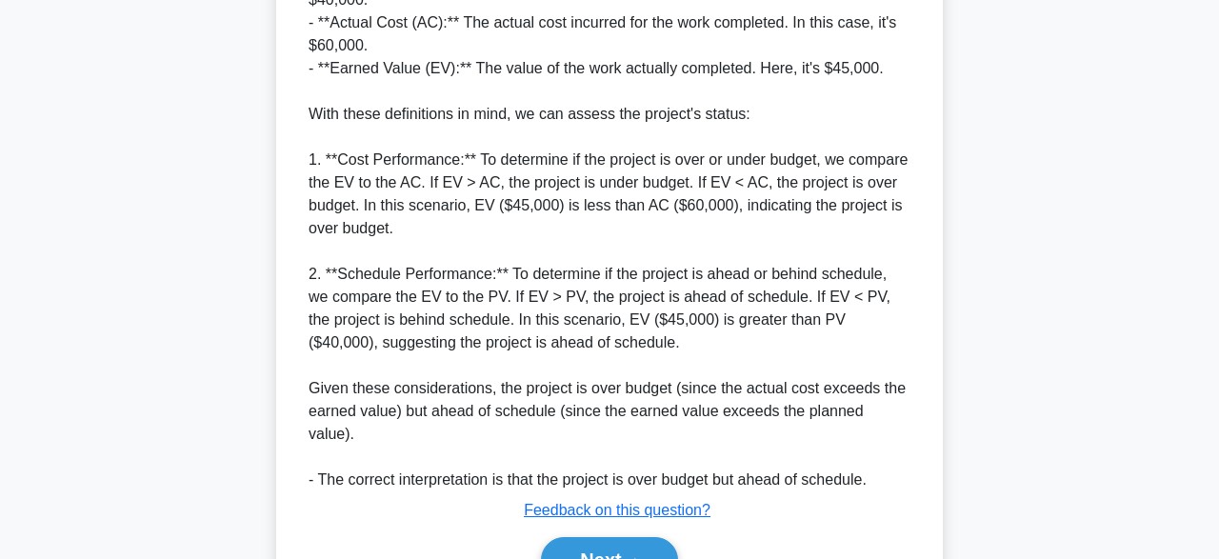
scroll to position [727, 0]
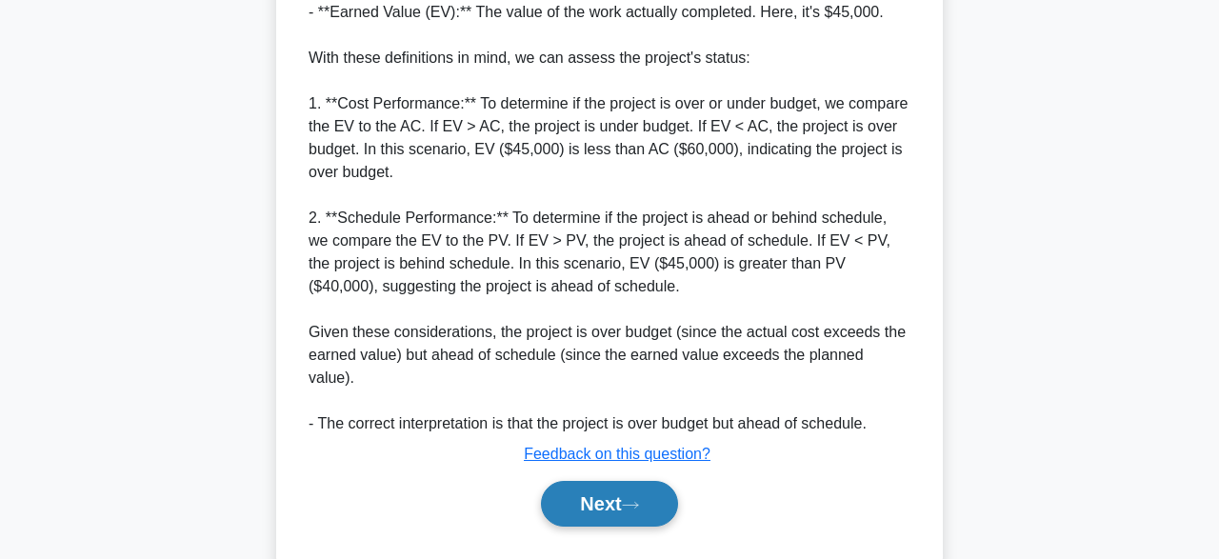
click at [605, 481] on button "Next" at bounding box center [609, 504] width 136 height 46
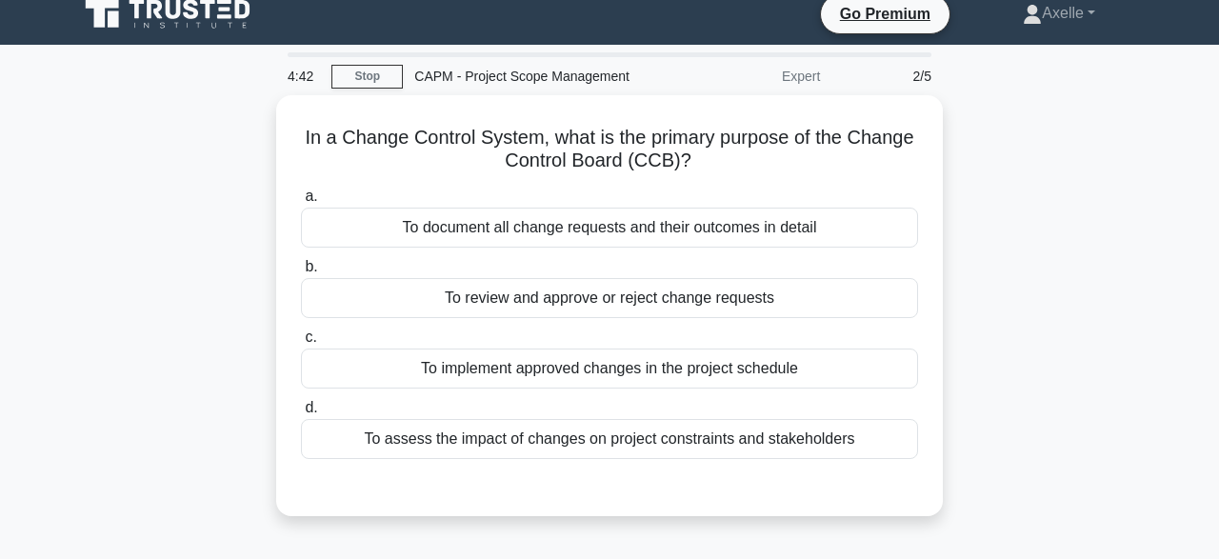
scroll to position [15, 0]
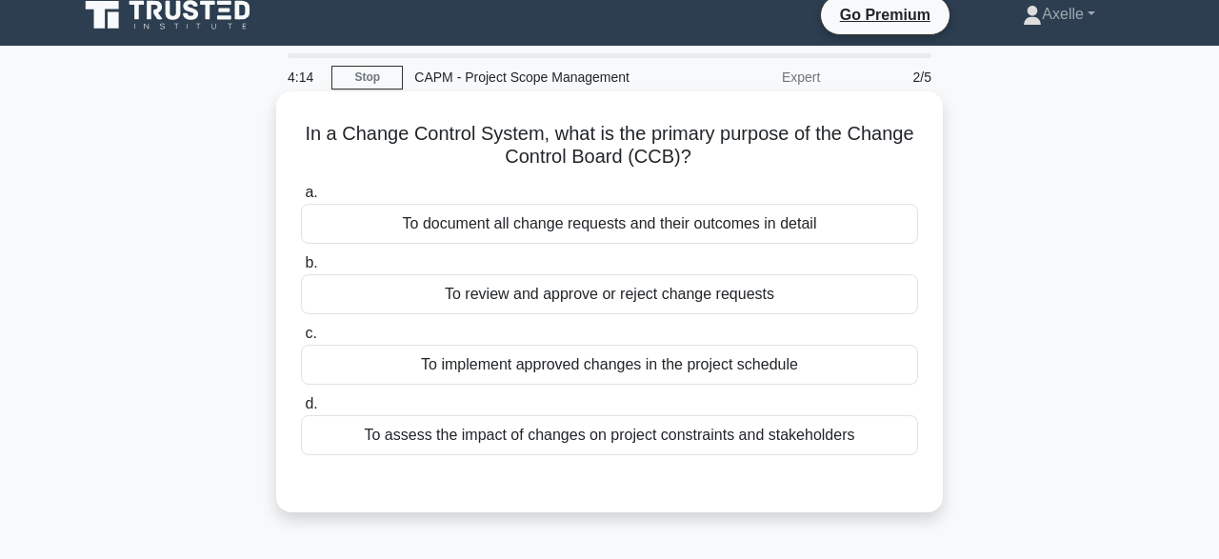
click at [814, 226] on div "To document all change requests and their outcomes in detail" at bounding box center [609, 224] width 617 height 40
click at [301, 199] on input "a. To document all change requests and their outcomes in detail" at bounding box center [301, 193] width 0 height 12
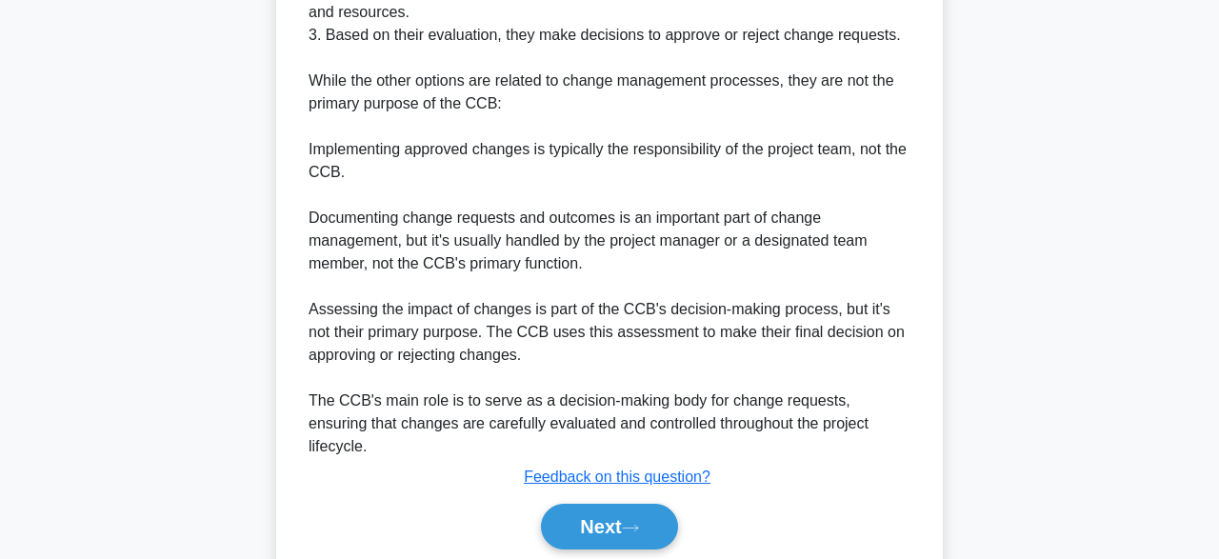
scroll to position [707, 0]
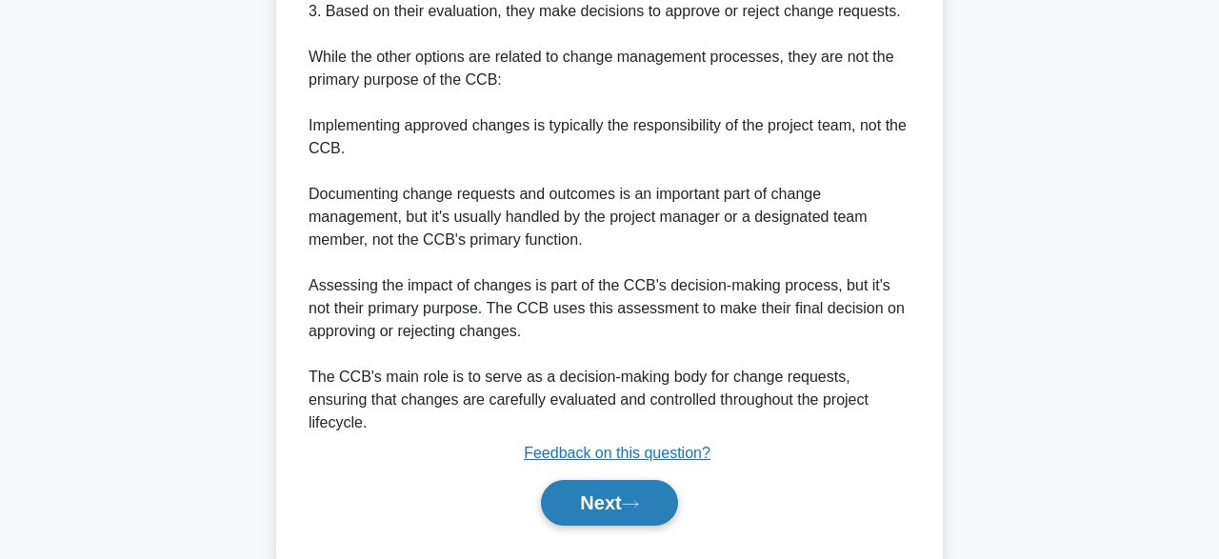
click at [607, 480] on button "Next" at bounding box center [609, 503] width 136 height 46
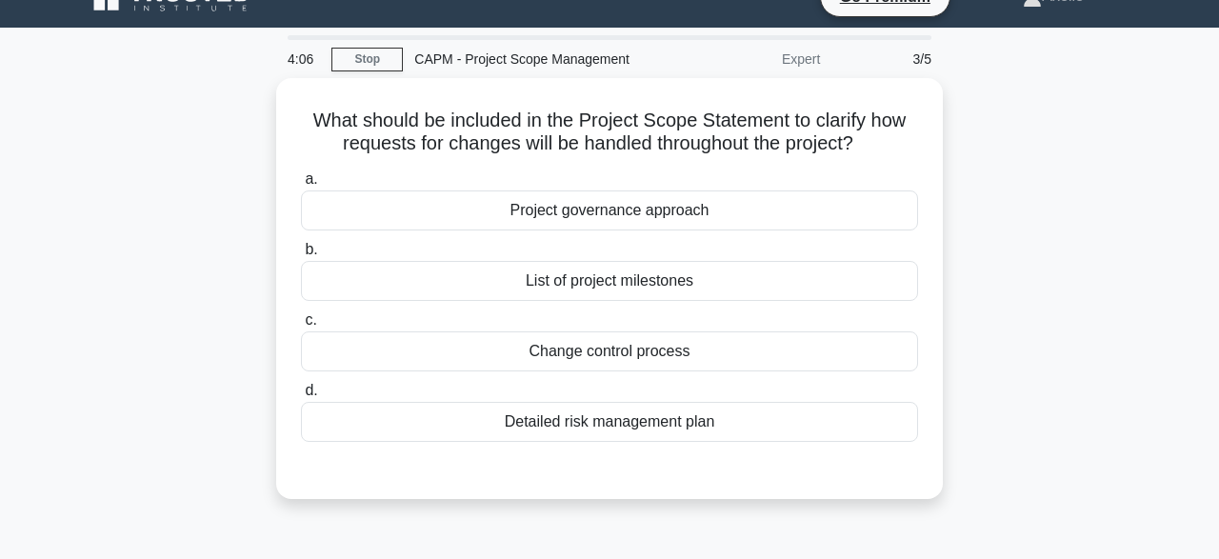
scroll to position [21, 0]
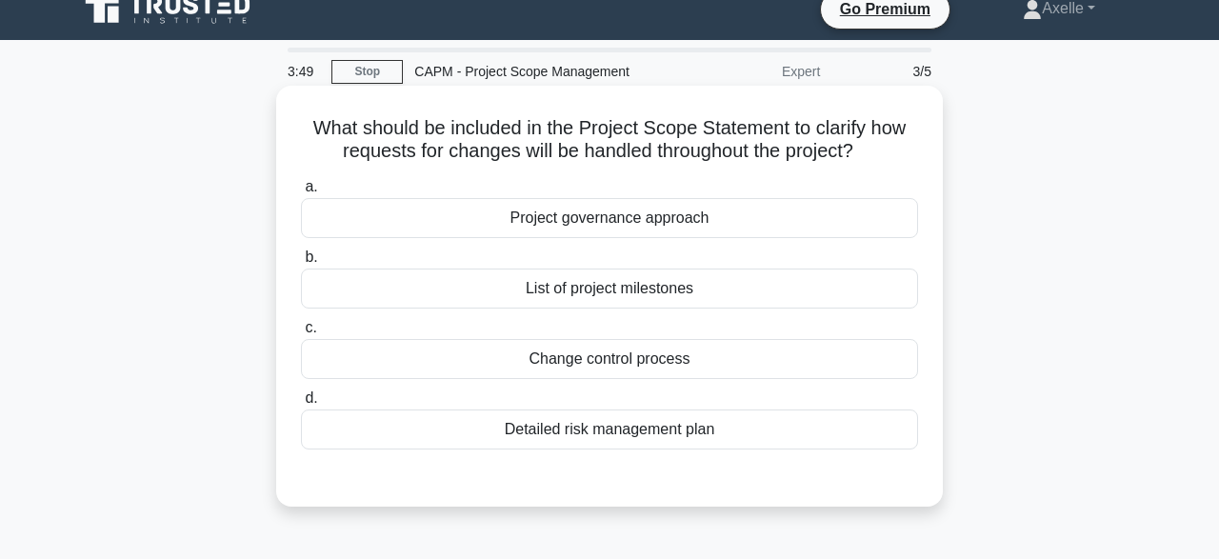
click at [639, 359] on div "Change control process" at bounding box center [609, 359] width 617 height 40
click at [301, 334] on input "c. Change control process" at bounding box center [301, 328] width 0 height 12
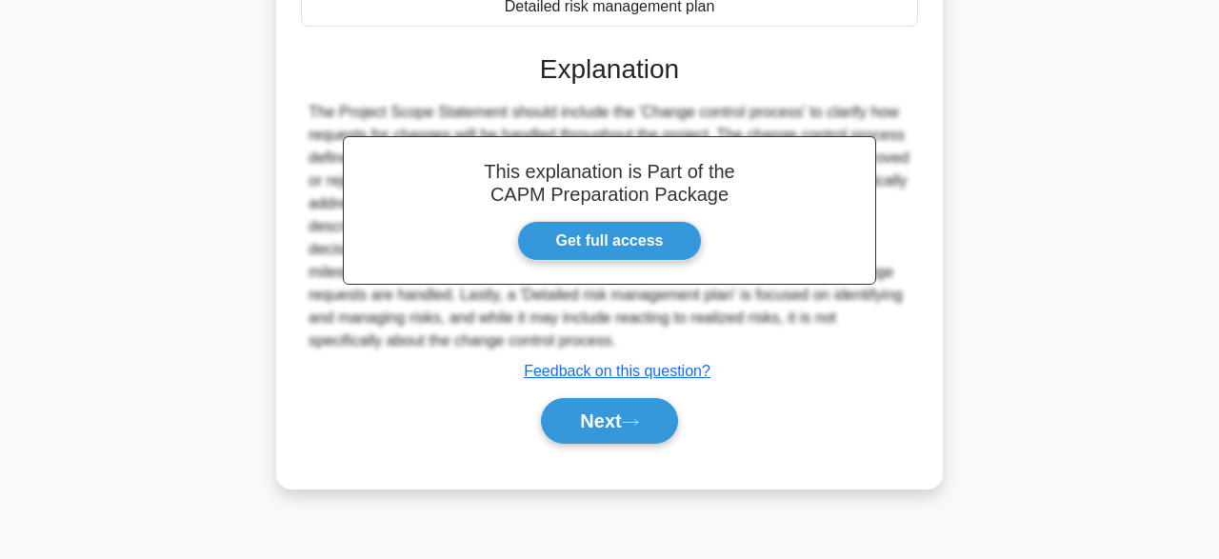
scroll to position [450, 0]
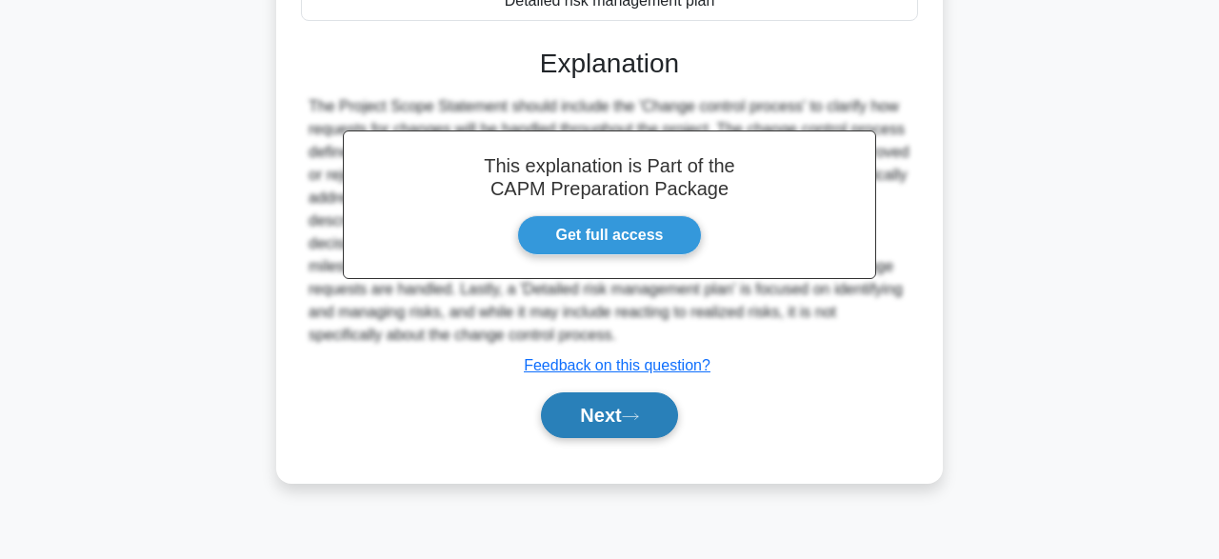
click at [611, 427] on button "Next" at bounding box center [609, 415] width 136 height 46
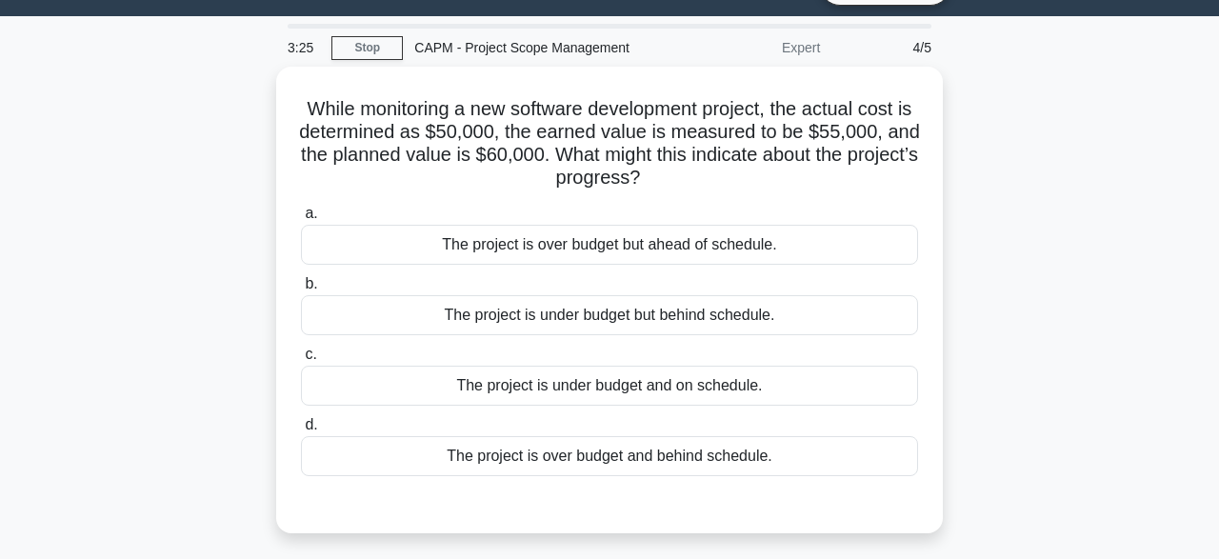
scroll to position [69, 0]
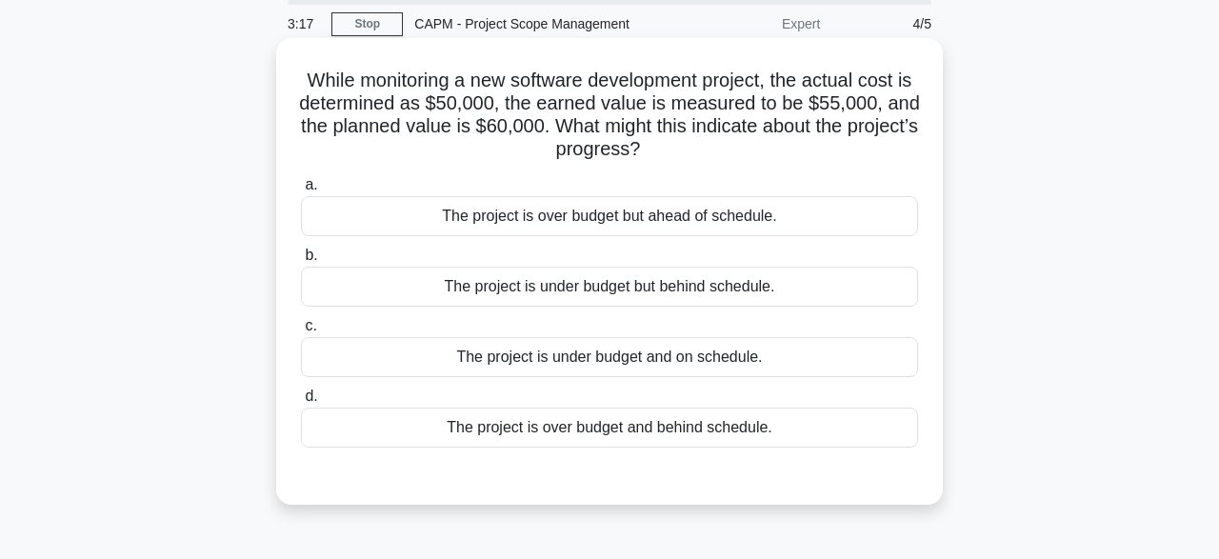
click at [735, 222] on div "The project is over budget but ahead of schedule." at bounding box center [609, 216] width 617 height 40
click at [301, 191] on input "a. The project is over budget but ahead of schedule." at bounding box center [301, 185] width 0 height 12
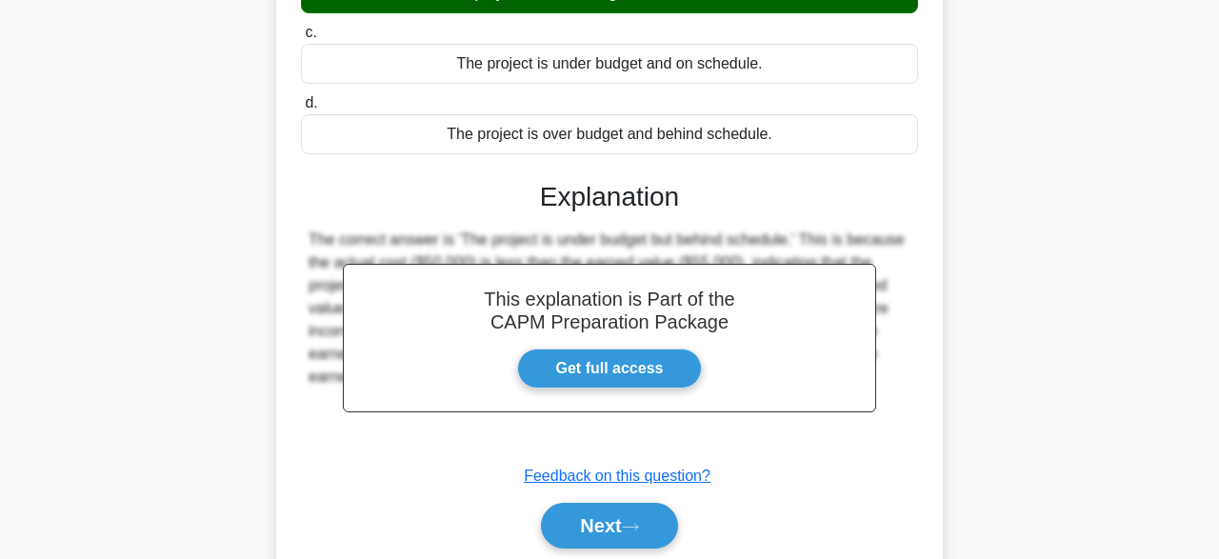
scroll to position [470, 0]
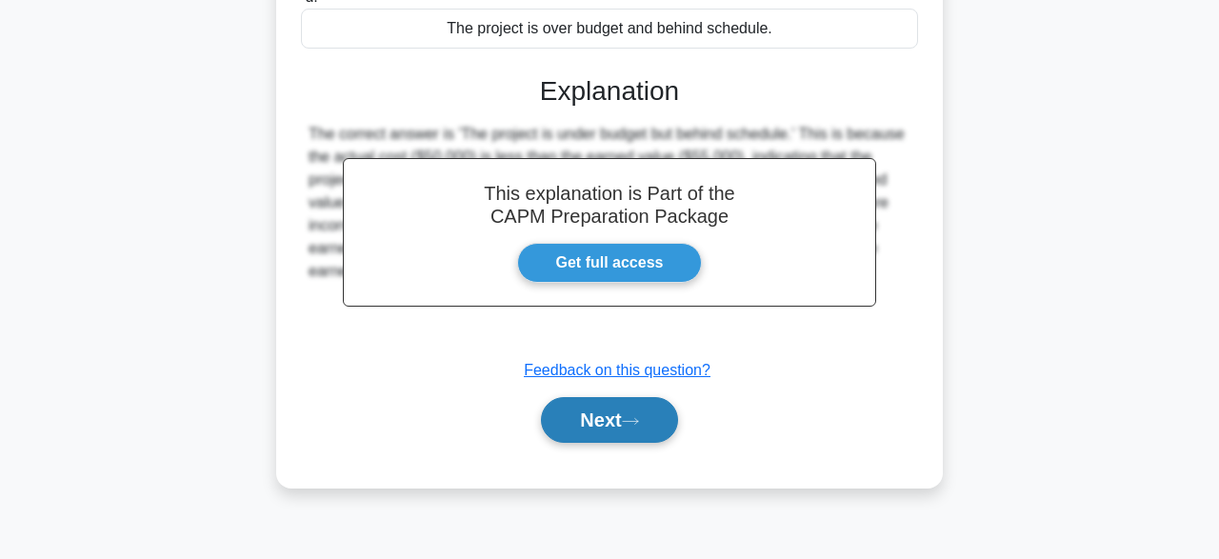
click at [607, 415] on button "Next" at bounding box center [609, 420] width 136 height 46
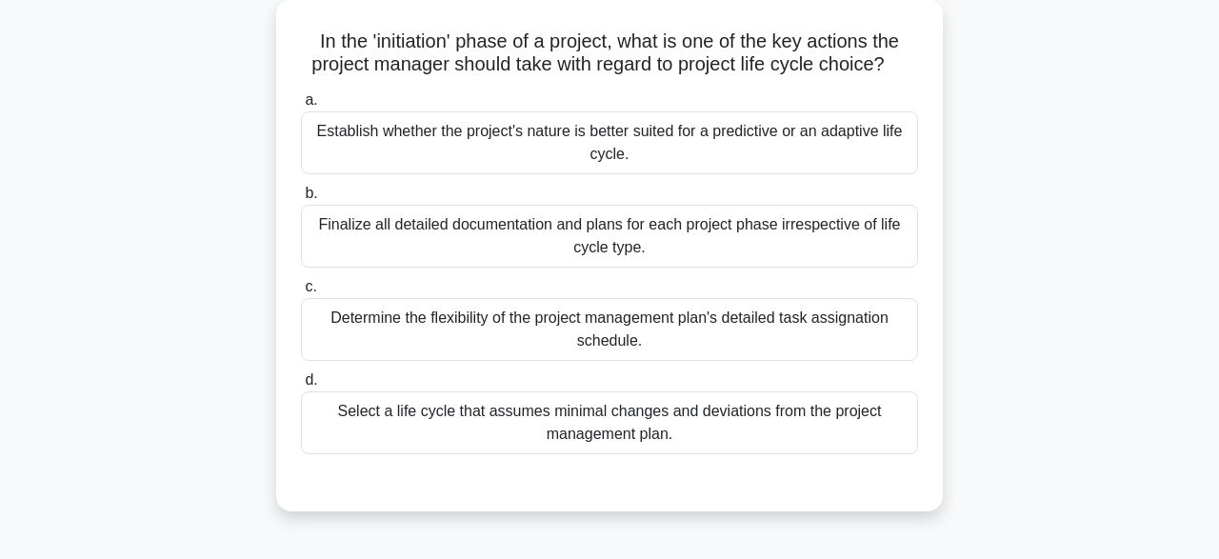
scroll to position [108, 0]
click at [763, 330] on div "Determine the flexibility of the project management plan's detailed task assign…" at bounding box center [609, 329] width 617 height 63
click at [301, 293] on input "c. Determine the flexibility of the project management plan's detailed task ass…" at bounding box center [301, 287] width 0 height 12
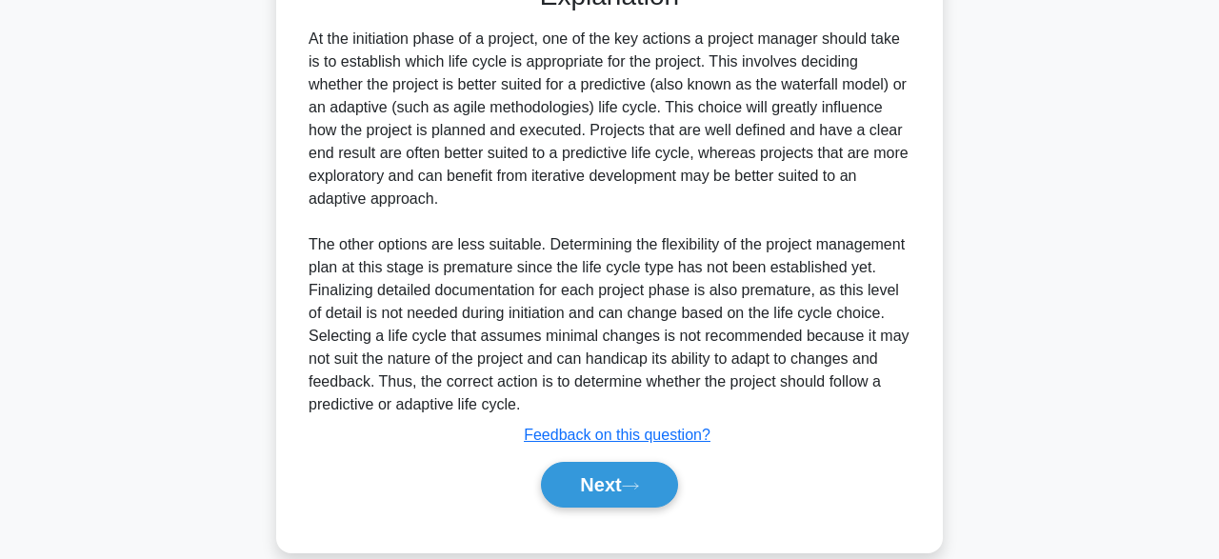
scroll to position [638, 0]
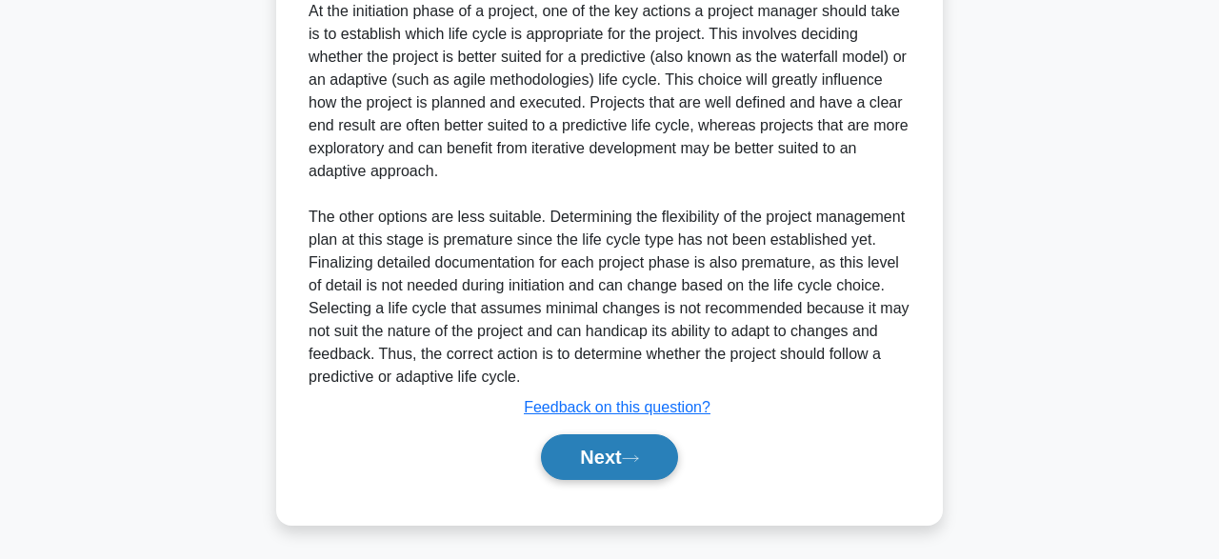
click at [602, 446] on button "Next" at bounding box center [609, 457] width 136 height 46
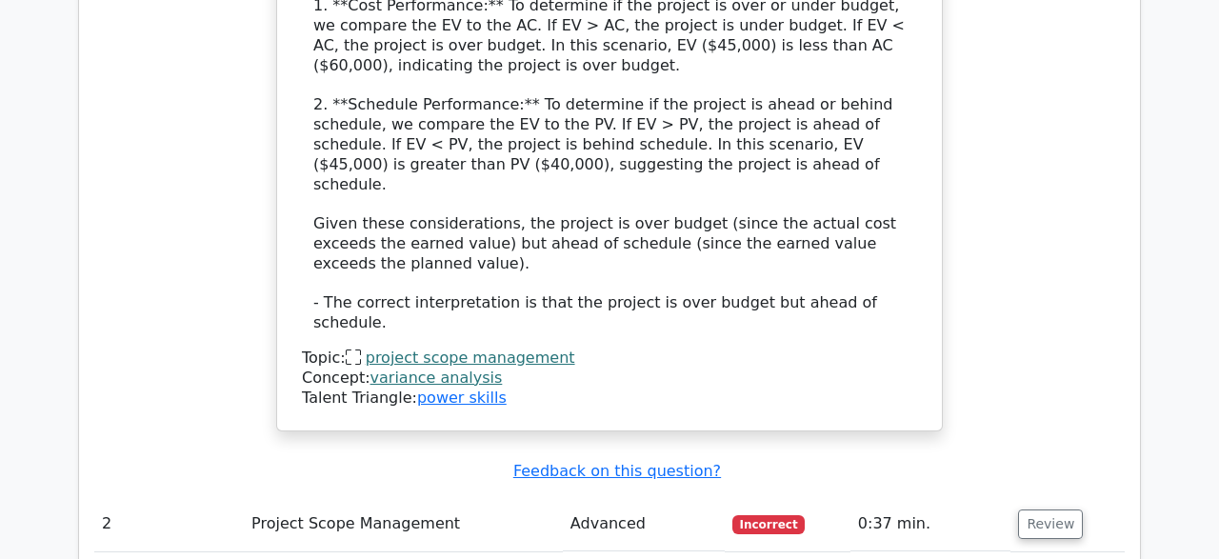
scroll to position [2275, 0]
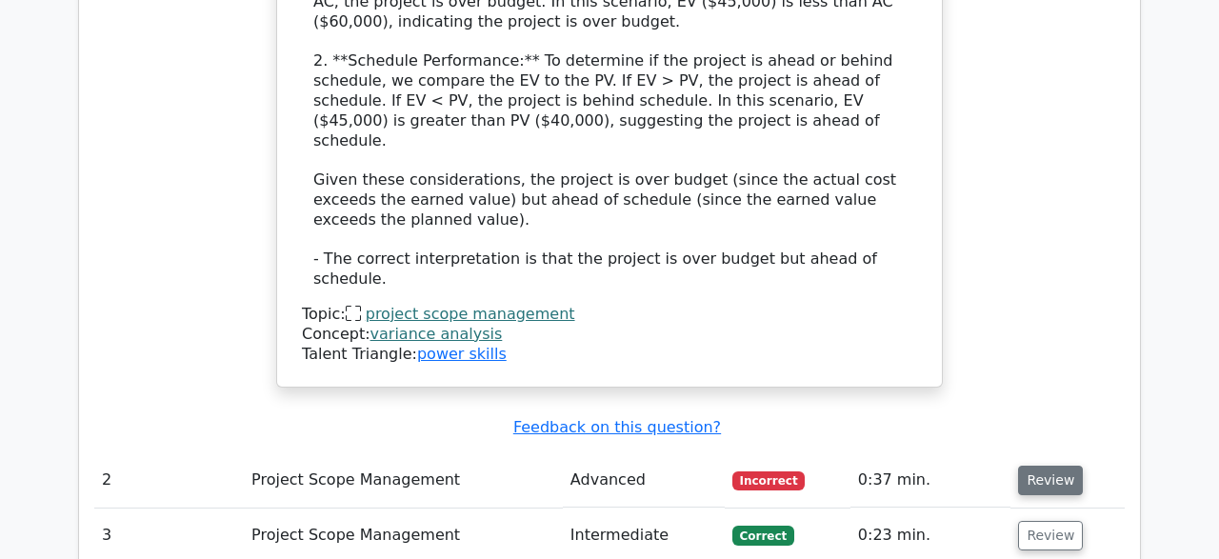
click at [1052, 466] on button "Review" at bounding box center [1050, 481] width 65 height 30
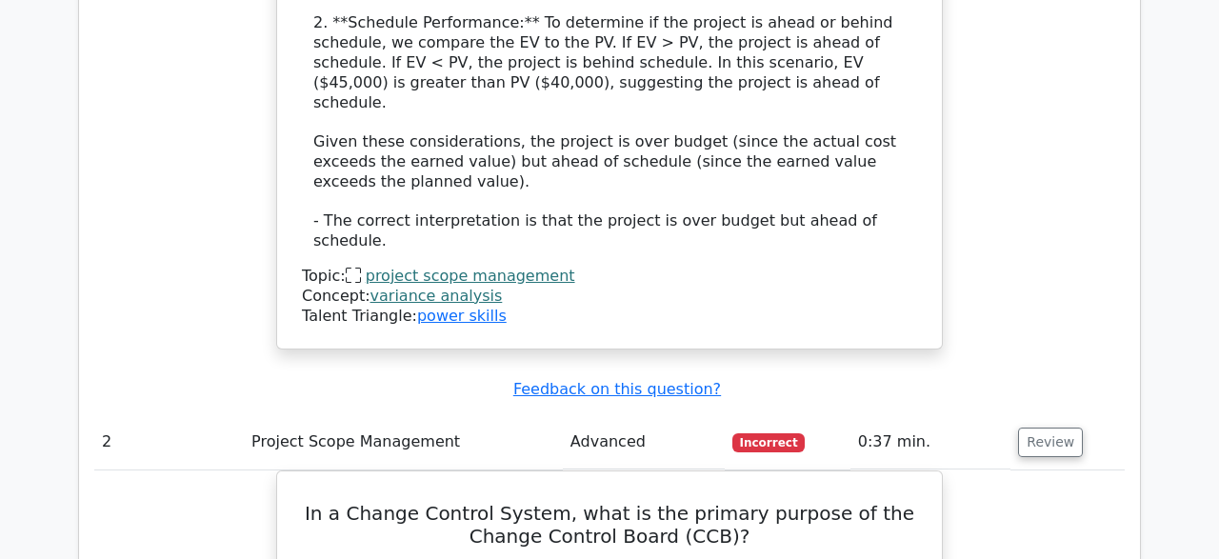
scroll to position [2234, 0]
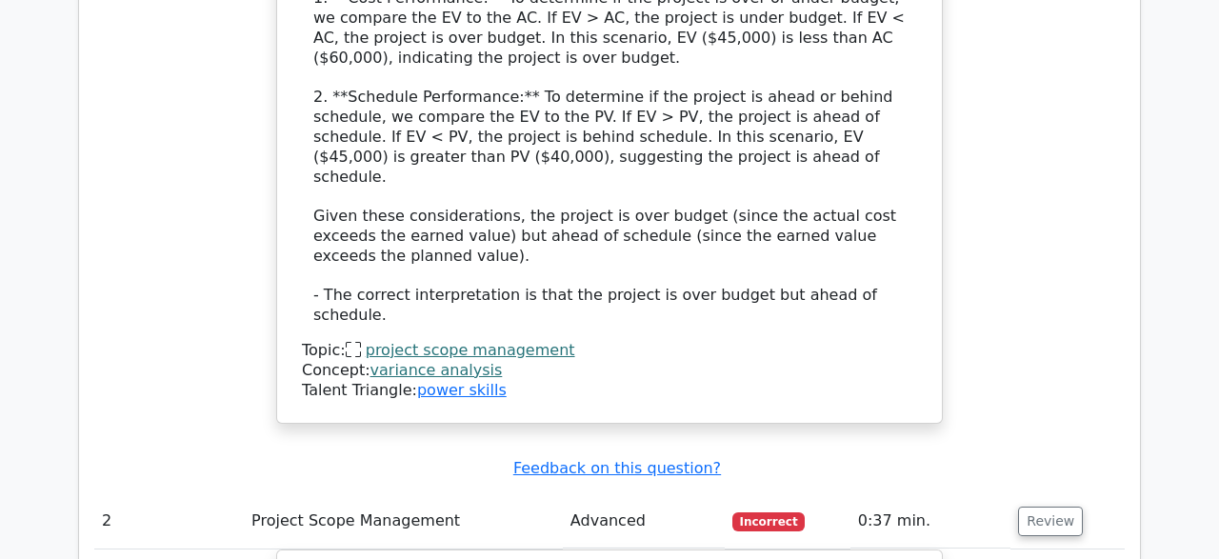
click at [501, 341] on link "project scope management" at bounding box center [471, 350] width 210 height 18
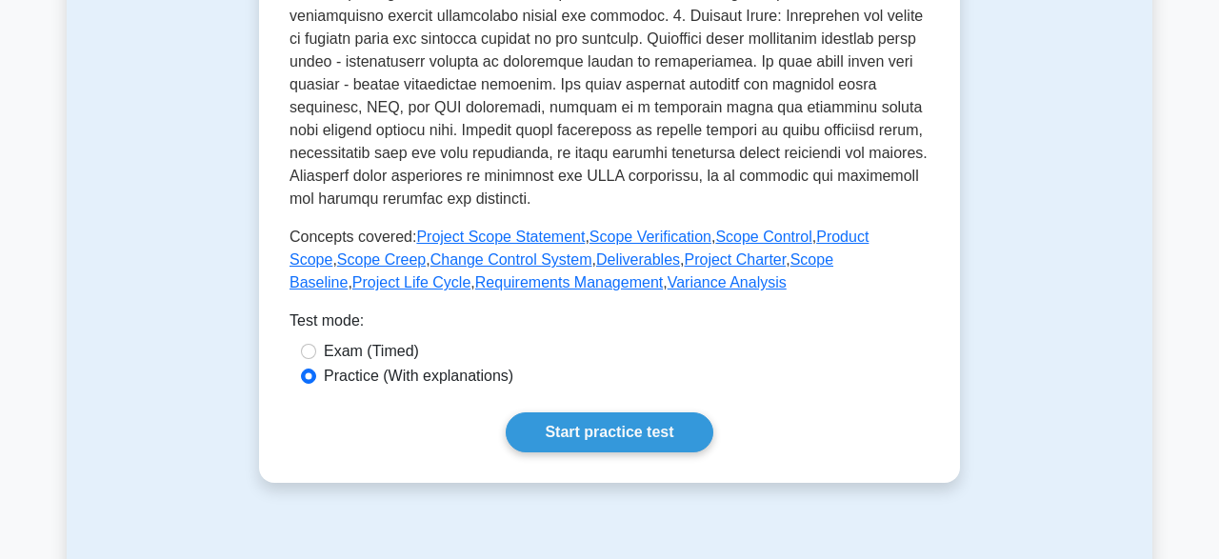
scroll to position [776, 0]
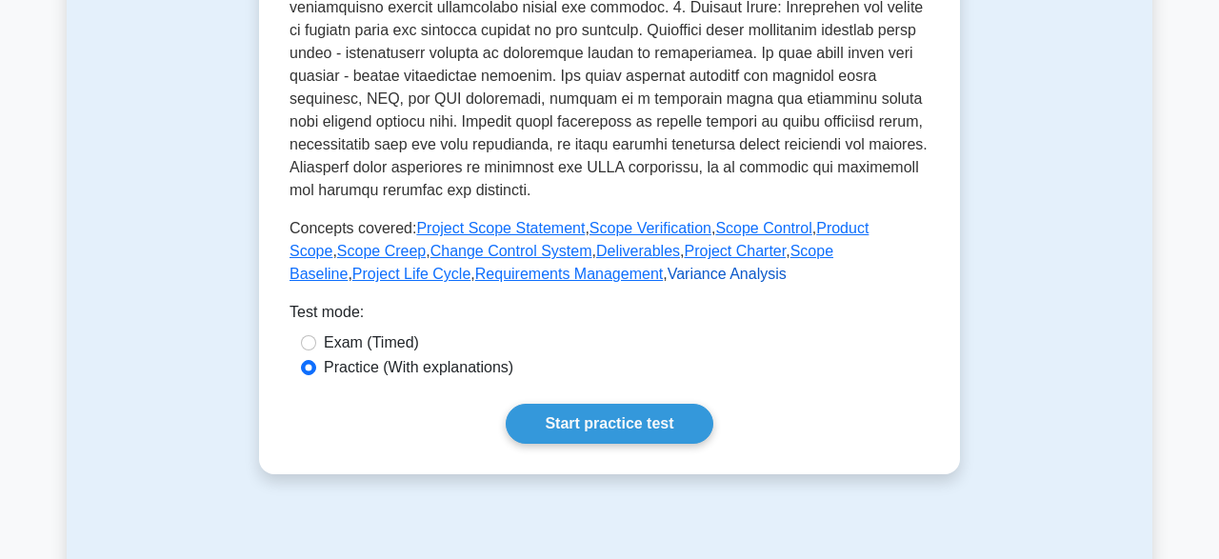
click at [668, 277] on link "Variance Analysis" at bounding box center [727, 274] width 119 height 16
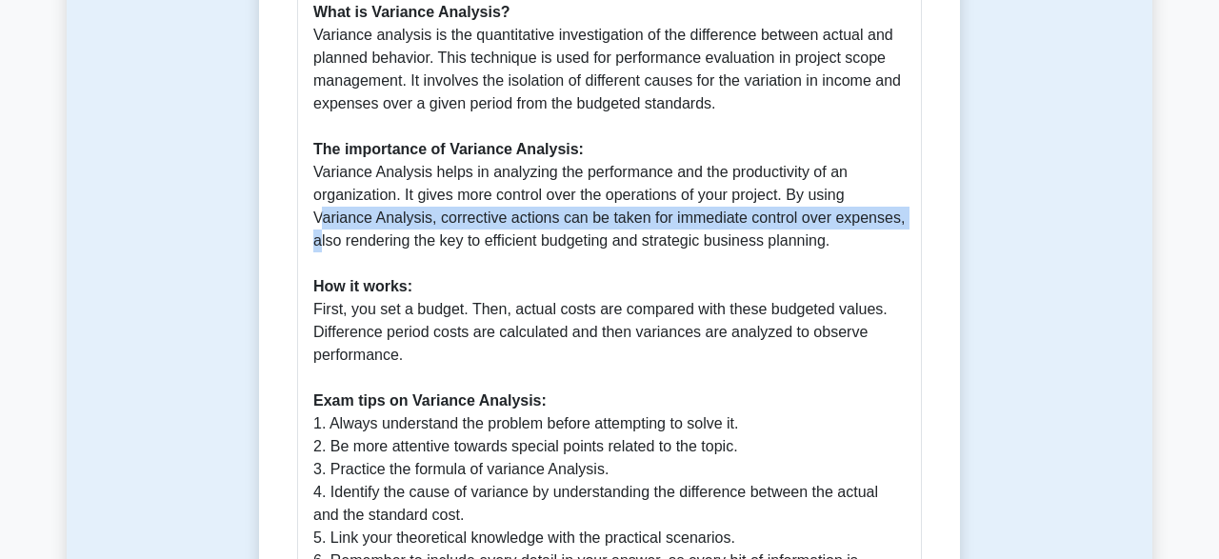
scroll to position [587, 0]
drag, startPoint x: 1205, startPoint y: 163, endPoint x: 1218, endPoint y: 195, distance: 35.0
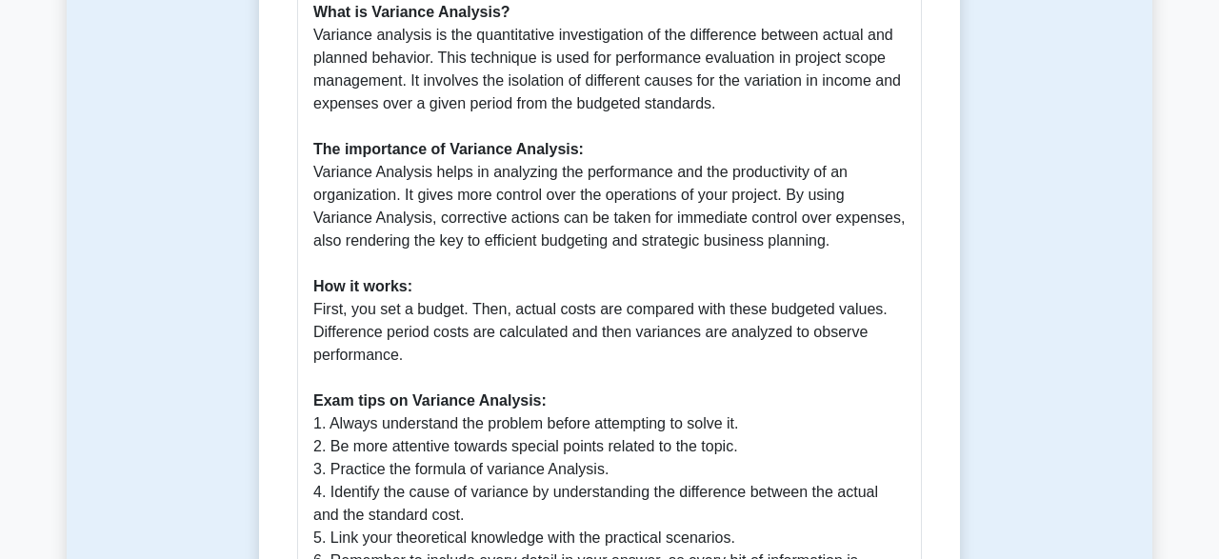
click at [1108, 247] on div "Variance Analysis 5 minutes 5 Questions A Comprehensive Guide to Variance Analy…" at bounding box center [610, 213] width 1086 height 1311
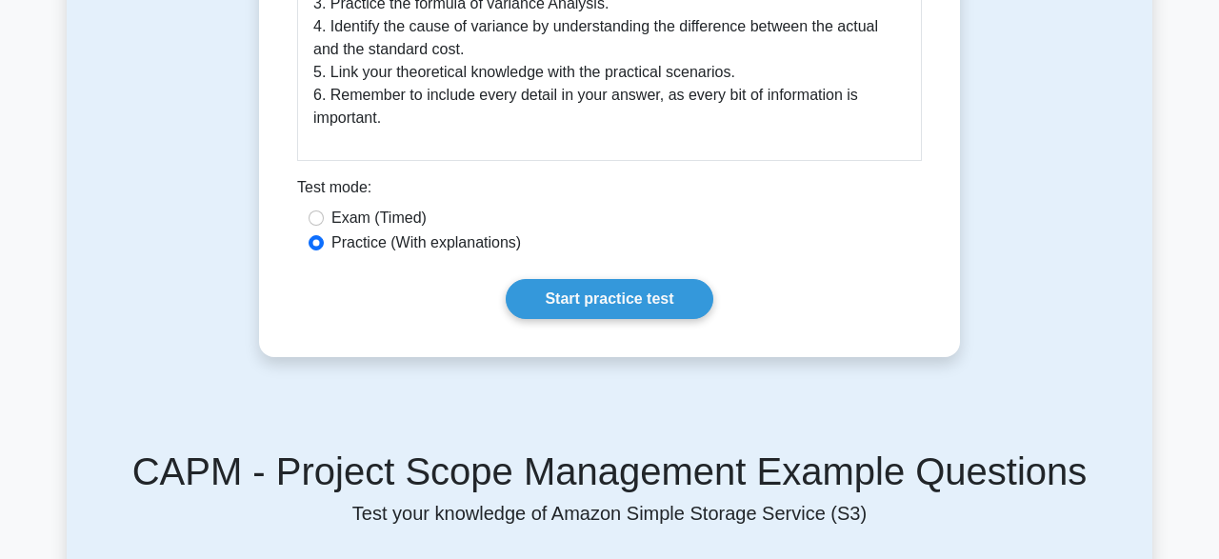
scroll to position [1056, 0]
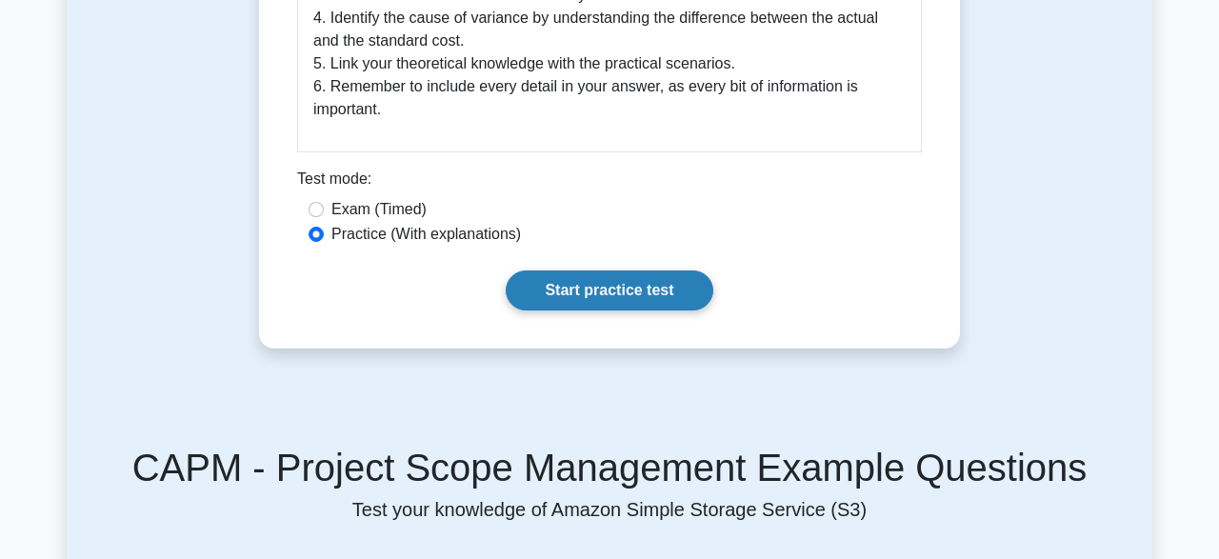
click at [635, 270] on link "Start practice test" at bounding box center [609, 290] width 207 height 40
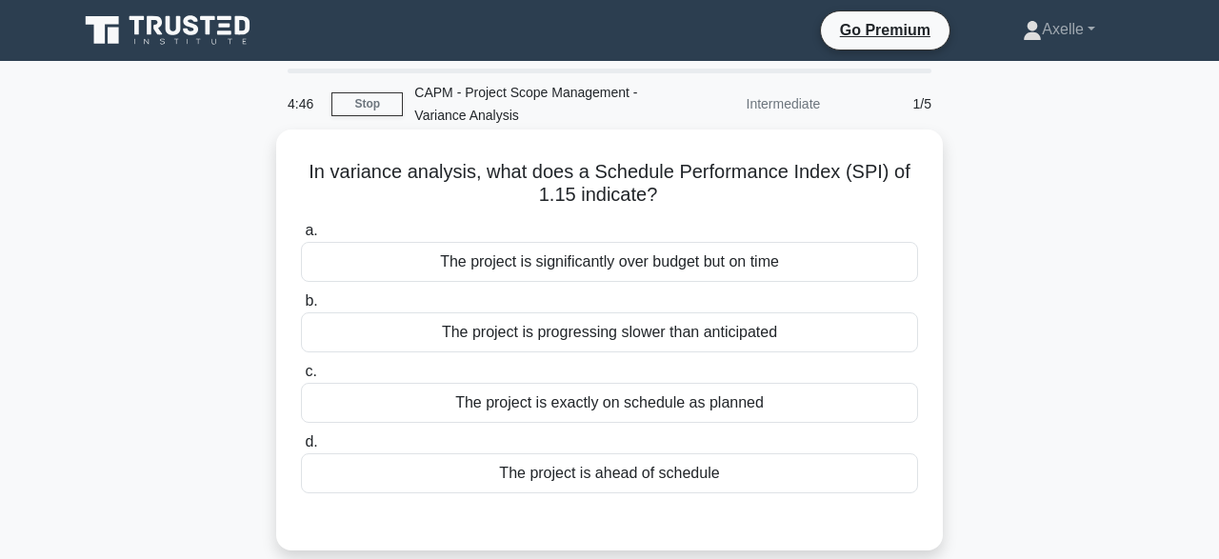
click at [366, 402] on div "The project is exactly on schedule as planned" at bounding box center [609, 403] width 617 height 40
click at [301, 378] on input "c. The project is exactly on schedule as planned" at bounding box center [301, 372] width 0 height 12
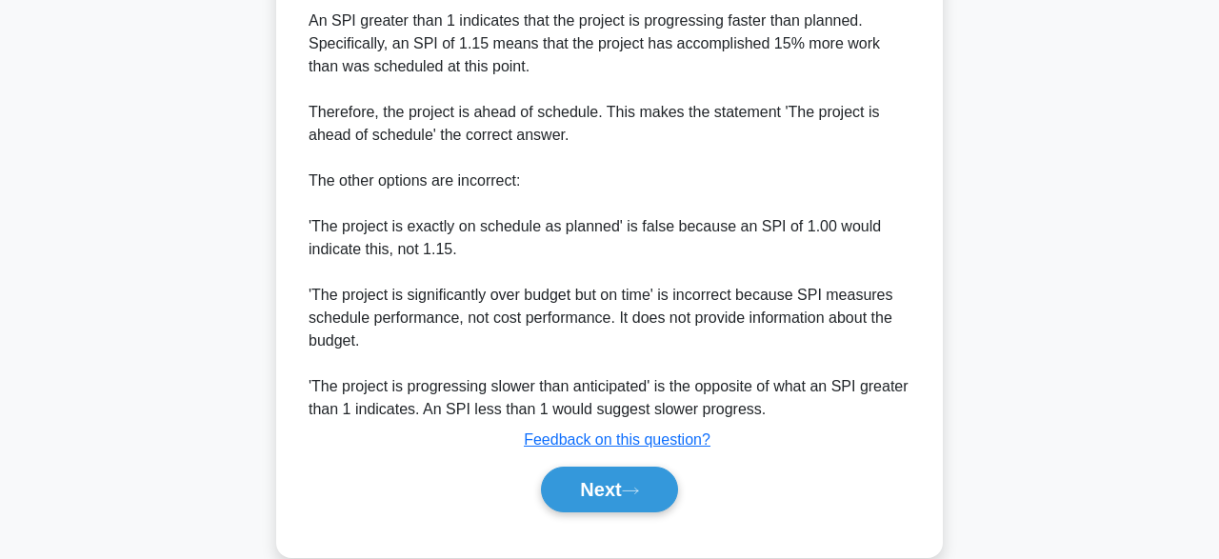
scroll to position [661, 0]
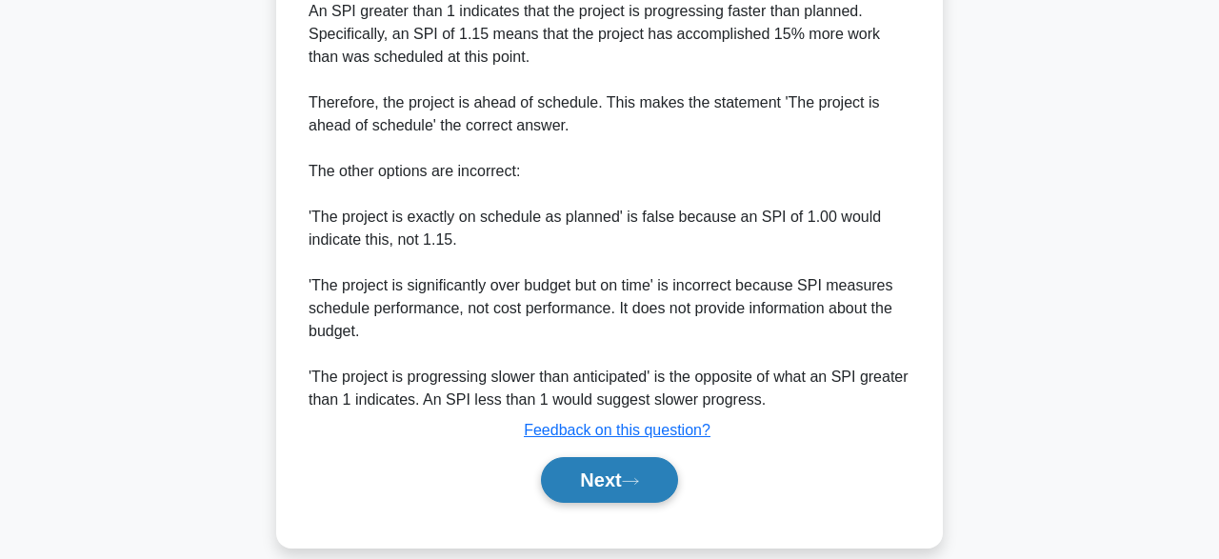
click at [620, 462] on button "Next" at bounding box center [609, 480] width 136 height 46
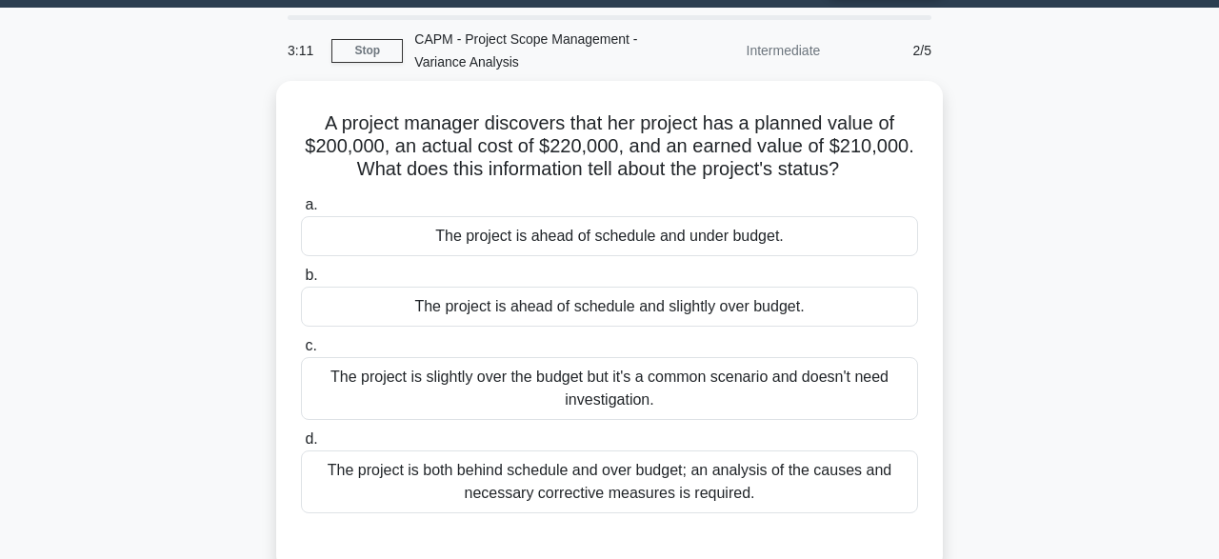
scroll to position [54, 0]
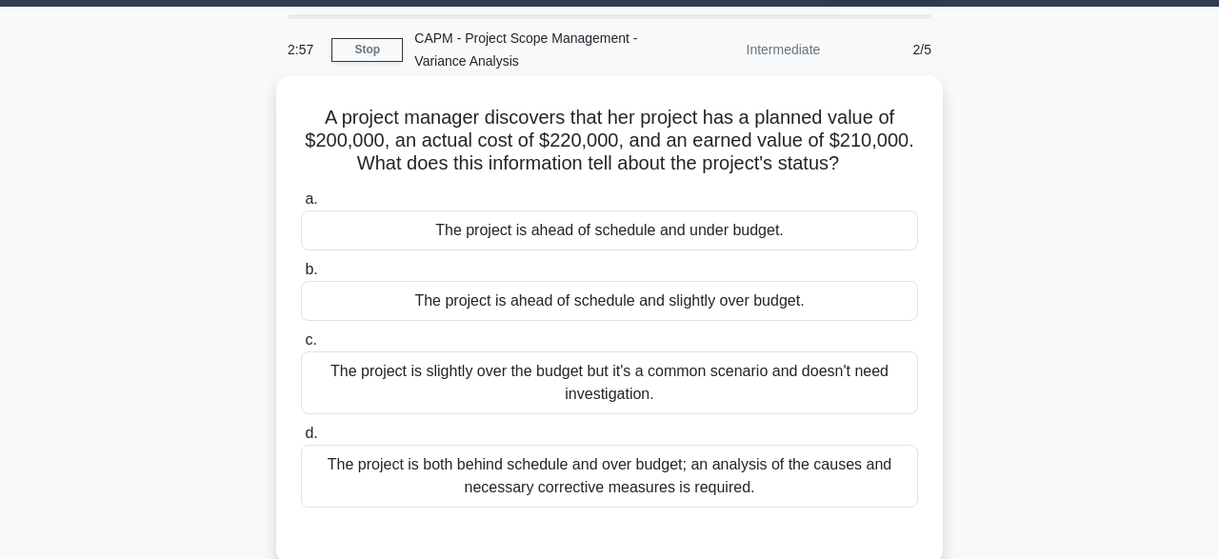
click at [786, 247] on div "The project is ahead of schedule and under budget." at bounding box center [609, 230] width 617 height 40
click at [301, 206] on input "a. The project is ahead of schedule and under budget." at bounding box center [301, 199] width 0 height 12
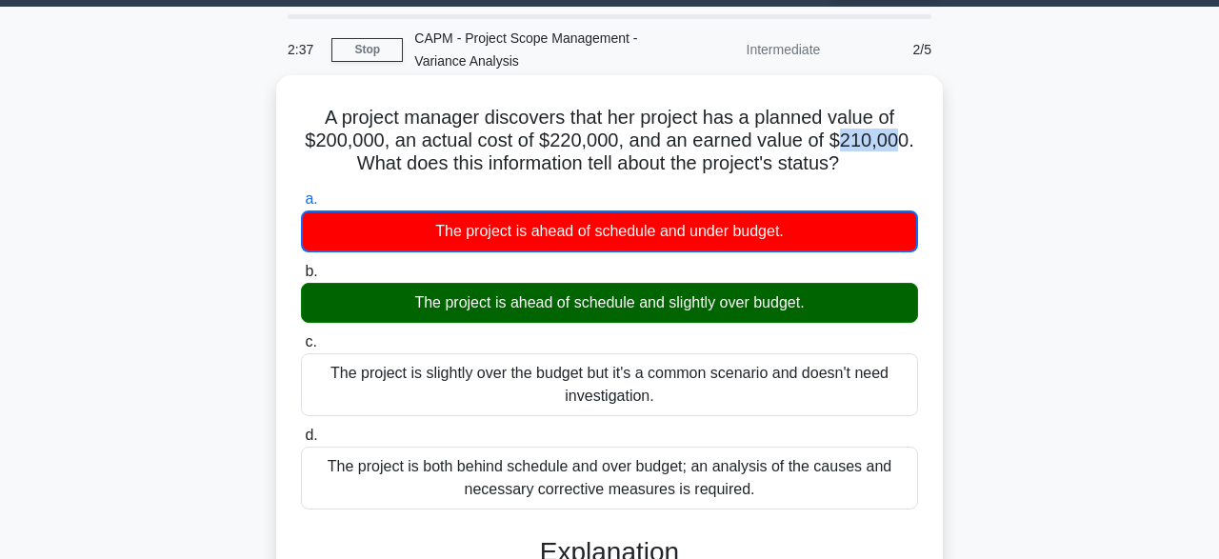
drag, startPoint x: 838, startPoint y: 148, endPoint x: 896, endPoint y: 147, distance: 58.1
click at [896, 147] on h5 "A project manager discovers that her project has a planned value of $200,000, a…" at bounding box center [609, 141] width 621 height 70
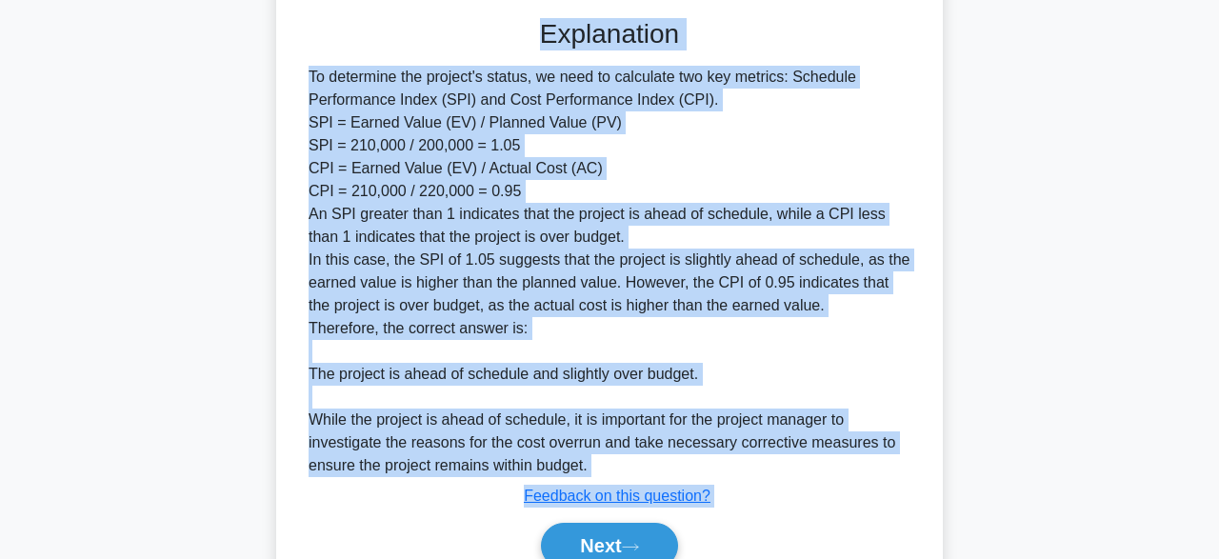
scroll to position [661, 0]
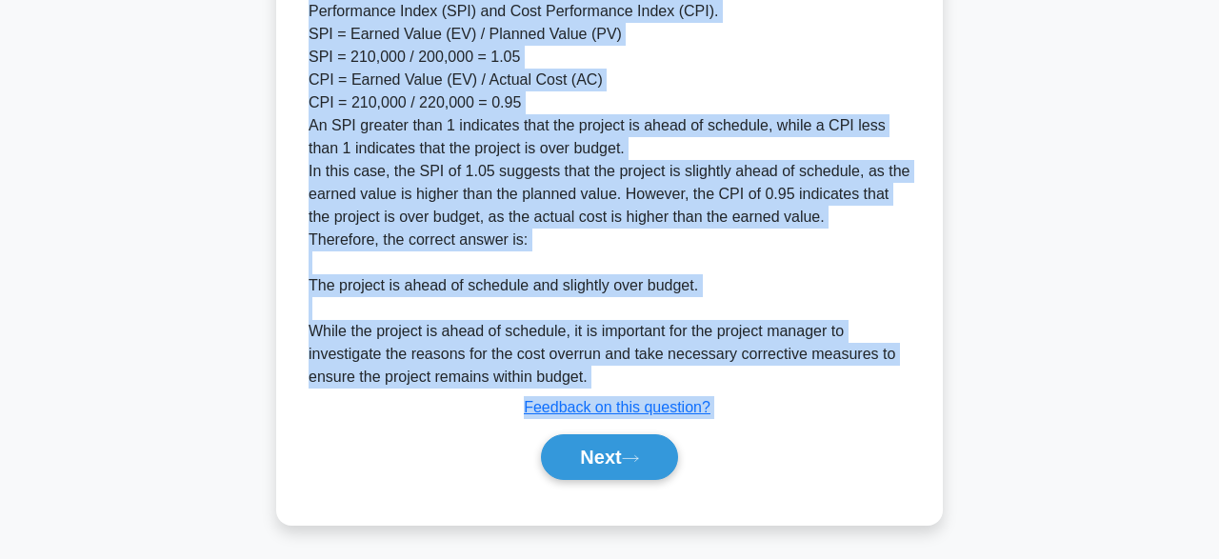
drag, startPoint x: 485, startPoint y: 129, endPoint x: 753, endPoint y: 388, distance: 373.2
click at [753, 388] on div "a. The project is ahead of schedule and under budget. b. The project is ahead o…" at bounding box center [609, 40] width 621 height 926
copy div "Explanation To determine the project's status, we need to calculate two key met…"
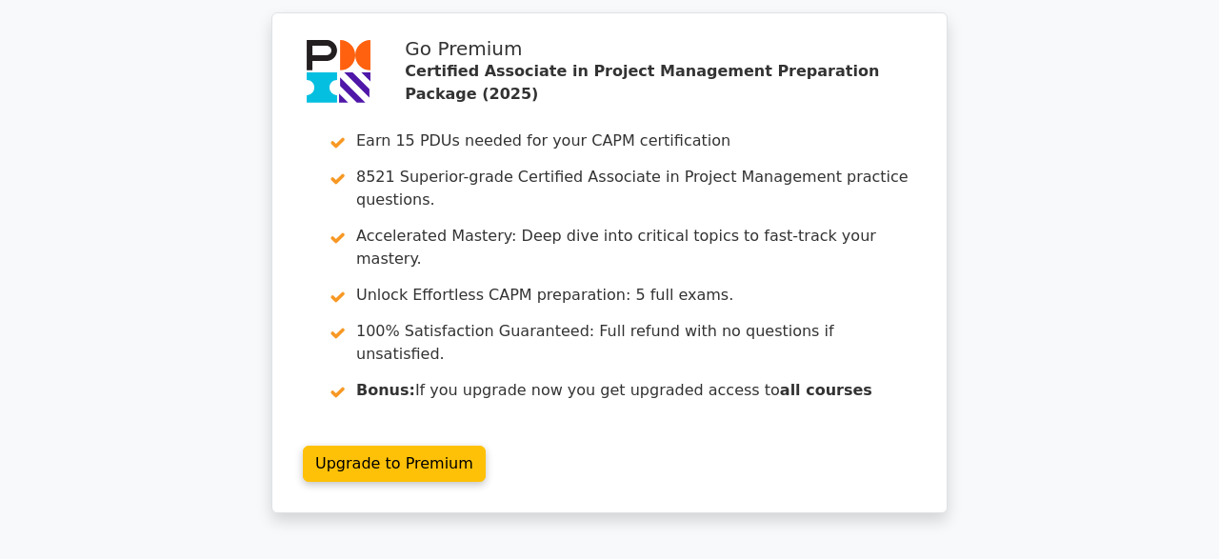
scroll to position [2668, 0]
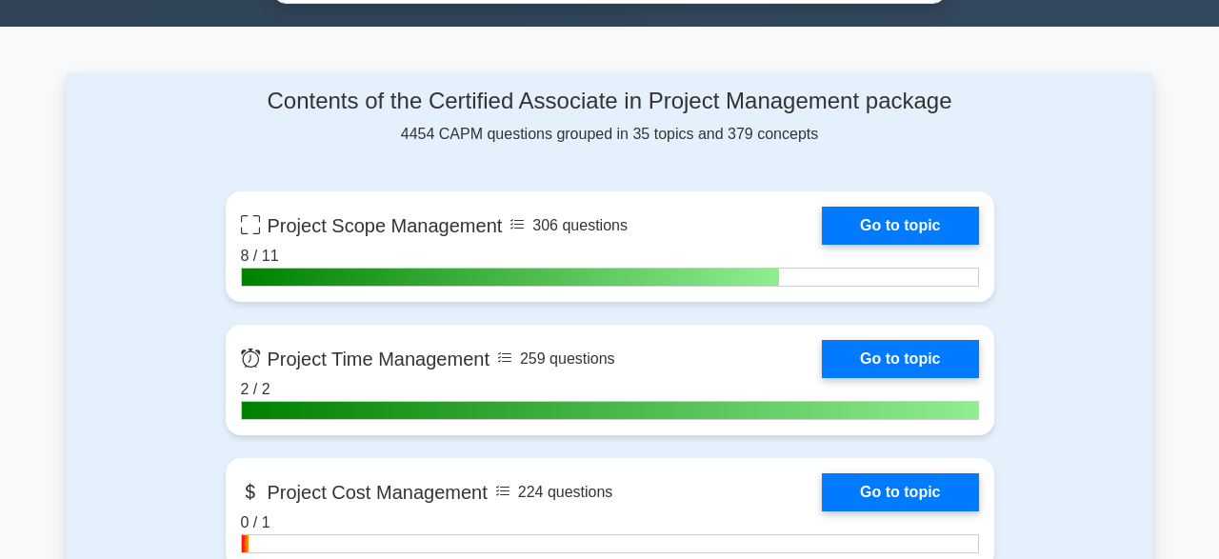
scroll to position [1204, 0]
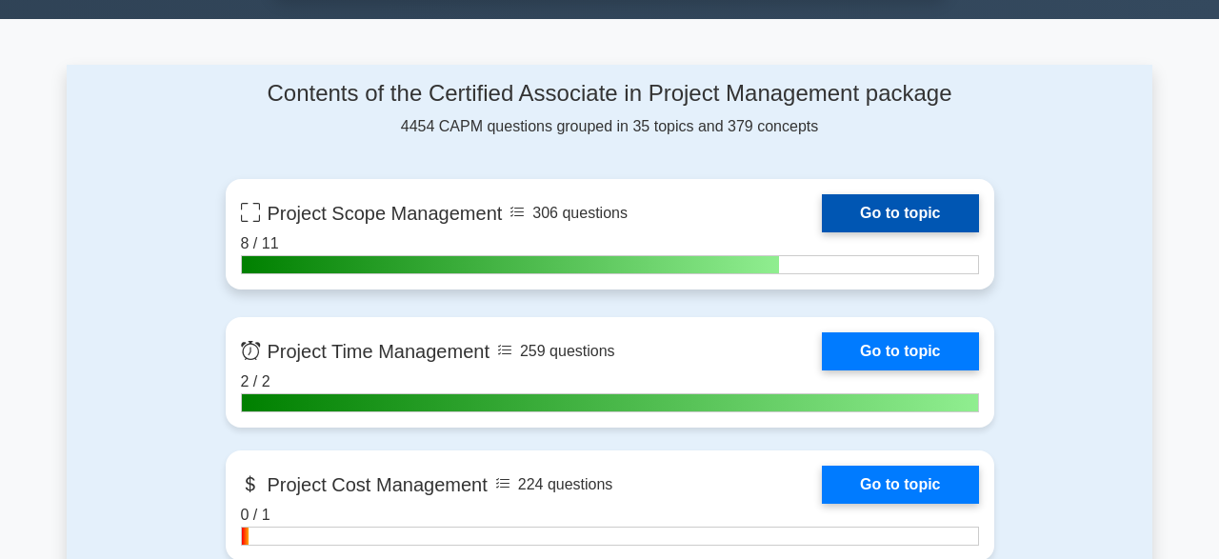
click at [891, 212] on link "Go to topic" at bounding box center [900, 213] width 156 height 38
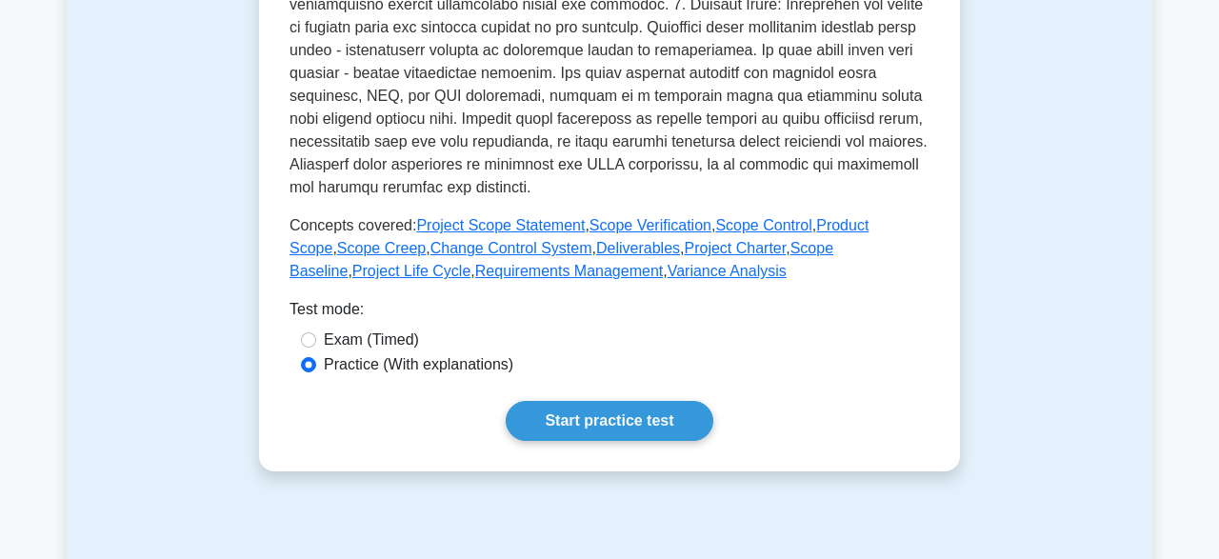
scroll to position [776, 0]
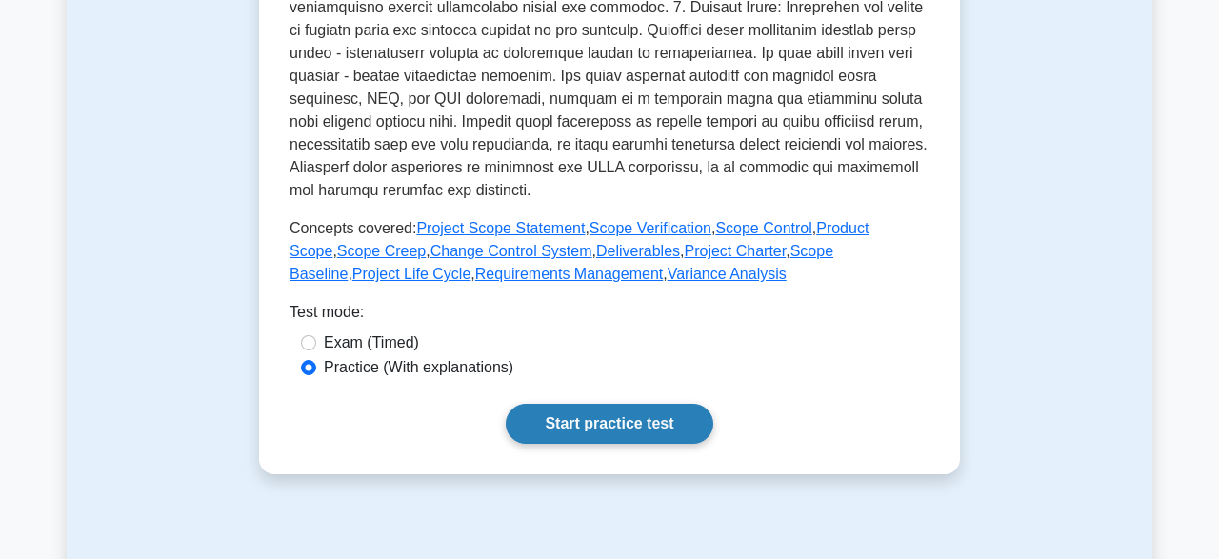
click at [656, 432] on link "Start practice test" at bounding box center [609, 424] width 207 height 40
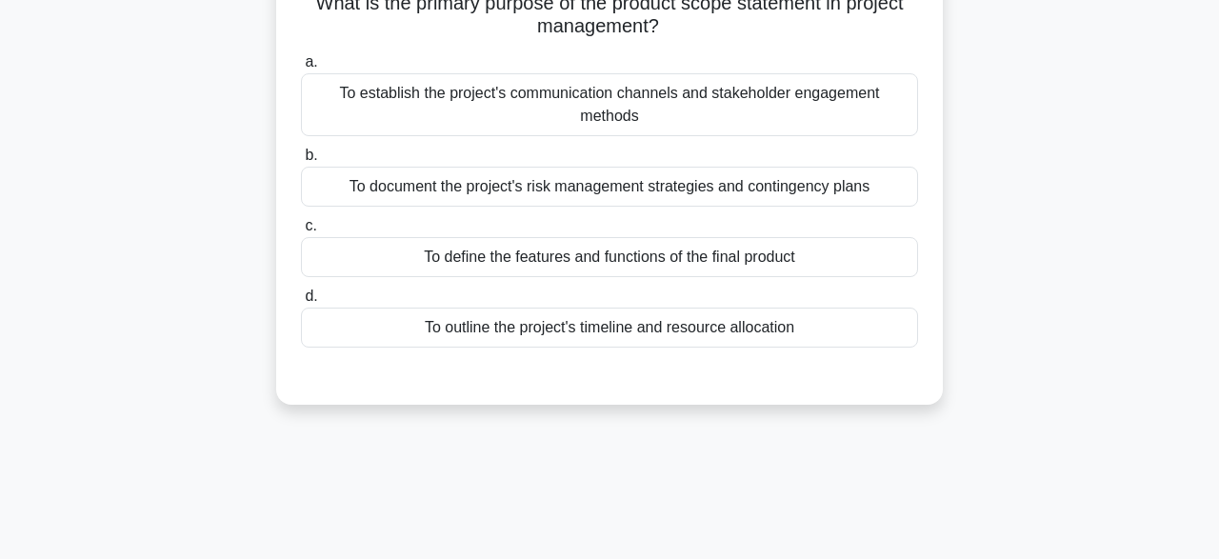
scroll to position [152, 0]
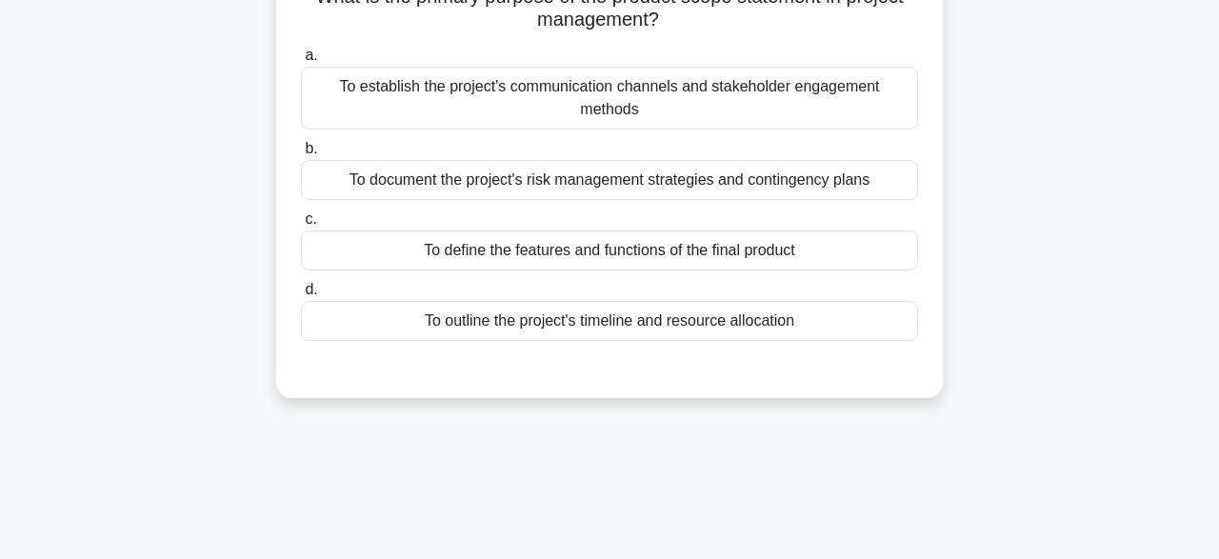
click at [772, 326] on div "To outline the project's timeline and resource allocation" at bounding box center [609, 321] width 617 height 40
click at [301, 296] on input "d. To outline the project's timeline and resource allocation" at bounding box center [301, 290] width 0 height 12
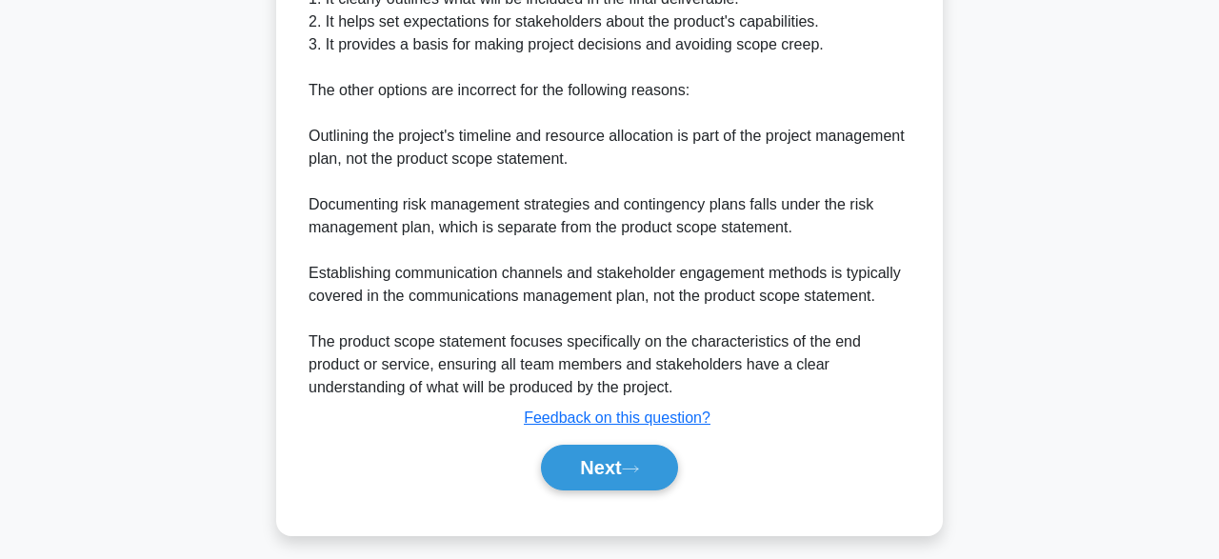
scroll to position [661, 0]
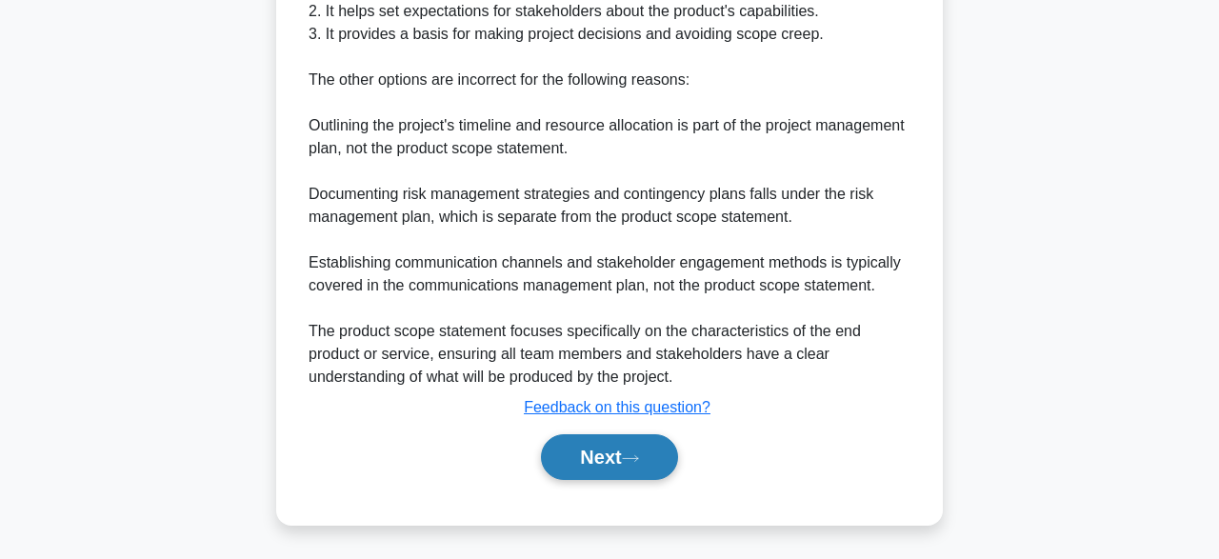
click at [610, 447] on button "Next" at bounding box center [609, 457] width 136 height 46
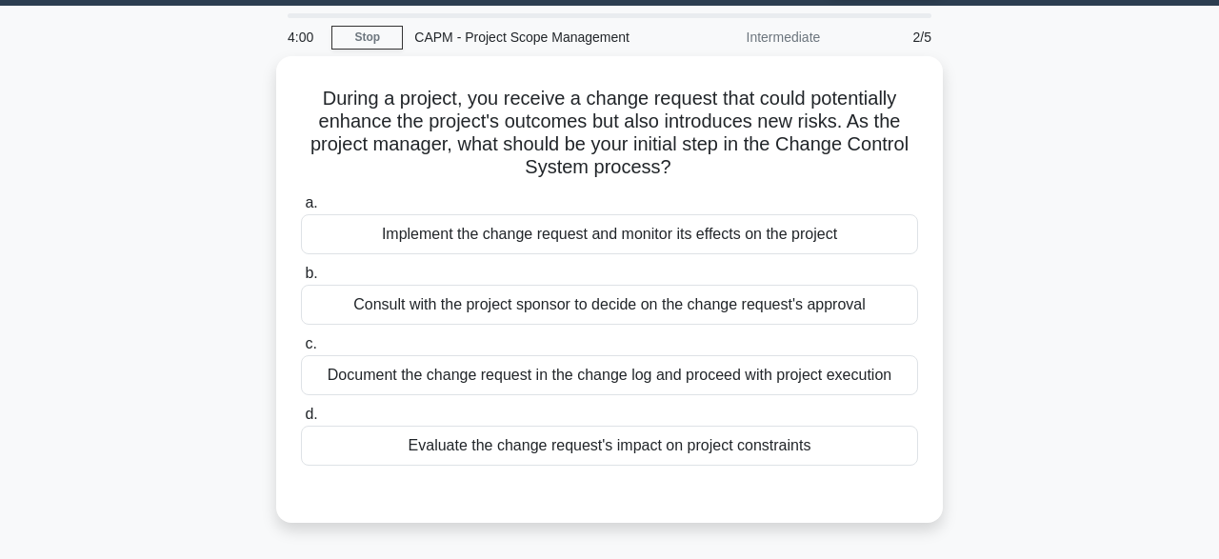
scroll to position [59, 0]
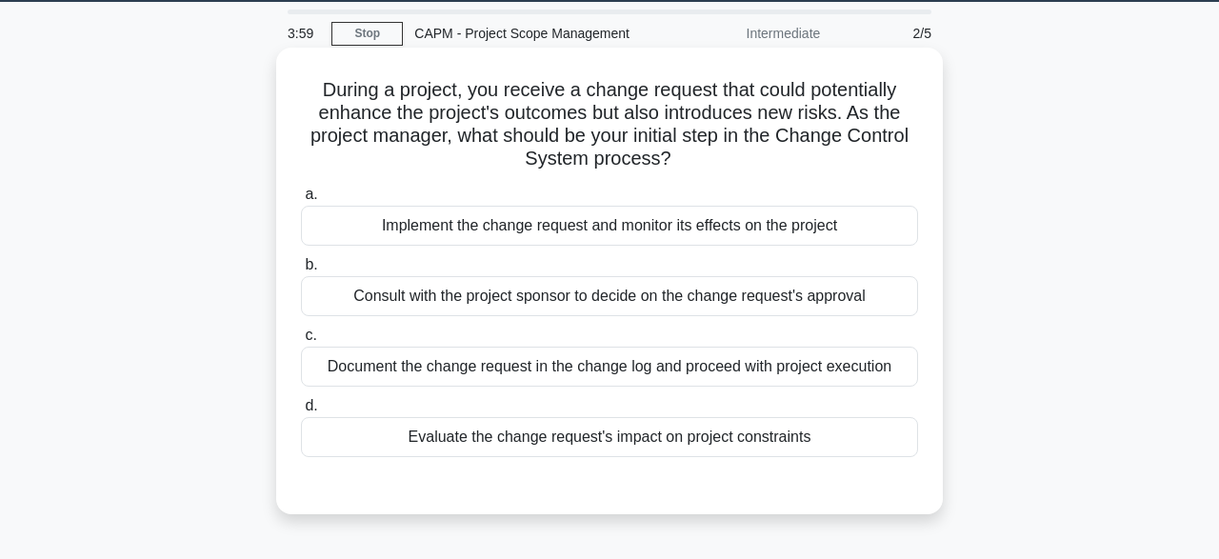
click at [724, 434] on div "Evaluate the change request's impact on project constraints" at bounding box center [609, 437] width 617 height 40
click at [301, 412] on input "d. Evaluate the change request's impact on project constraints" at bounding box center [301, 406] width 0 height 12
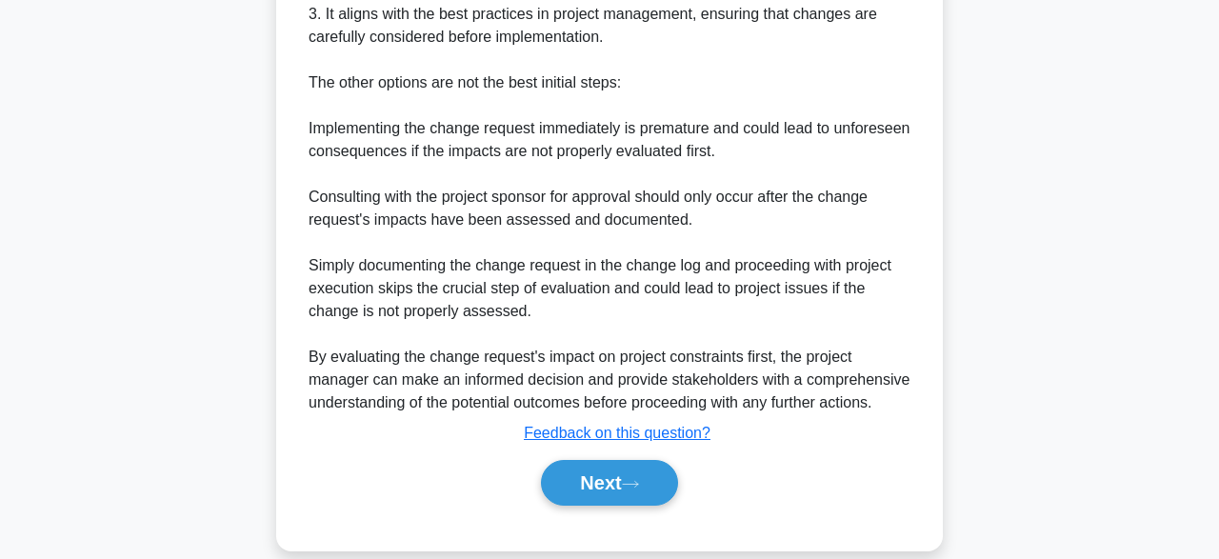
scroll to position [887, 0]
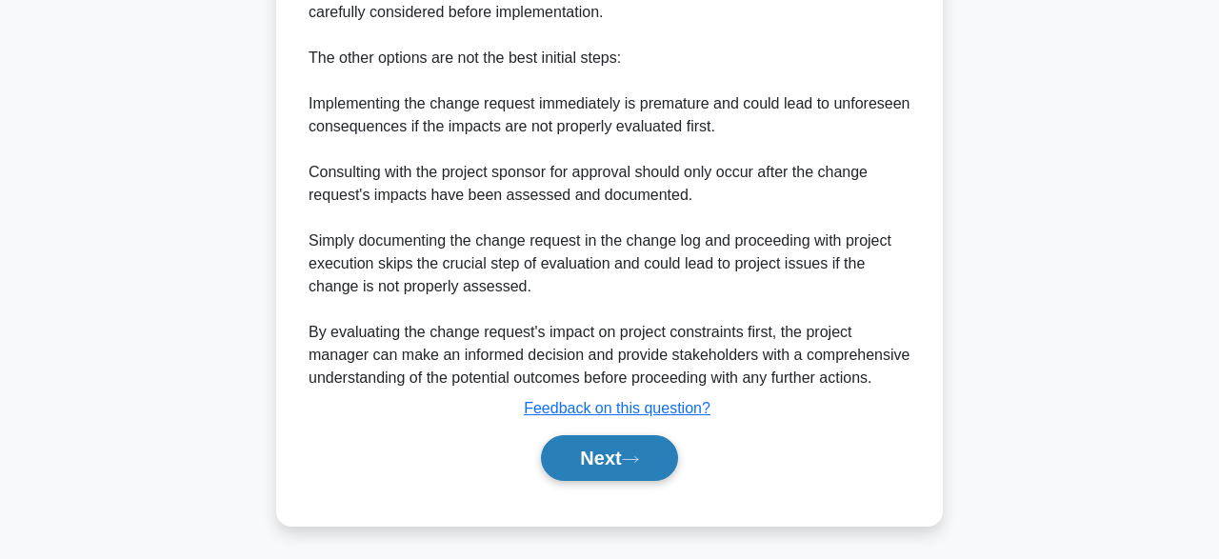
click at [588, 464] on button "Next" at bounding box center [609, 458] width 136 height 46
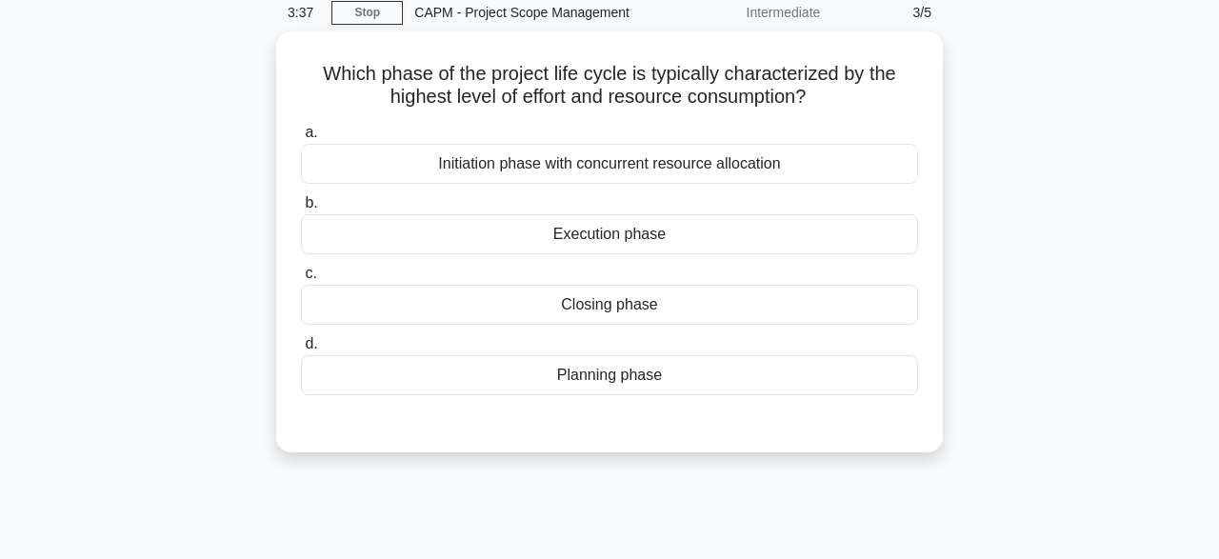
scroll to position [81, 0]
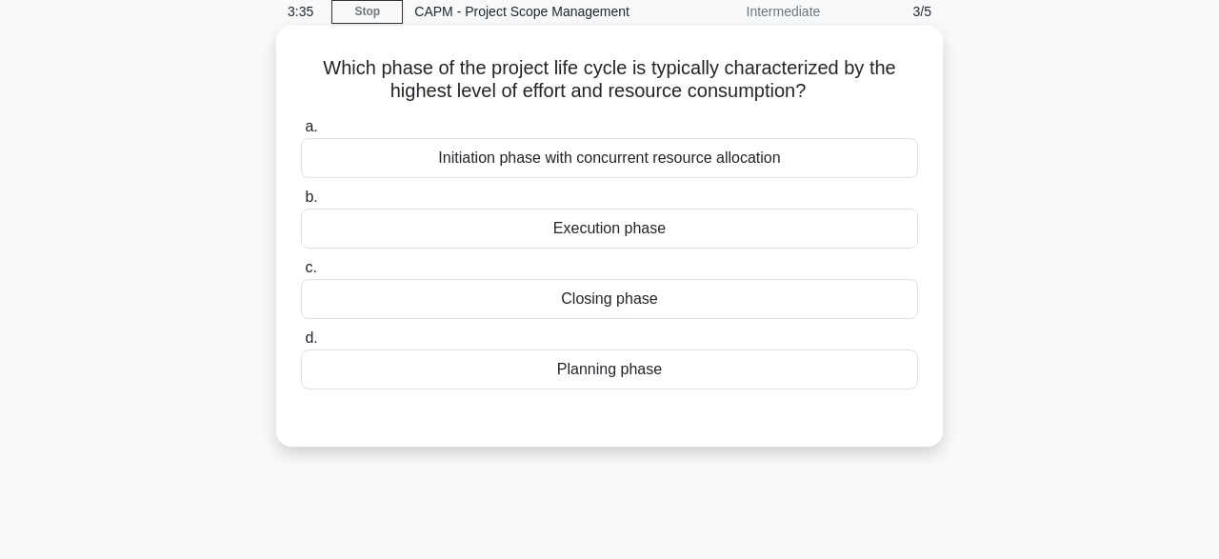
click at [647, 371] on div "Planning phase" at bounding box center [609, 370] width 617 height 40
click at [301, 345] on input "d. Planning phase" at bounding box center [301, 338] width 0 height 12
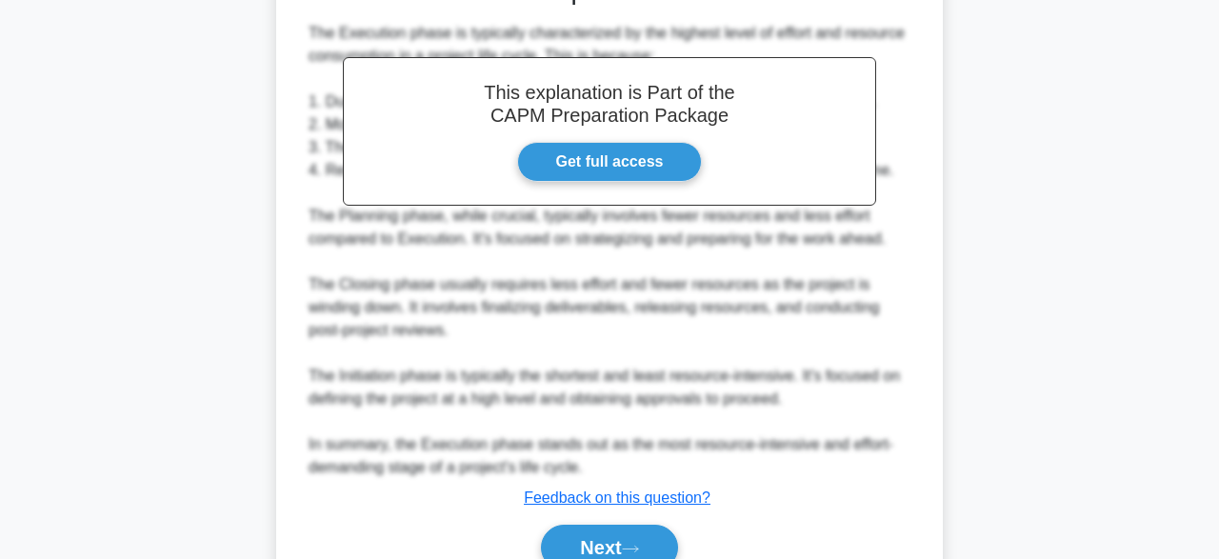
scroll to position [615, 0]
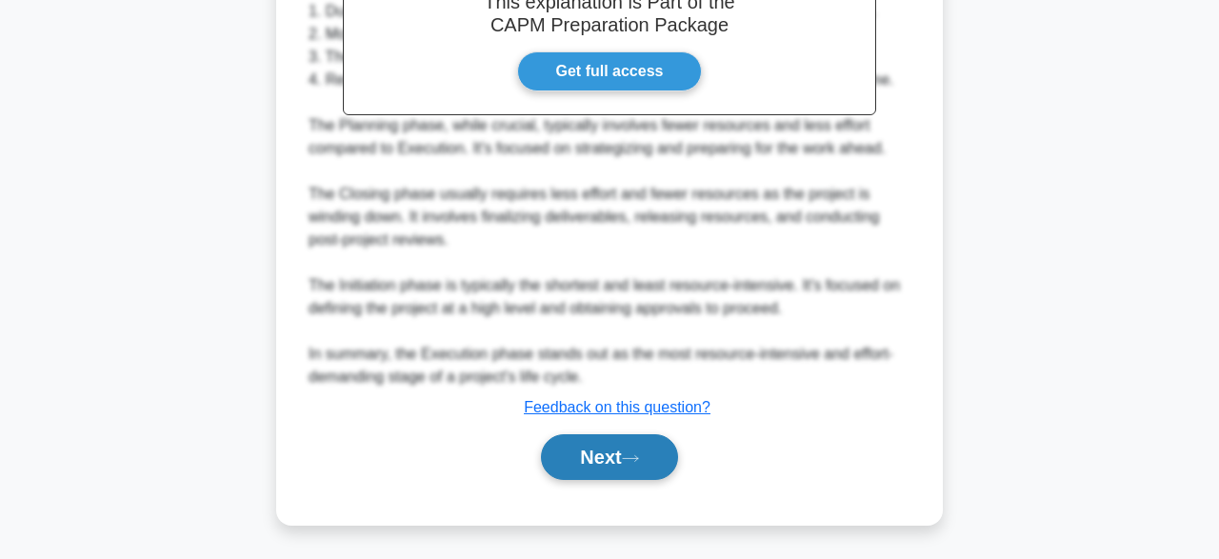
click at [633, 464] on button "Next" at bounding box center [609, 457] width 136 height 46
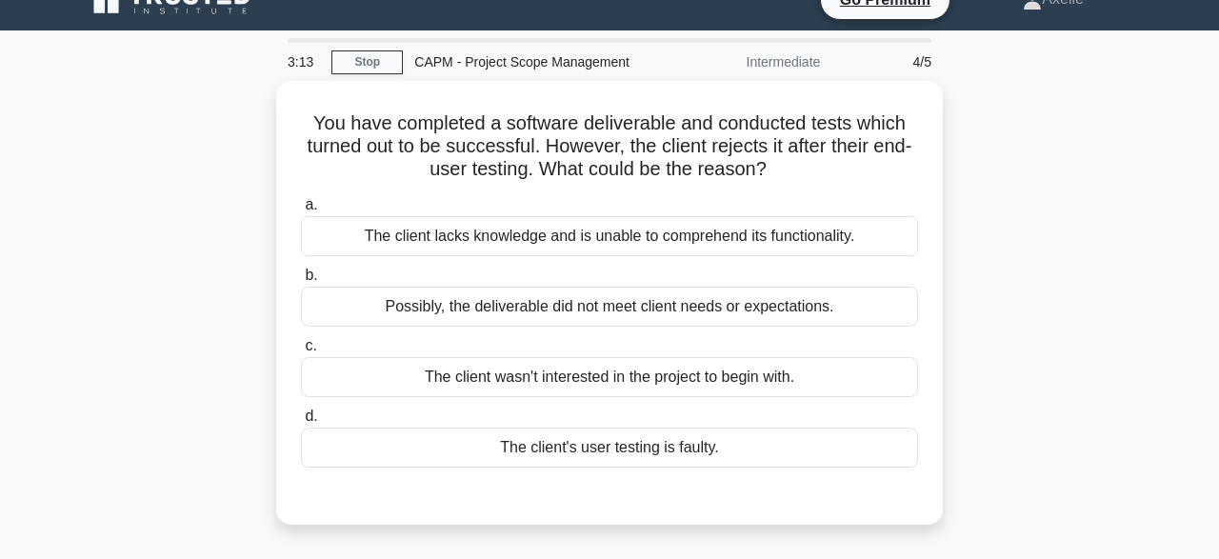
scroll to position [36, 0]
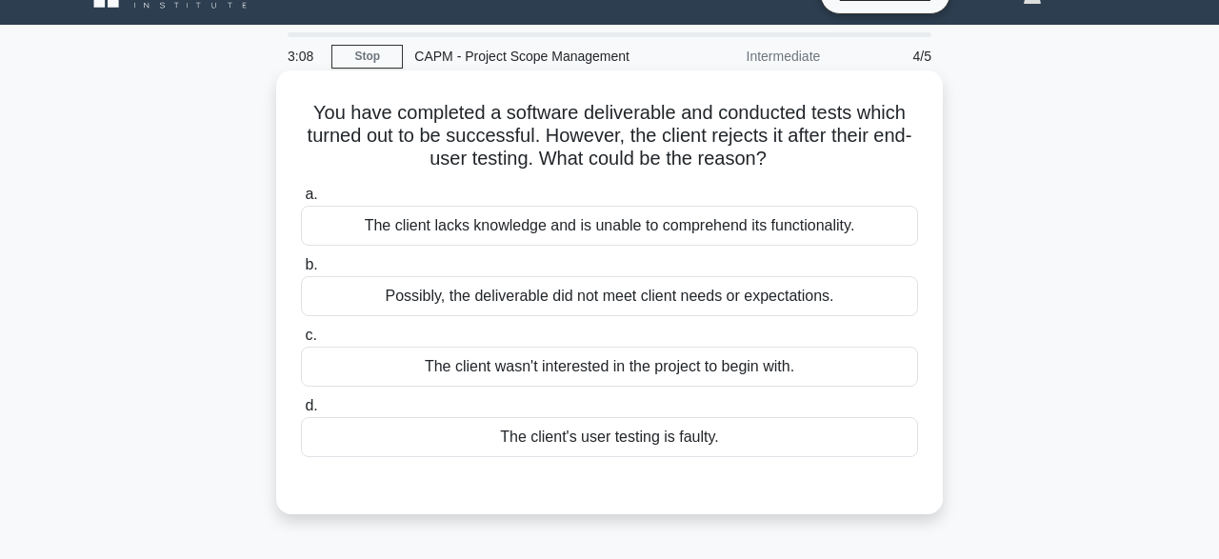
click at [612, 292] on div "Possibly, the deliverable did not meet client needs or expectations." at bounding box center [609, 296] width 617 height 40
click at [301, 271] on input "b. Possibly, the deliverable did not meet client needs or expectations." at bounding box center [301, 265] width 0 height 12
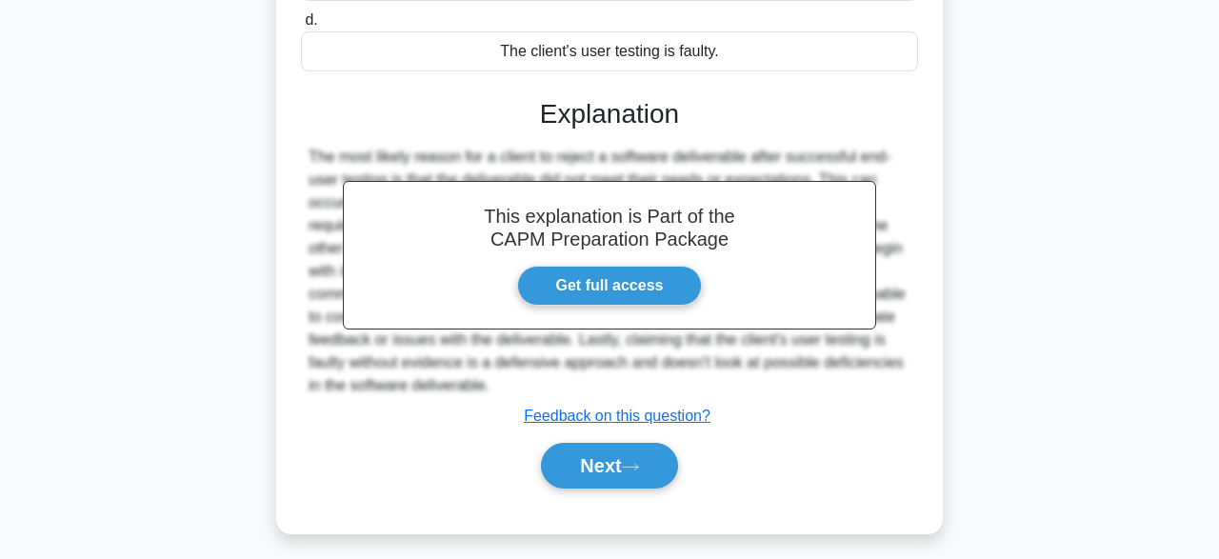
scroll to position [470, 0]
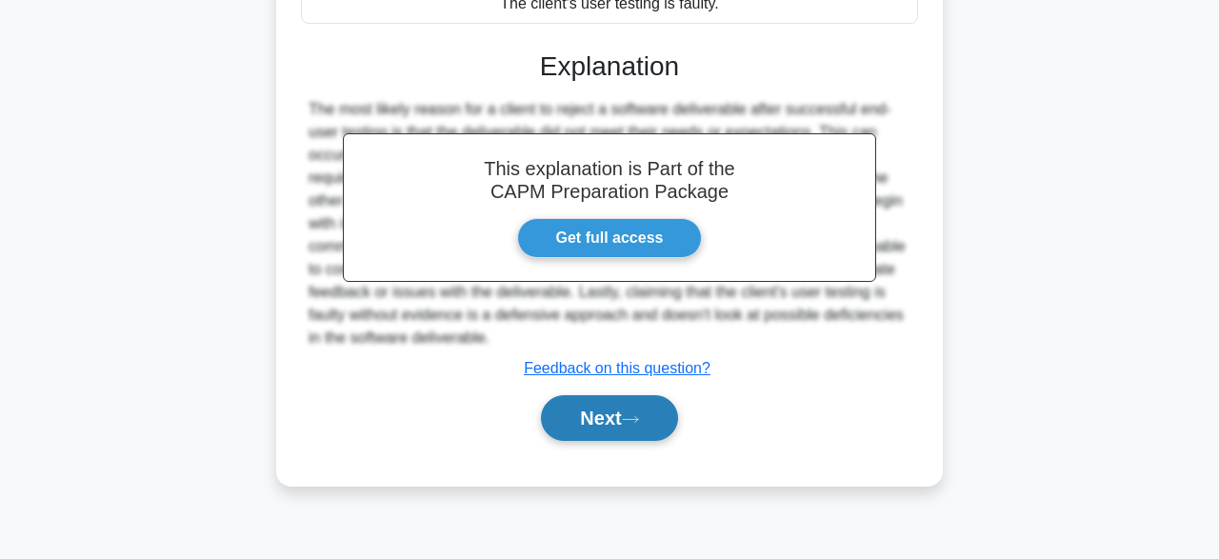
click at [638, 418] on icon at bounding box center [630, 419] width 15 height 6
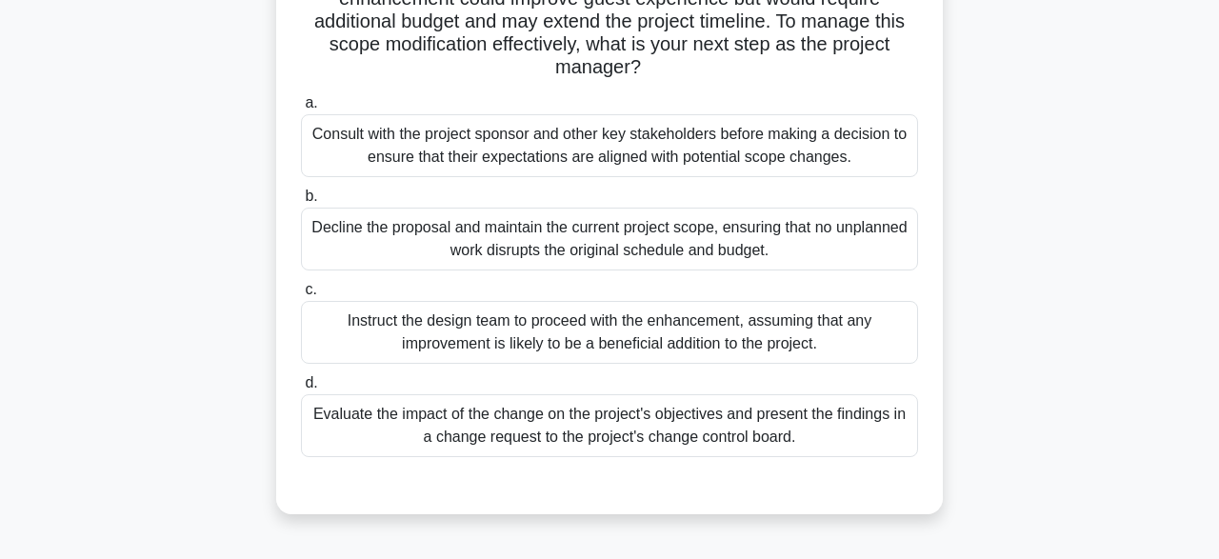
scroll to position [225, 0]
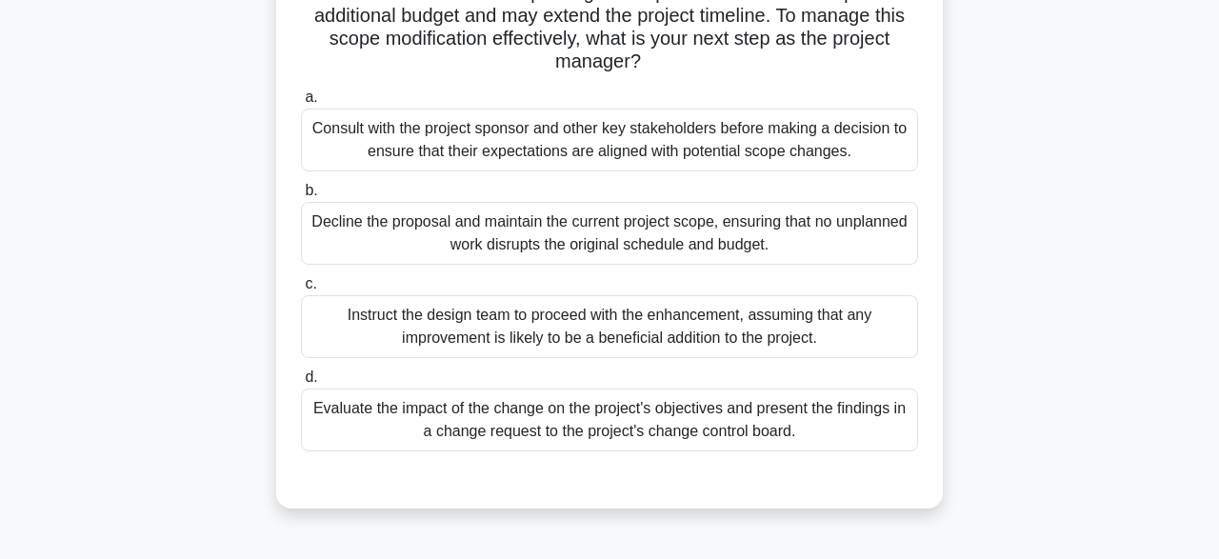
click at [781, 149] on div "Consult with the project sponsor and other key stakeholders before making a dec…" at bounding box center [609, 140] width 617 height 63
click at [301, 104] on input "a. Consult with the project sponsor and other key stakeholders before making a …" at bounding box center [301, 97] width 0 height 12
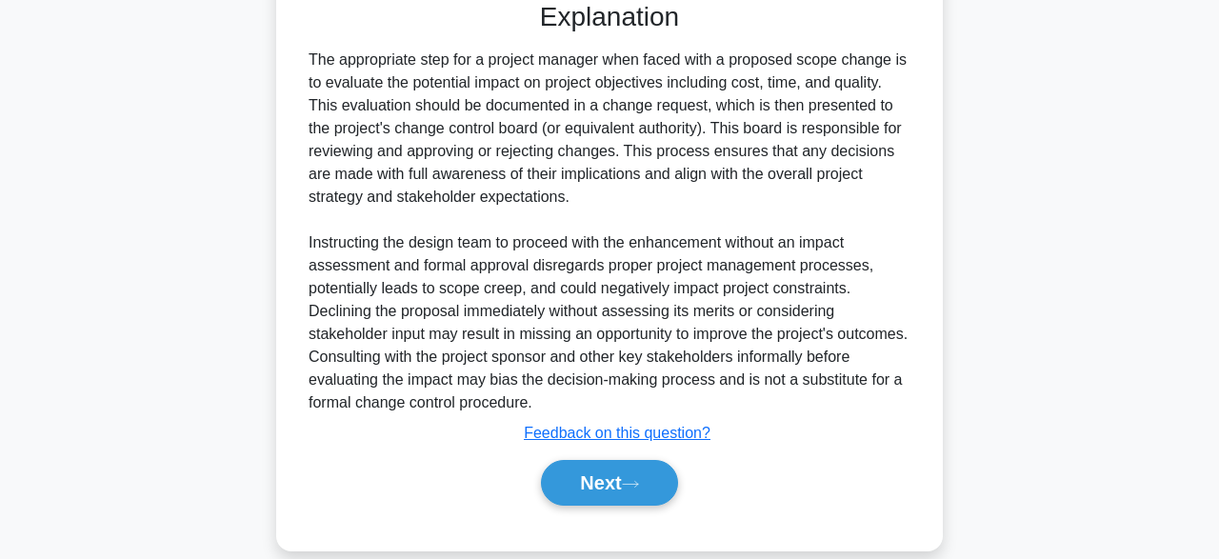
scroll to position [730, 0]
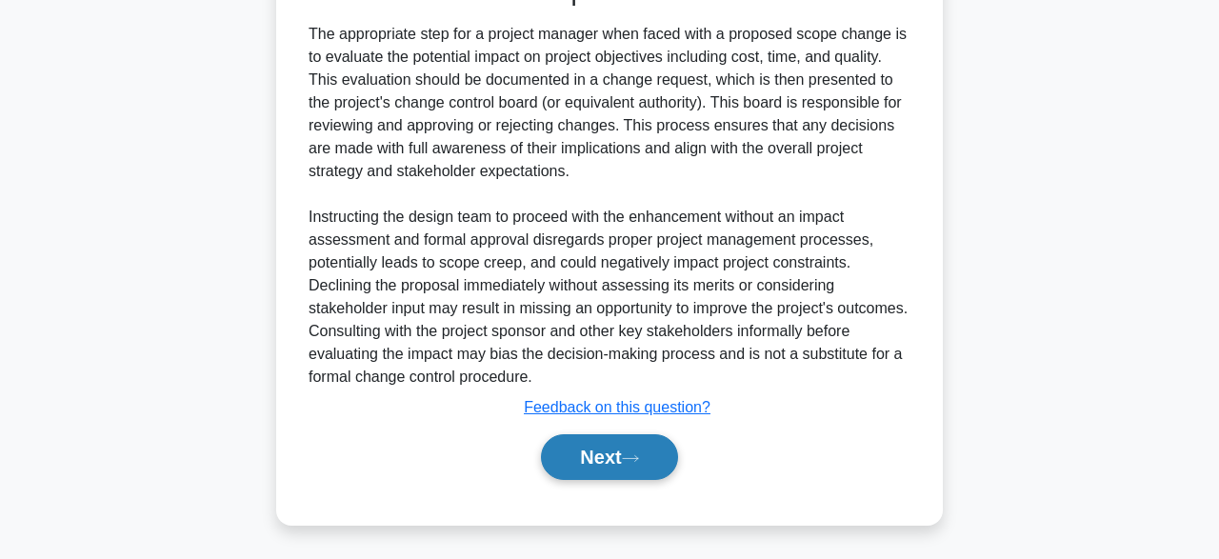
click at [611, 457] on button "Next" at bounding box center [609, 457] width 136 height 46
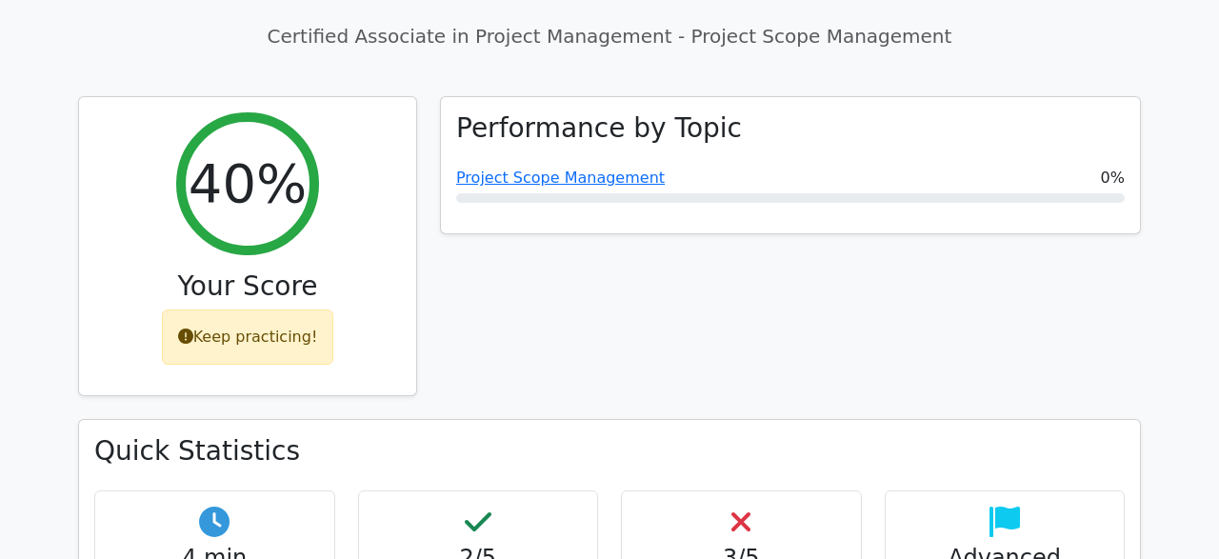
scroll to position [670, 0]
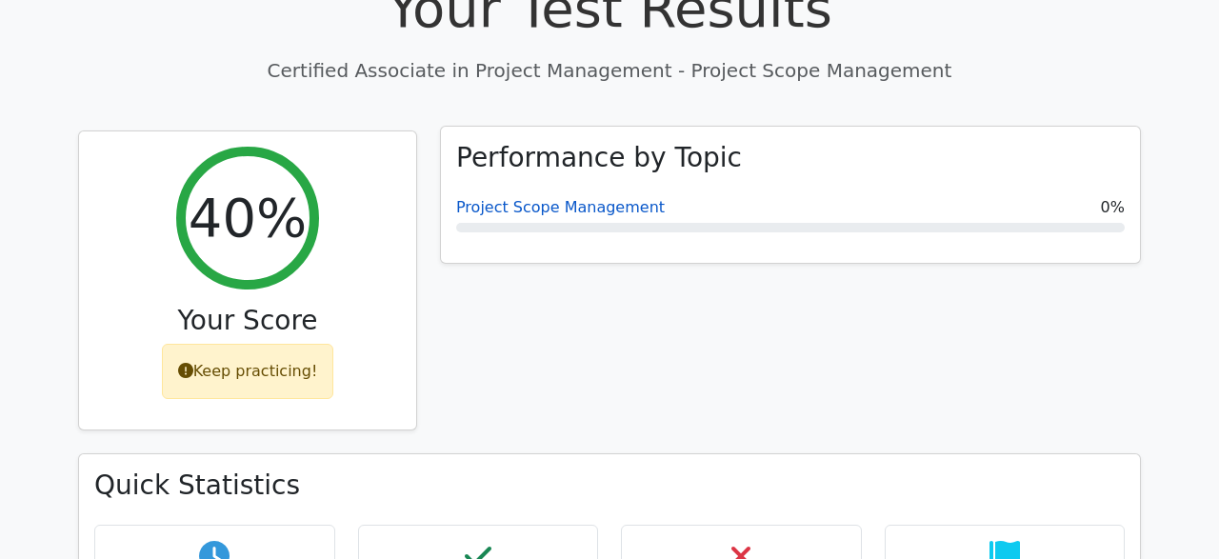
click at [521, 198] on link "Project Scope Management" at bounding box center [560, 207] width 209 height 18
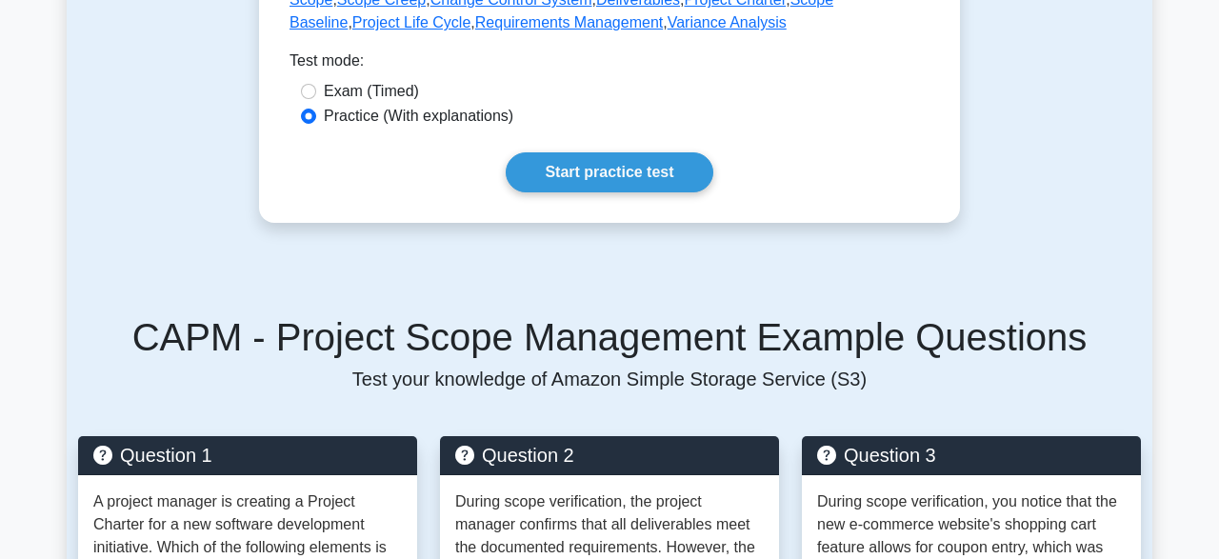
scroll to position [1025, 0]
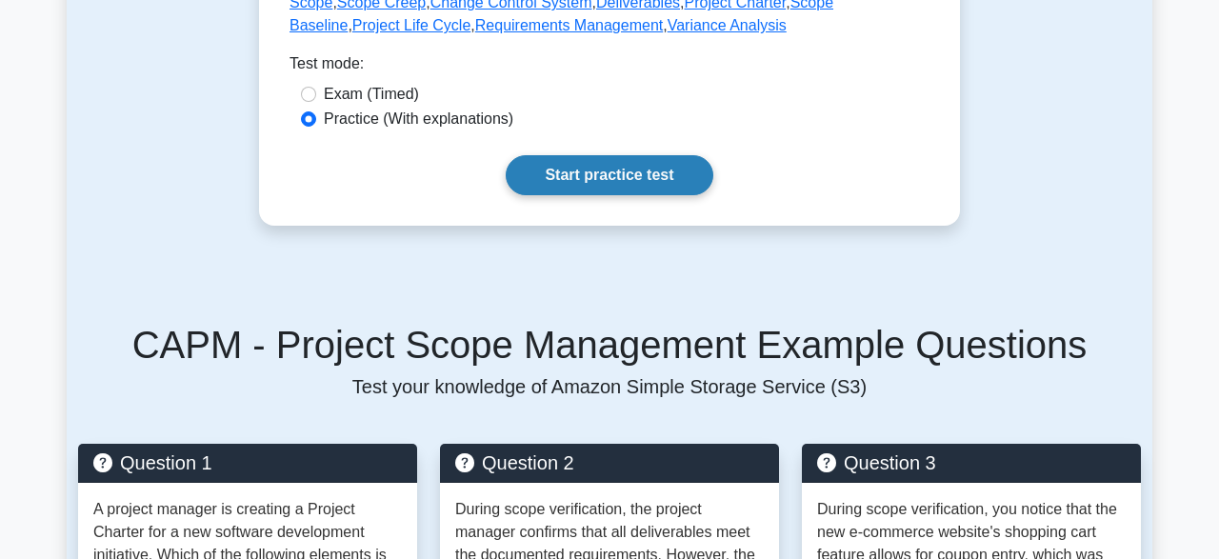
click at [679, 174] on link "Start practice test" at bounding box center [609, 175] width 207 height 40
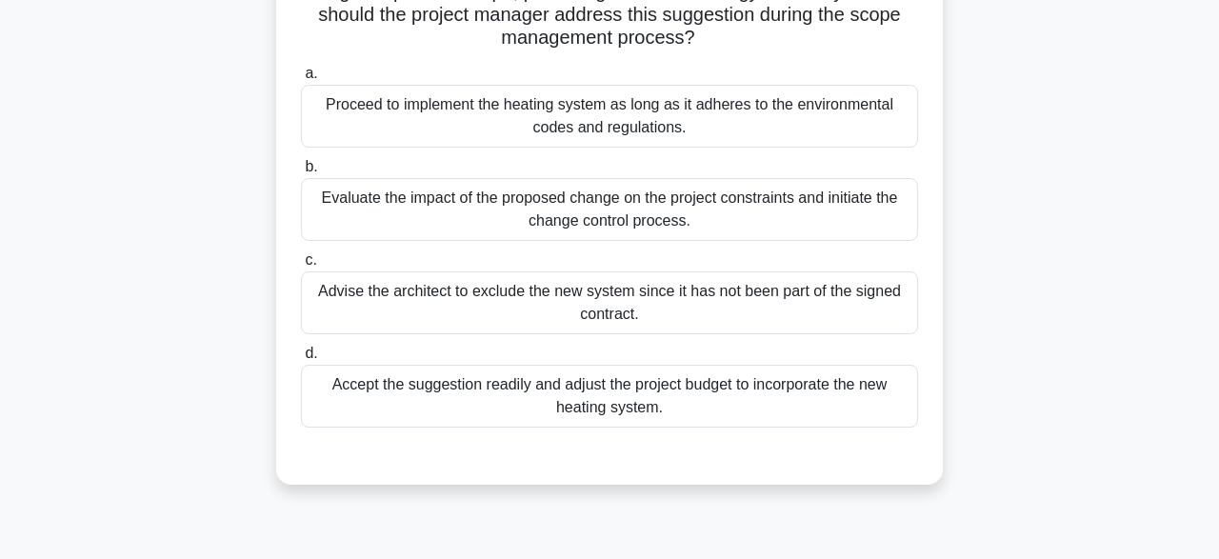
scroll to position [217, 0]
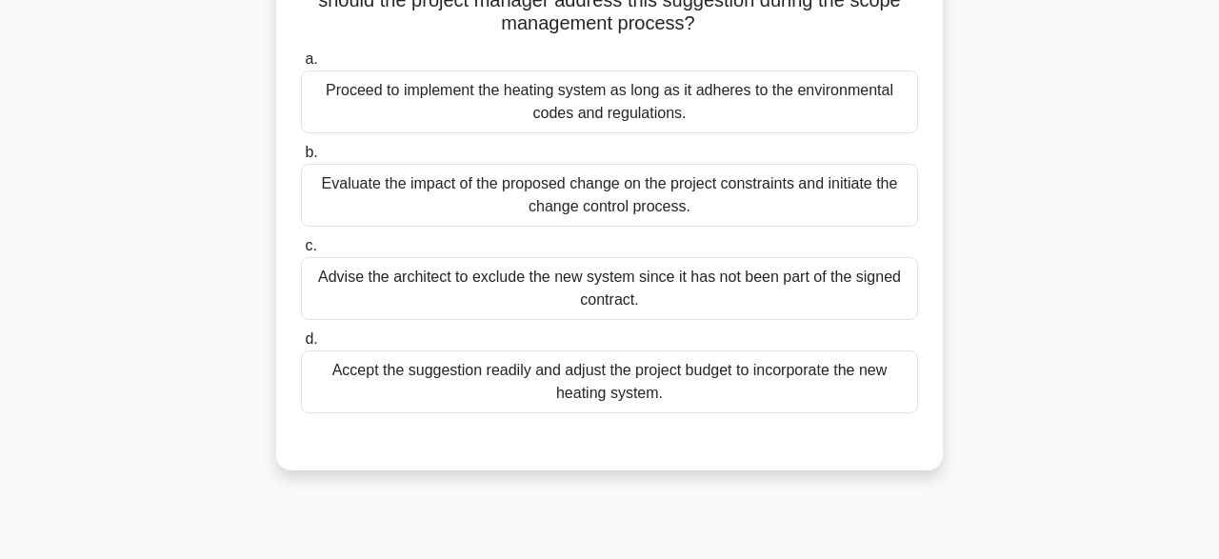
click at [704, 209] on div "Evaluate the impact of the proposed change on the project constraints and initi…" at bounding box center [609, 195] width 617 height 63
click at [301, 159] on input "b. Evaluate the impact of the proposed change on the project constraints and in…" at bounding box center [301, 153] width 0 height 12
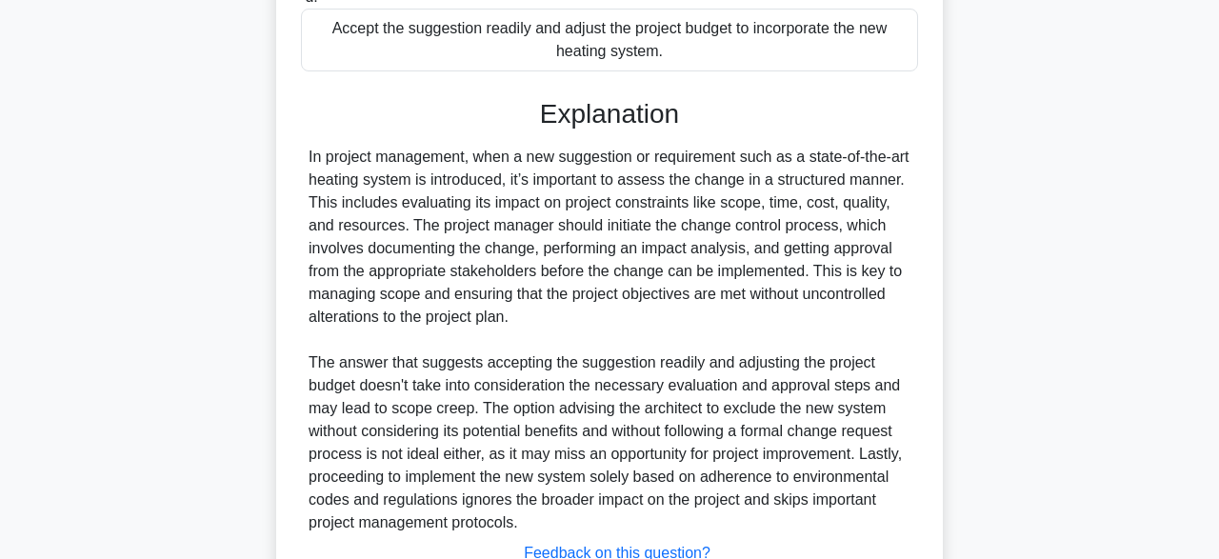
scroll to position [704, 0]
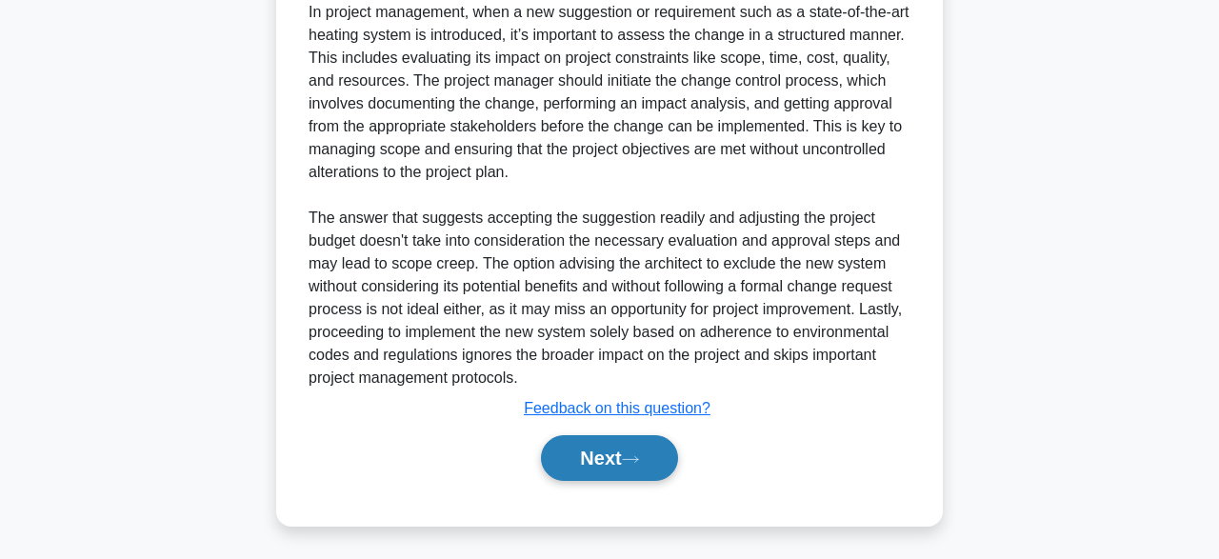
click at [622, 452] on button "Next" at bounding box center [609, 458] width 136 height 46
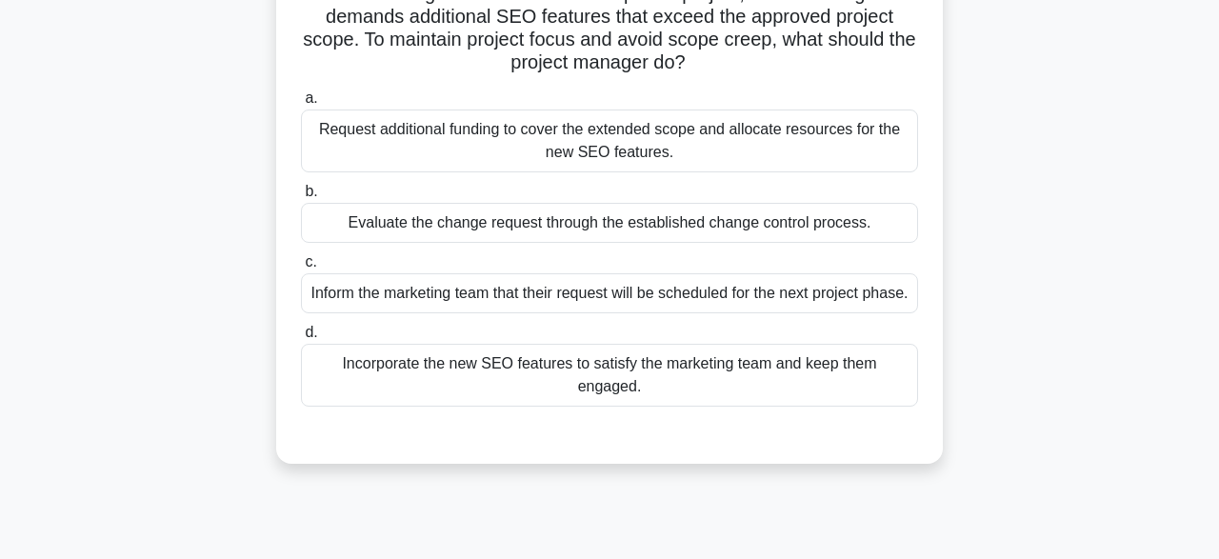
scroll to position [162, 0]
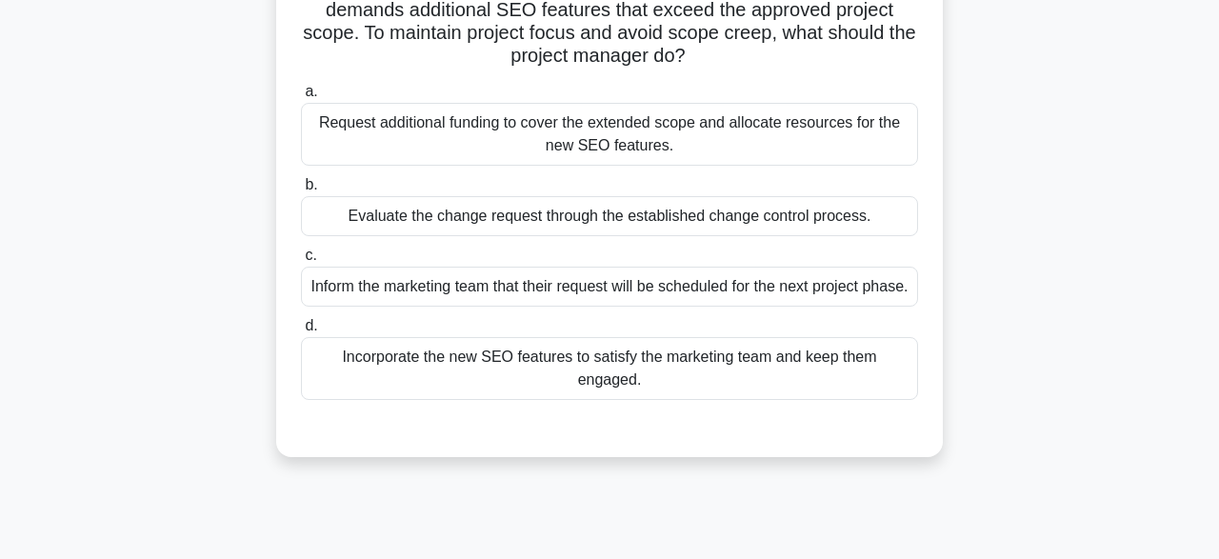
click at [628, 223] on div "Evaluate the change request through the established change control process." at bounding box center [609, 216] width 617 height 40
click at [301, 191] on input "b. Evaluate the change request through the established change control process." at bounding box center [301, 185] width 0 height 12
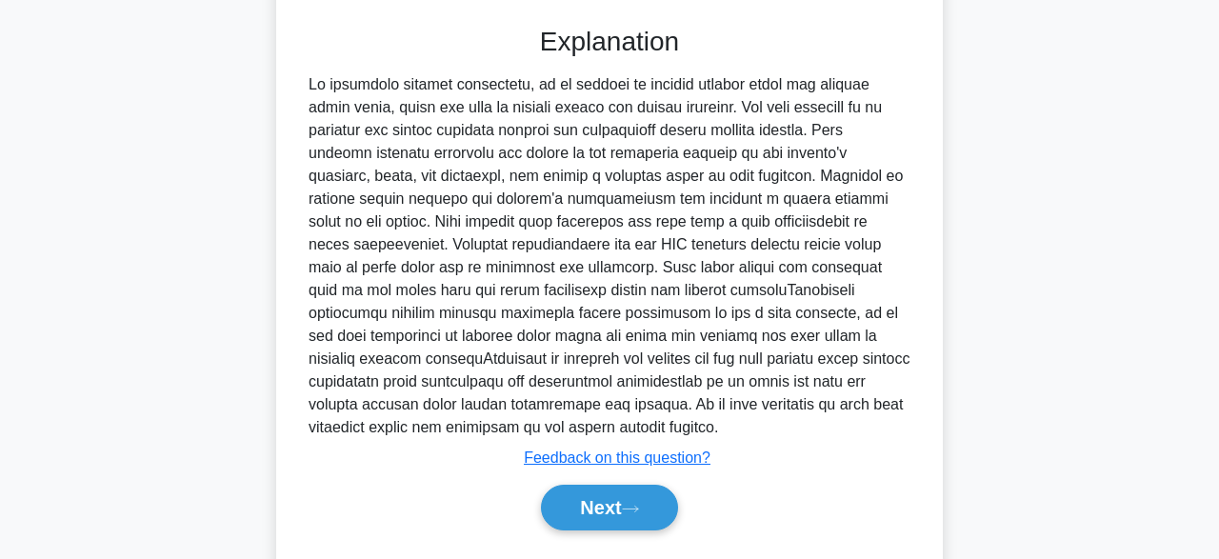
scroll to position [612, 0]
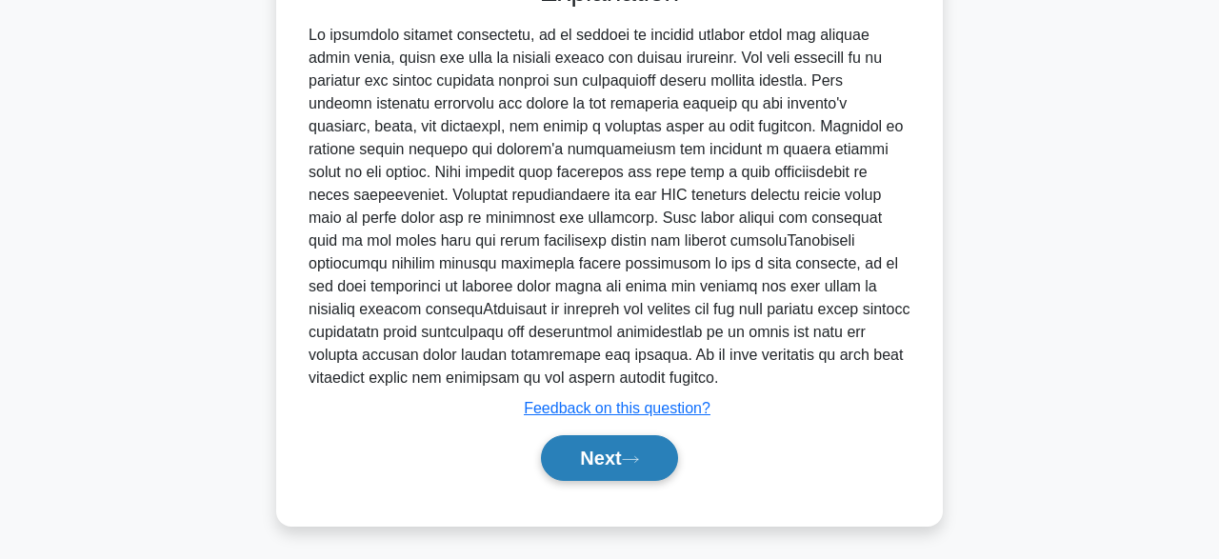
click at [586, 460] on button "Next" at bounding box center [609, 458] width 136 height 46
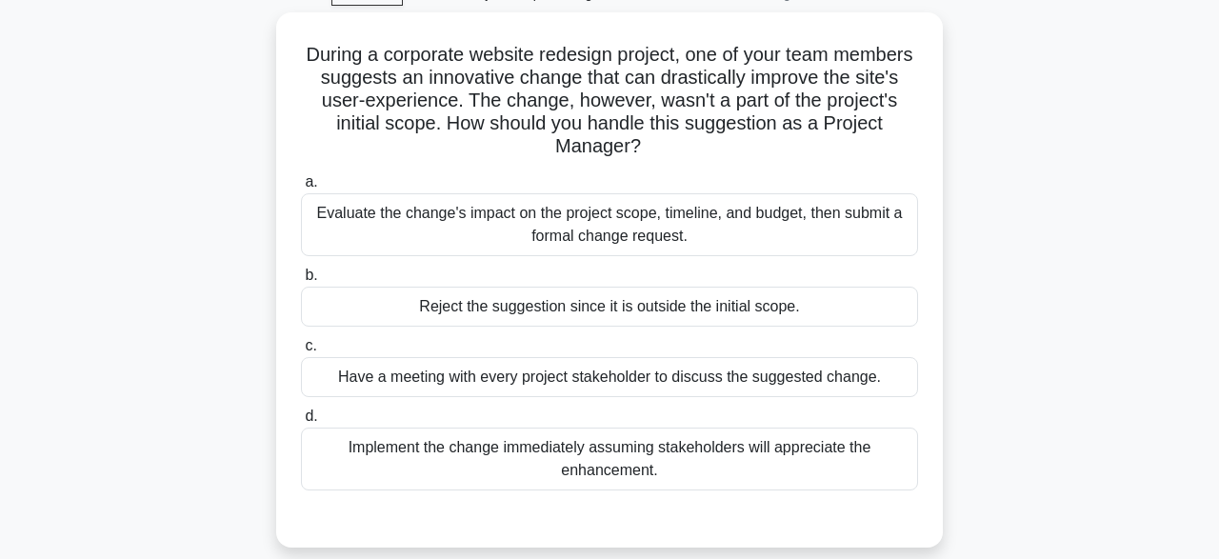
scroll to position [63, 0]
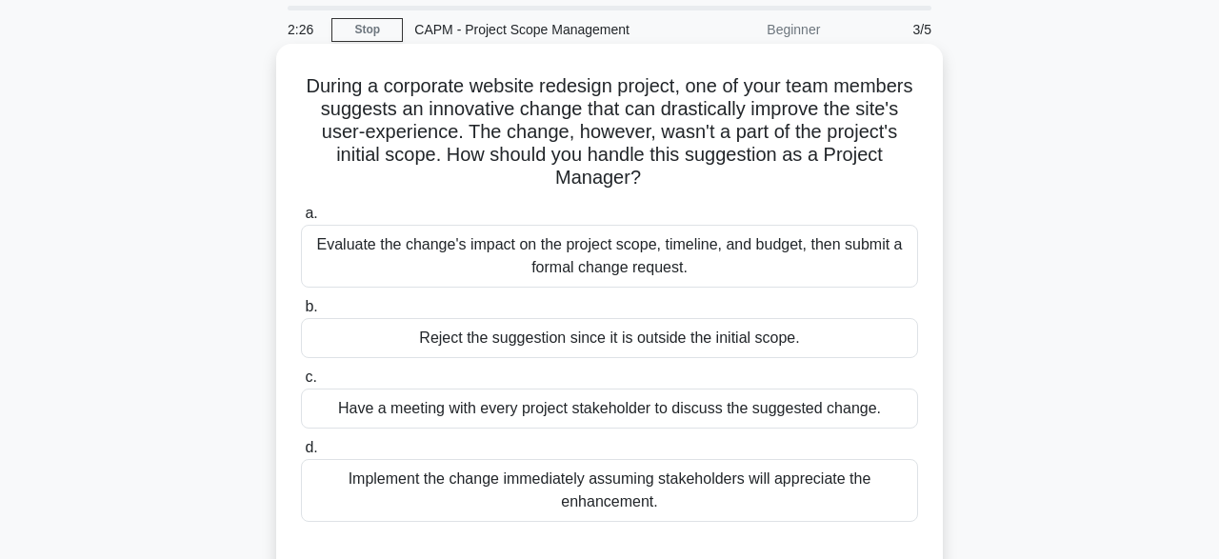
click at [846, 230] on div "Evaluate the change's impact on the project scope, timeline, and budget, then s…" at bounding box center [609, 256] width 617 height 63
click at [301, 220] on input "a. Evaluate the change's impact on the project scope, timeline, and budget, the…" at bounding box center [301, 214] width 0 height 12
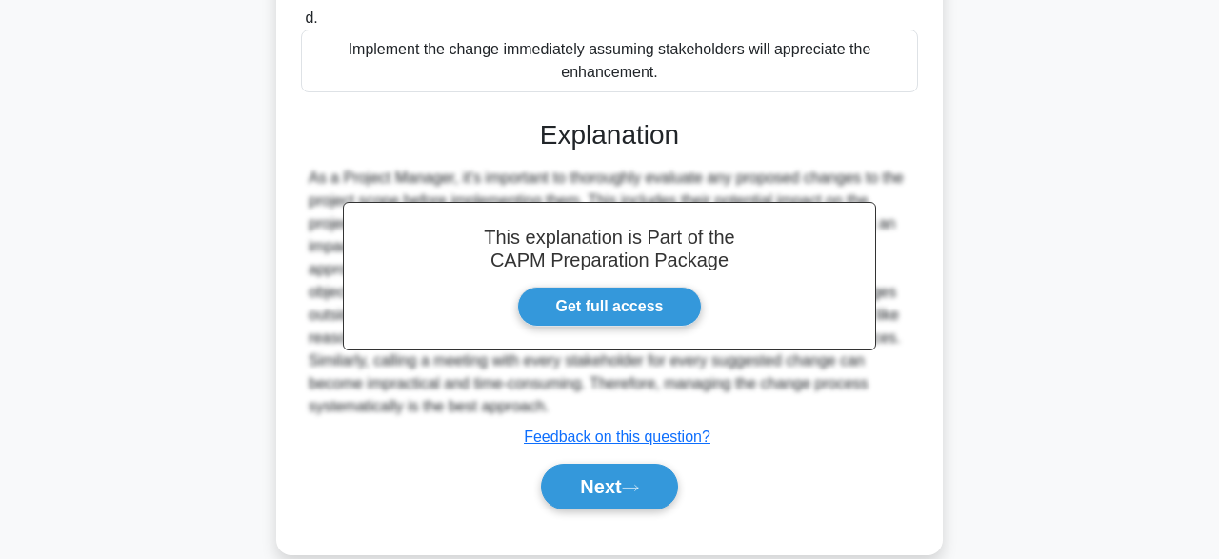
scroll to position [498, 0]
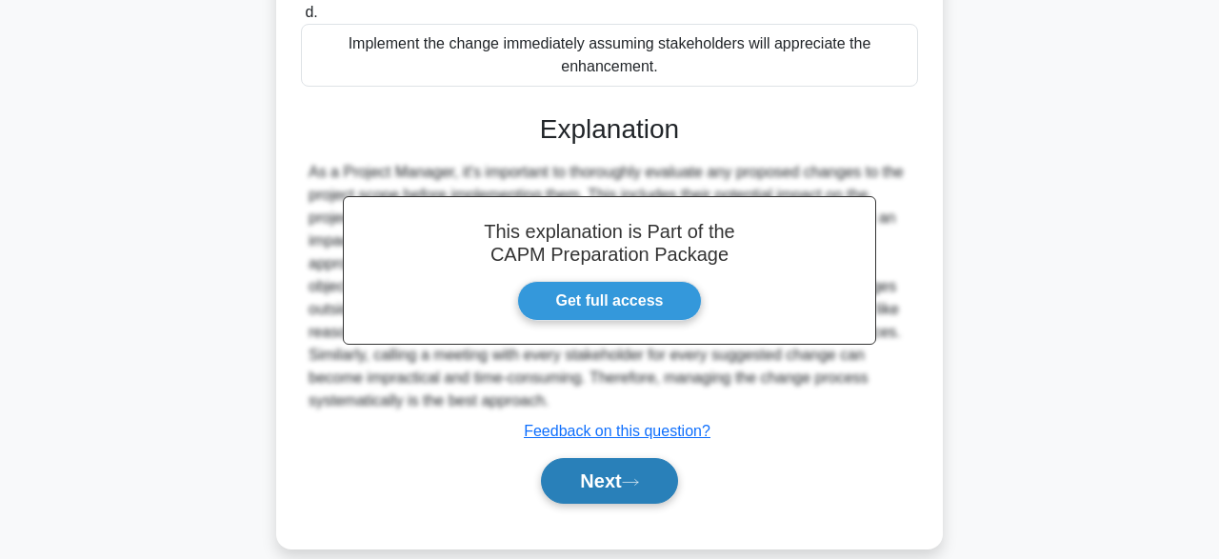
click at [621, 458] on button "Next" at bounding box center [609, 481] width 136 height 46
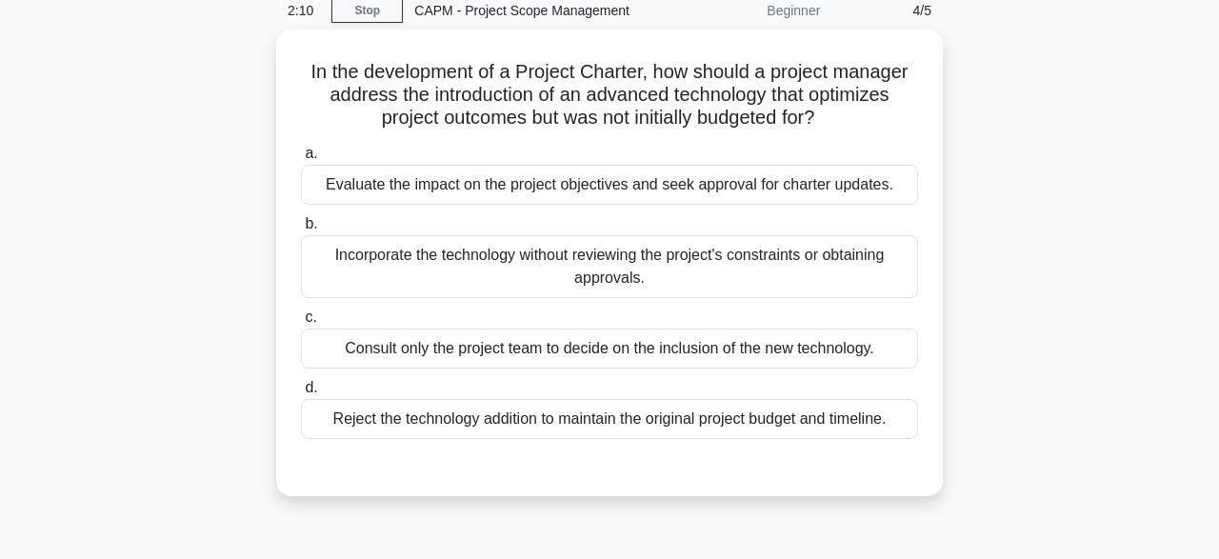
scroll to position [84, 0]
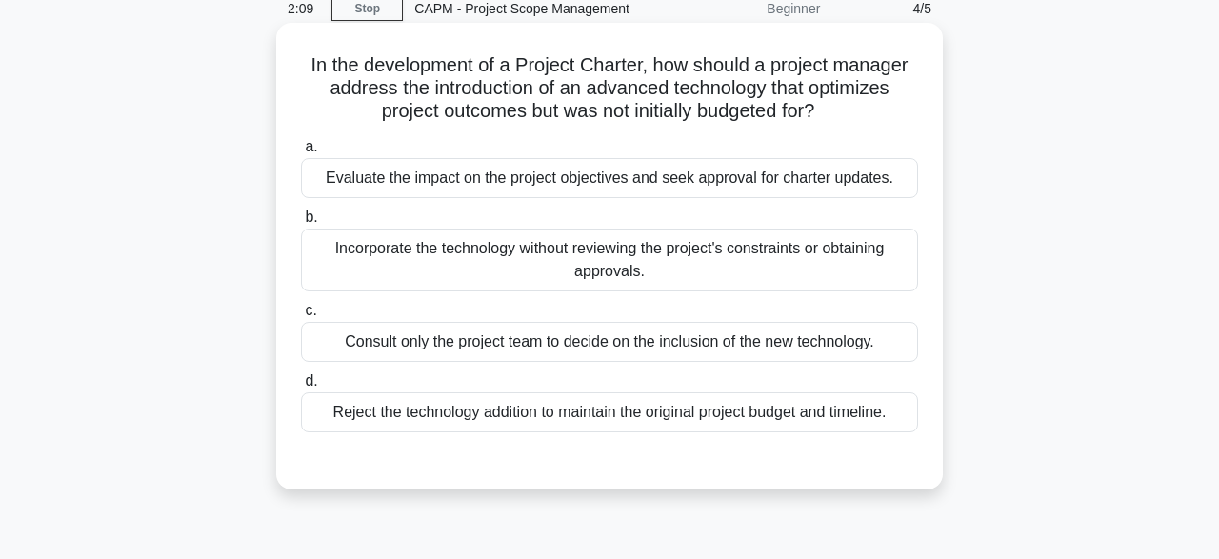
click at [818, 185] on div "Evaluate the impact on the project objectives and seek approval for charter upd…" at bounding box center [609, 178] width 617 height 40
click at [301, 153] on input "a. Evaluate the impact on the project objectives and seek approval for charter …" at bounding box center [301, 147] width 0 height 12
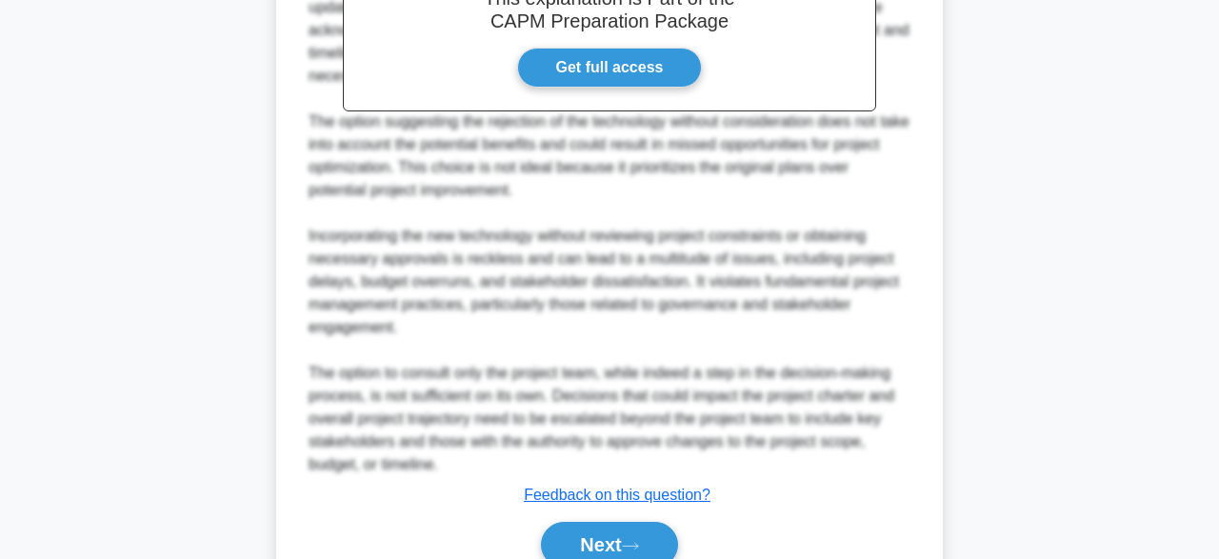
scroll to position [750, 0]
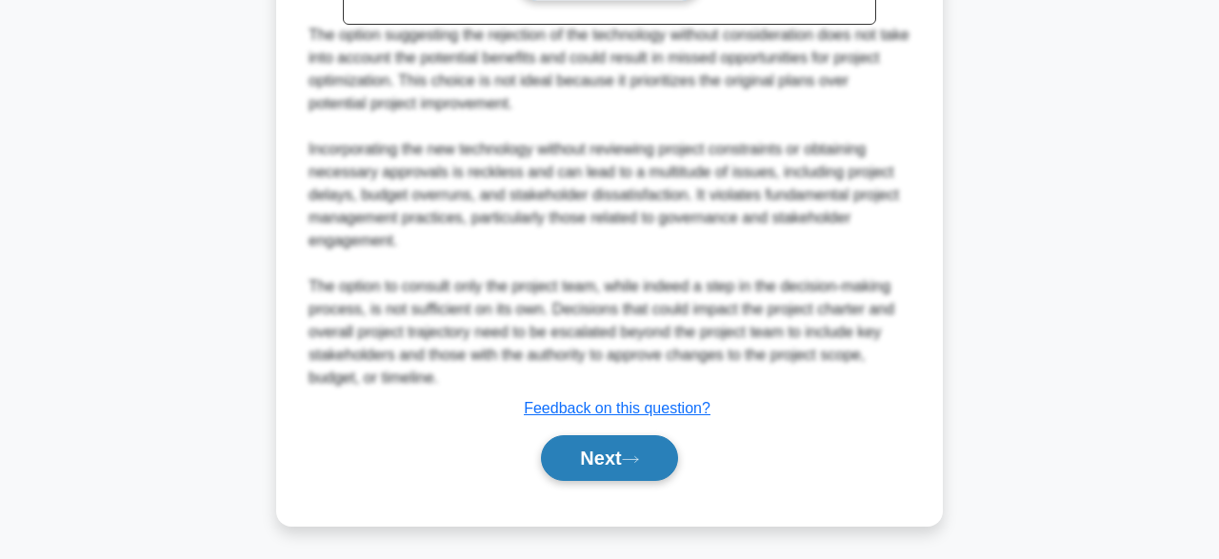
click at [572, 450] on button "Next" at bounding box center [609, 458] width 136 height 46
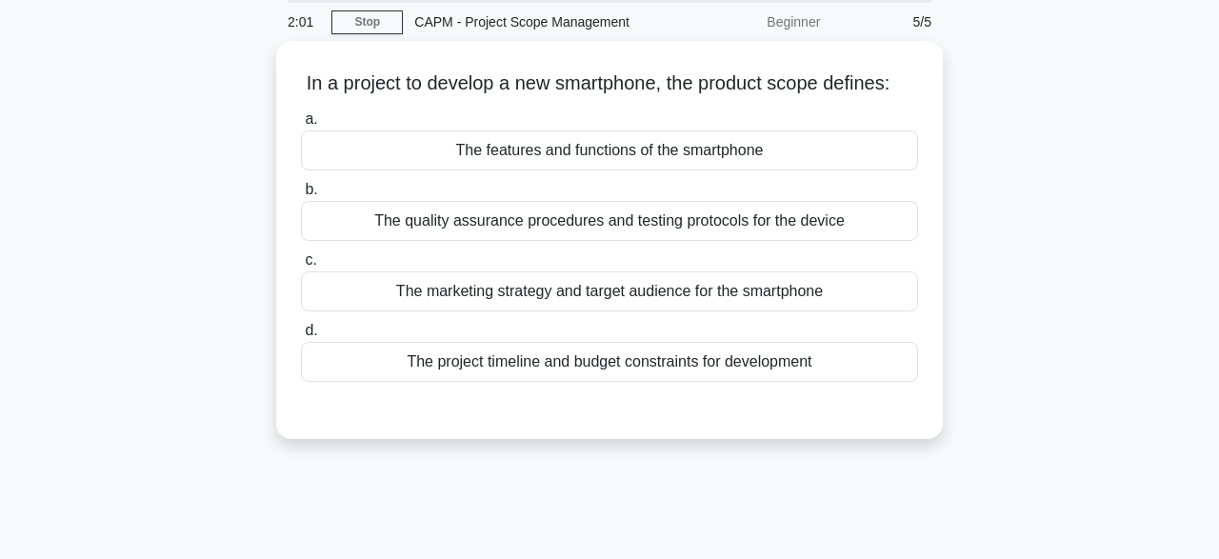
scroll to position [0, 0]
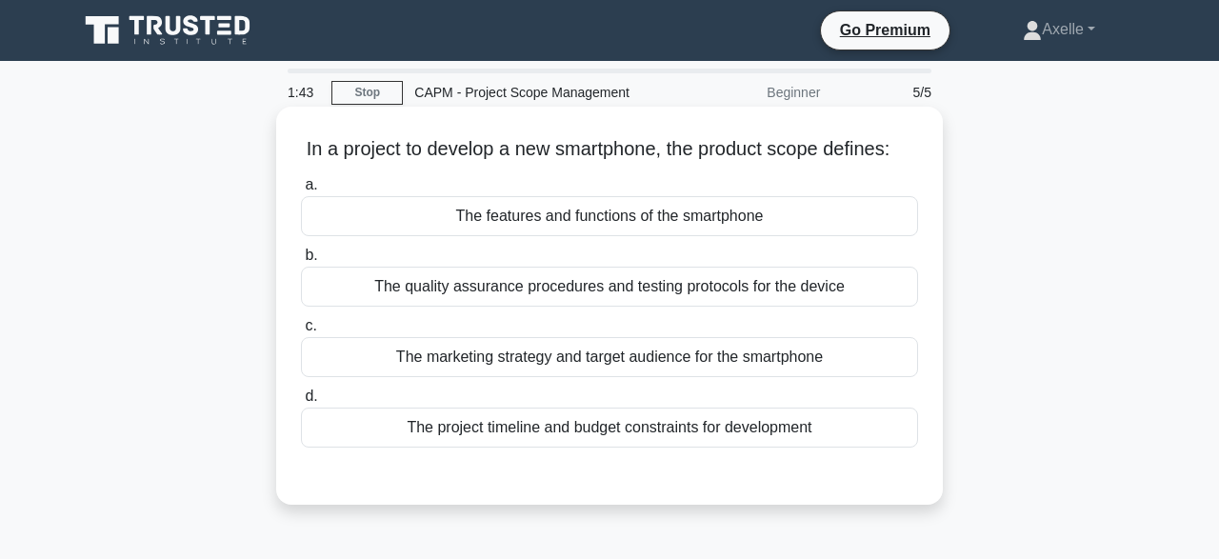
click at [747, 432] on div "The project timeline and budget constraints for development" at bounding box center [609, 428] width 617 height 40
click at [301, 403] on input "d. The project timeline and budget constraints for development" at bounding box center [301, 396] width 0 height 12
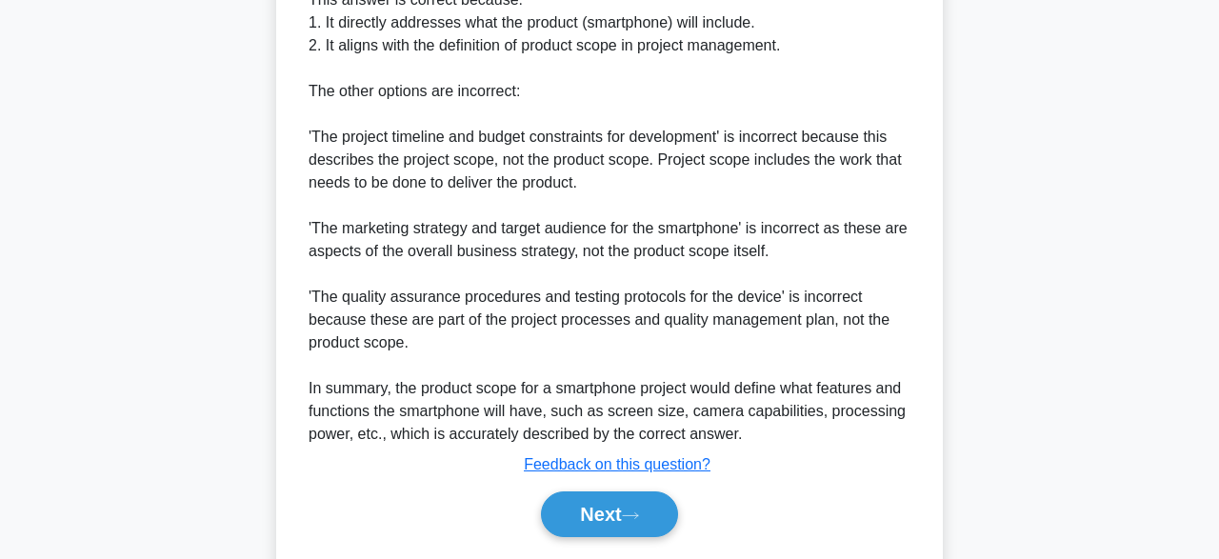
scroll to position [706, 0]
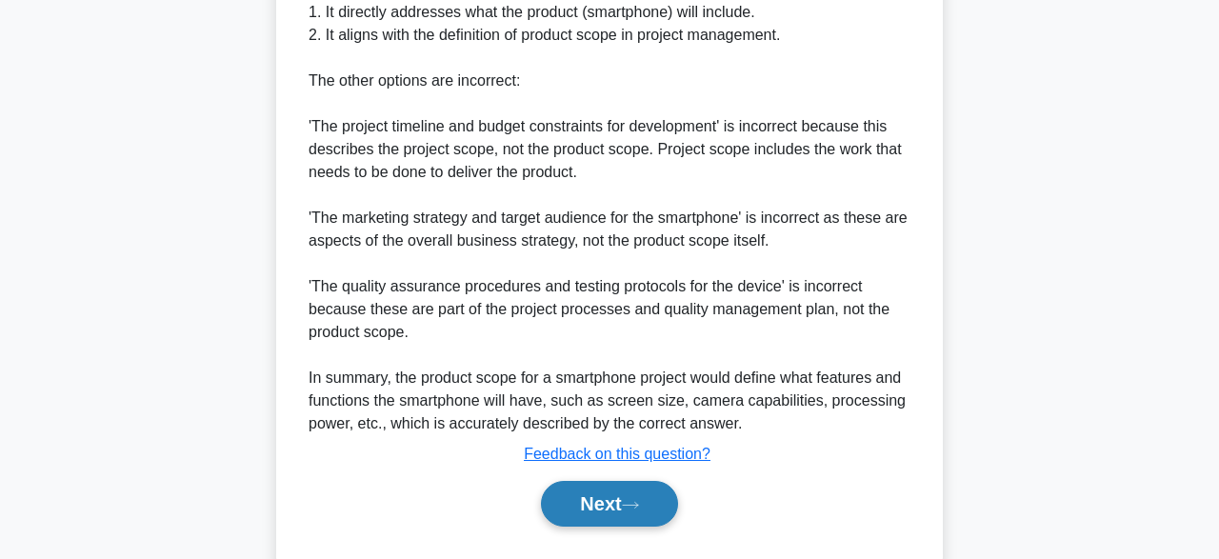
click at [633, 513] on button "Next" at bounding box center [609, 504] width 136 height 46
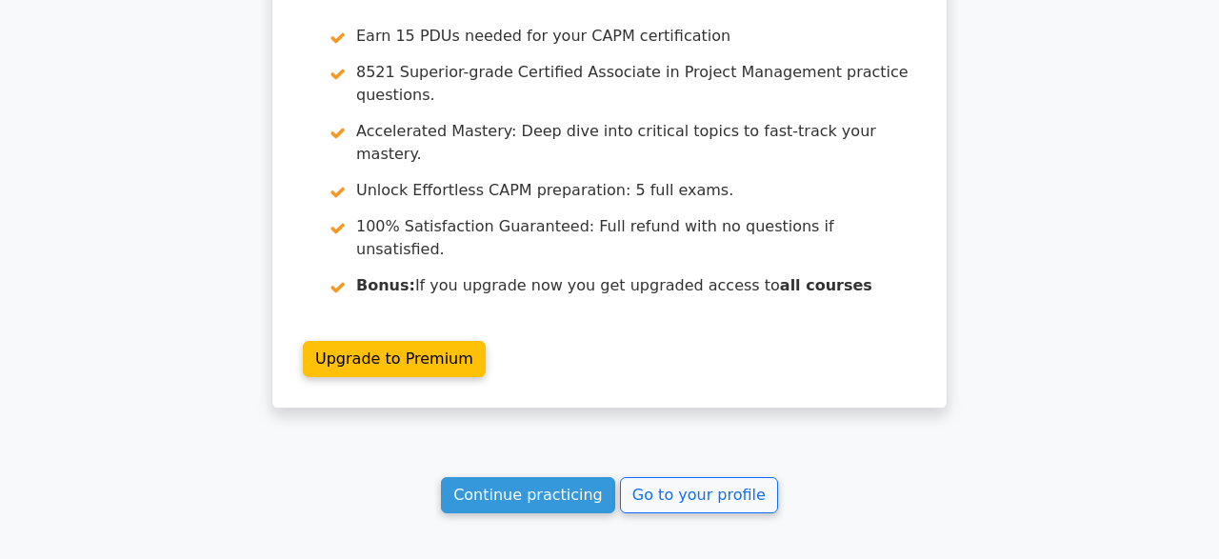
scroll to position [3103, 0]
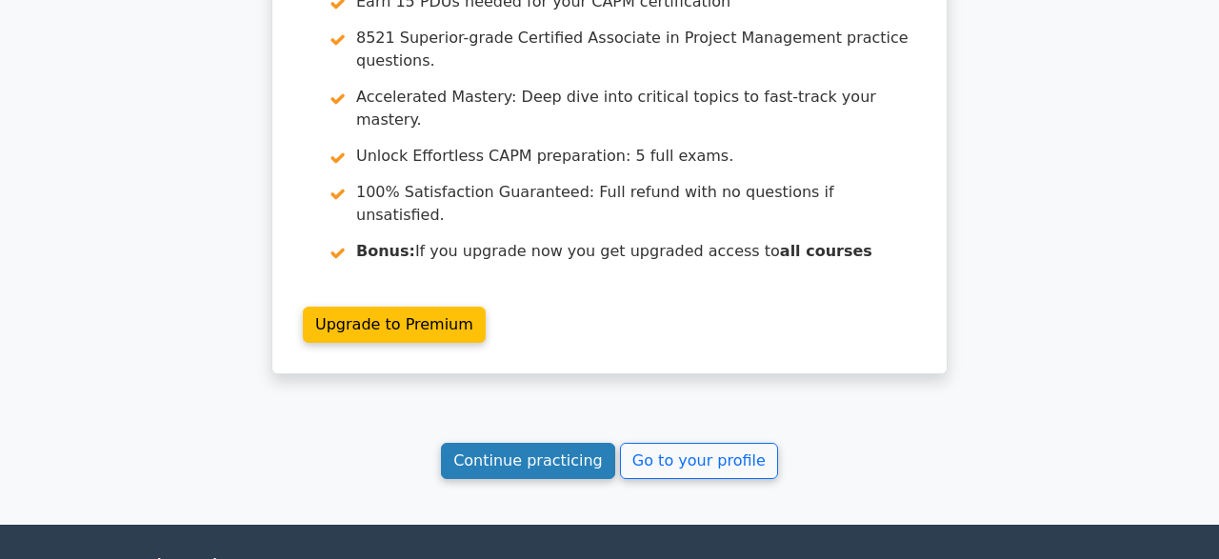
click at [561, 443] on link "Continue practicing" at bounding box center [528, 461] width 174 height 36
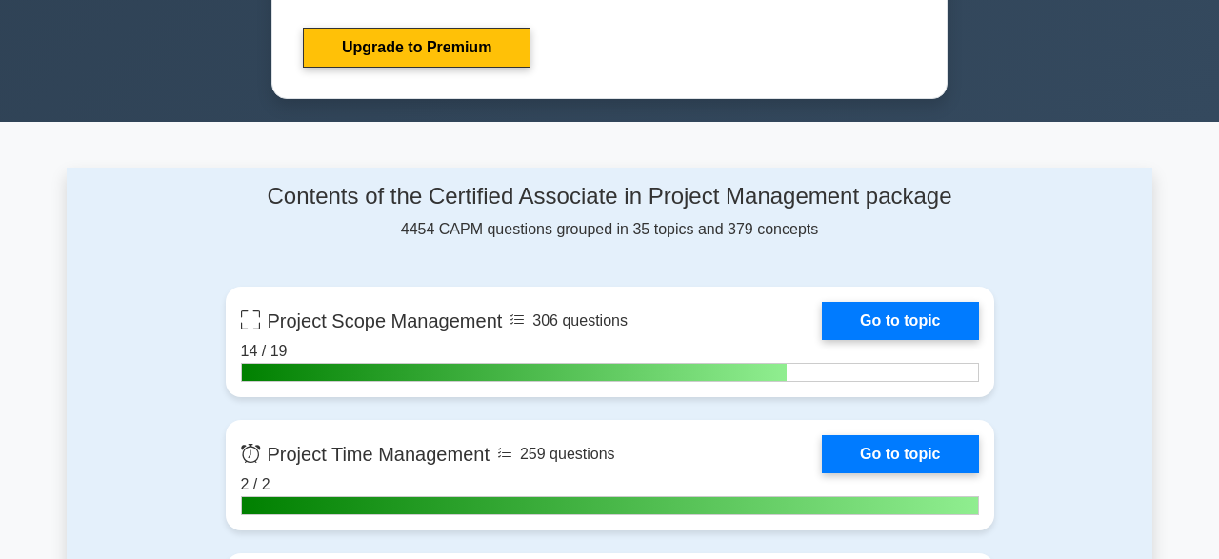
scroll to position [1145, 0]
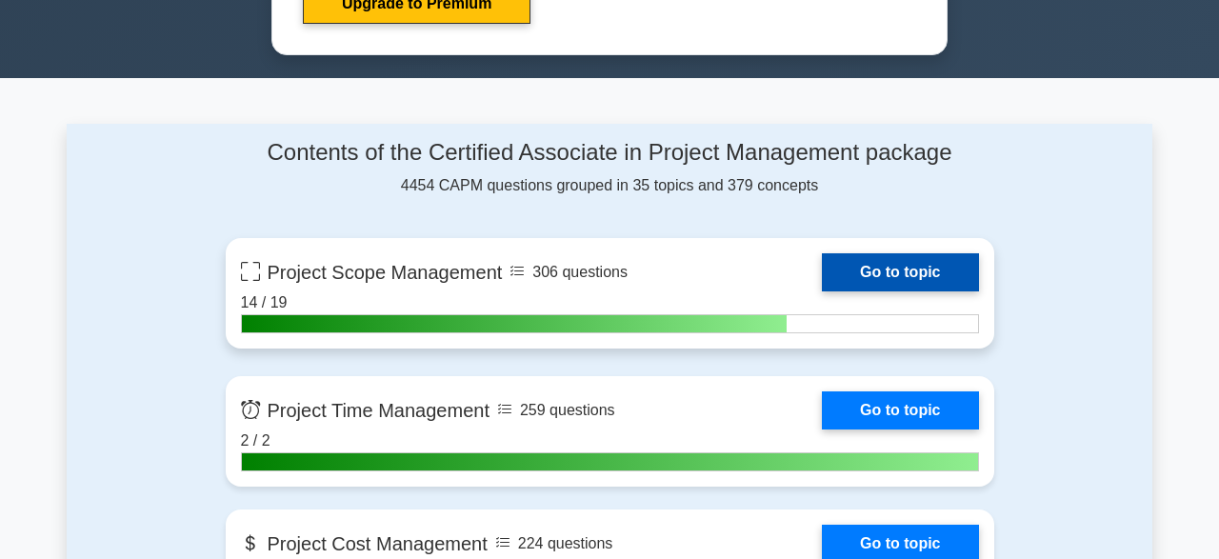
click at [873, 269] on link "Go to topic" at bounding box center [900, 272] width 156 height 38
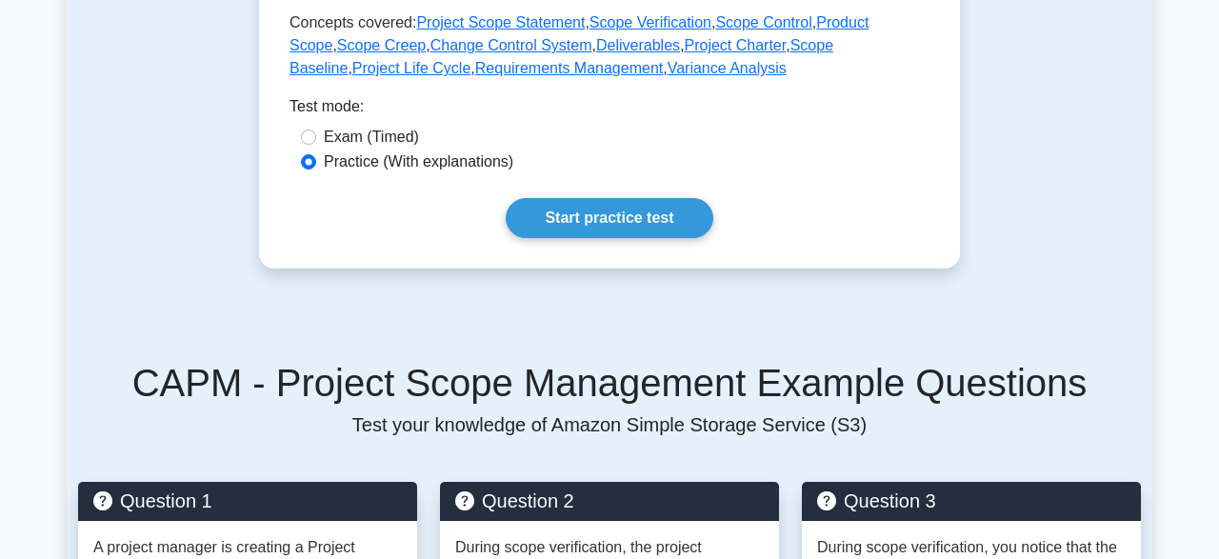
scroll to position [983, 0]
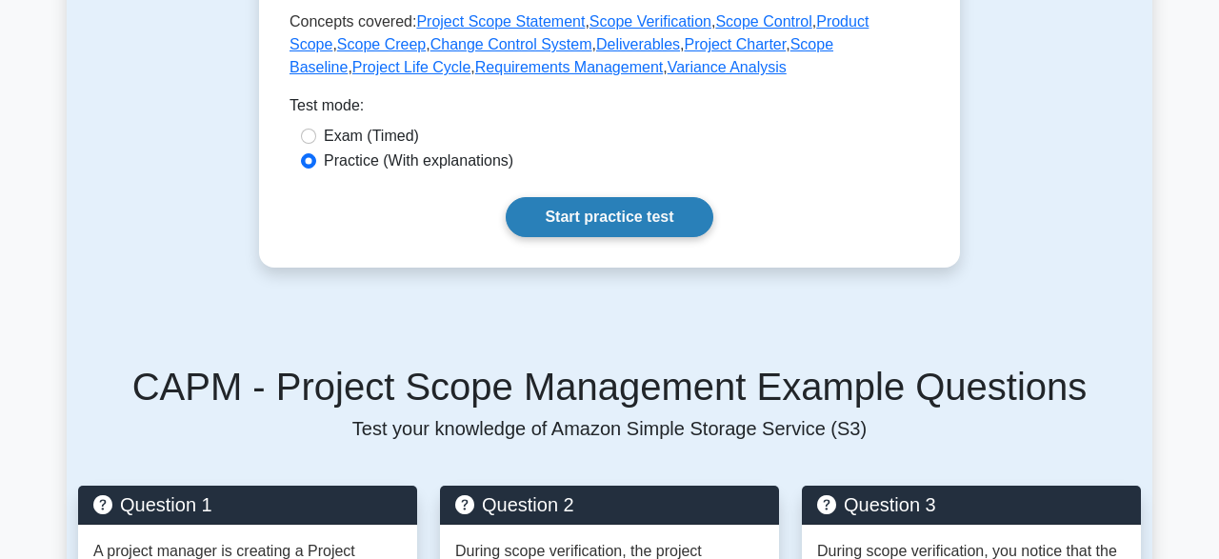
click at [668, 213] on link "Start practice test" at bounding box center [609, 217] width 207 height 40
